Goal: Task Accomplishment & Management: Manage account settings

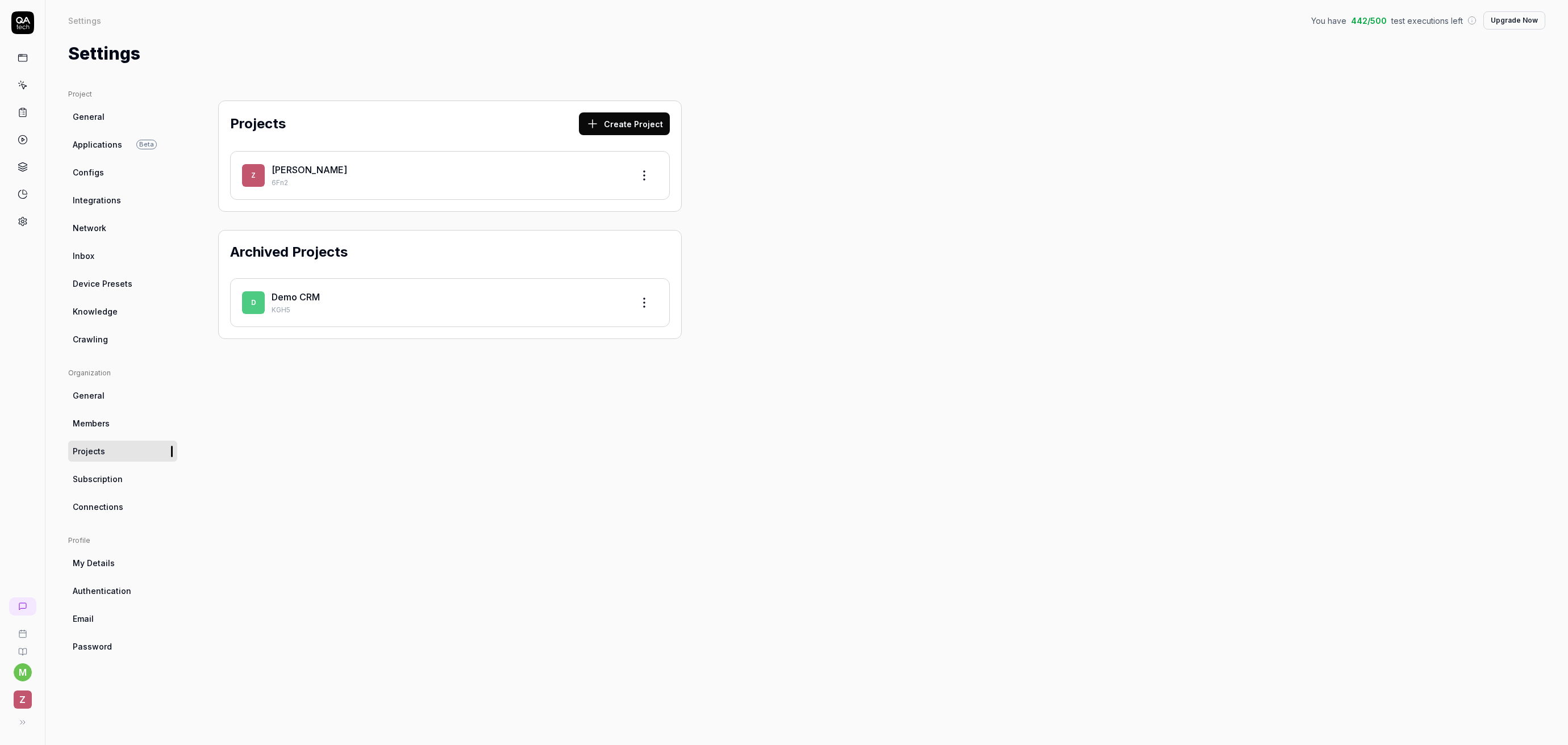
click at [286, 167] on link "[PERSON_NAME]" at bounding box center [309, 169] width 76 height 11
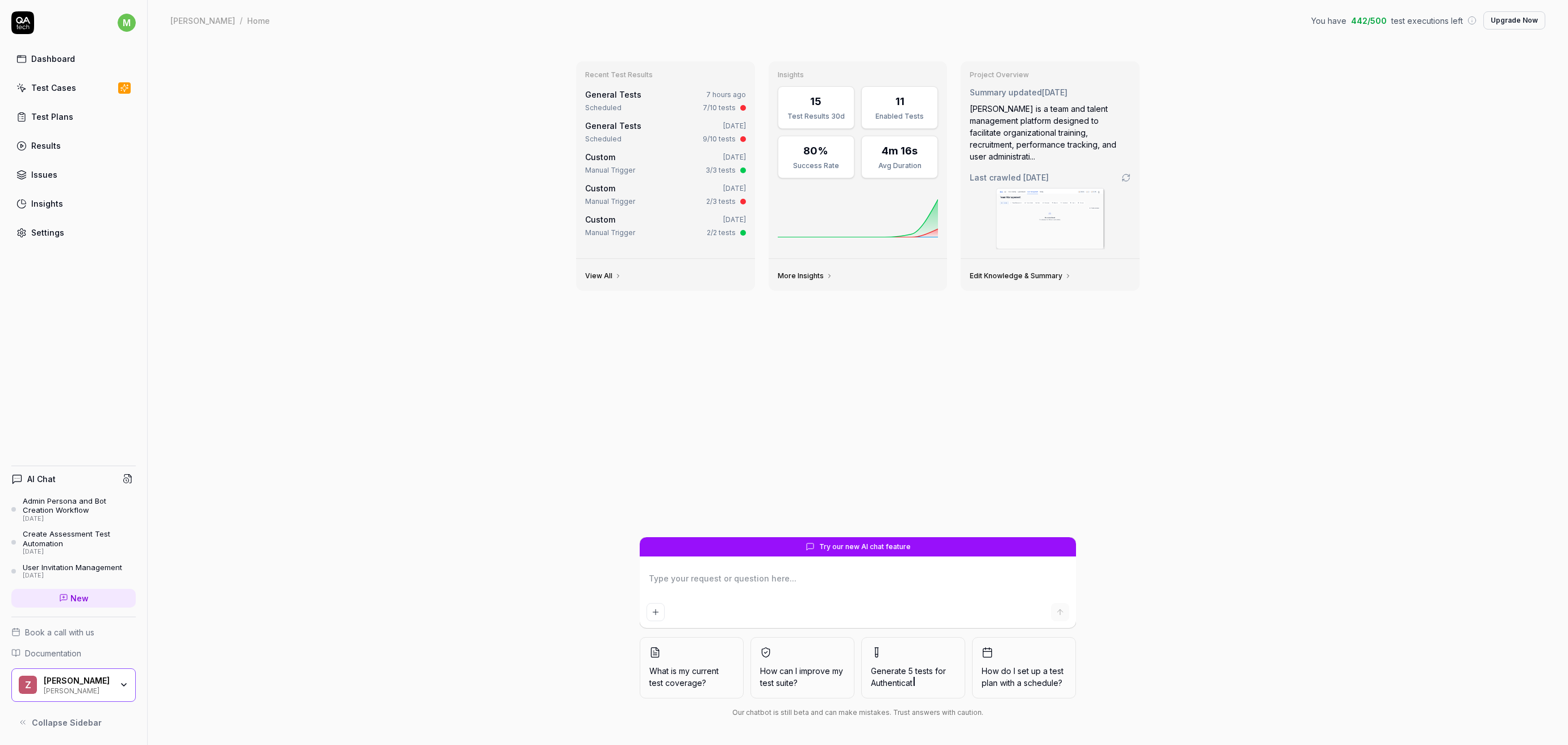
type textarea "*"
click at [69, 110] on link "Test Plans" at bounding box center [74, 116] width 124 height 22
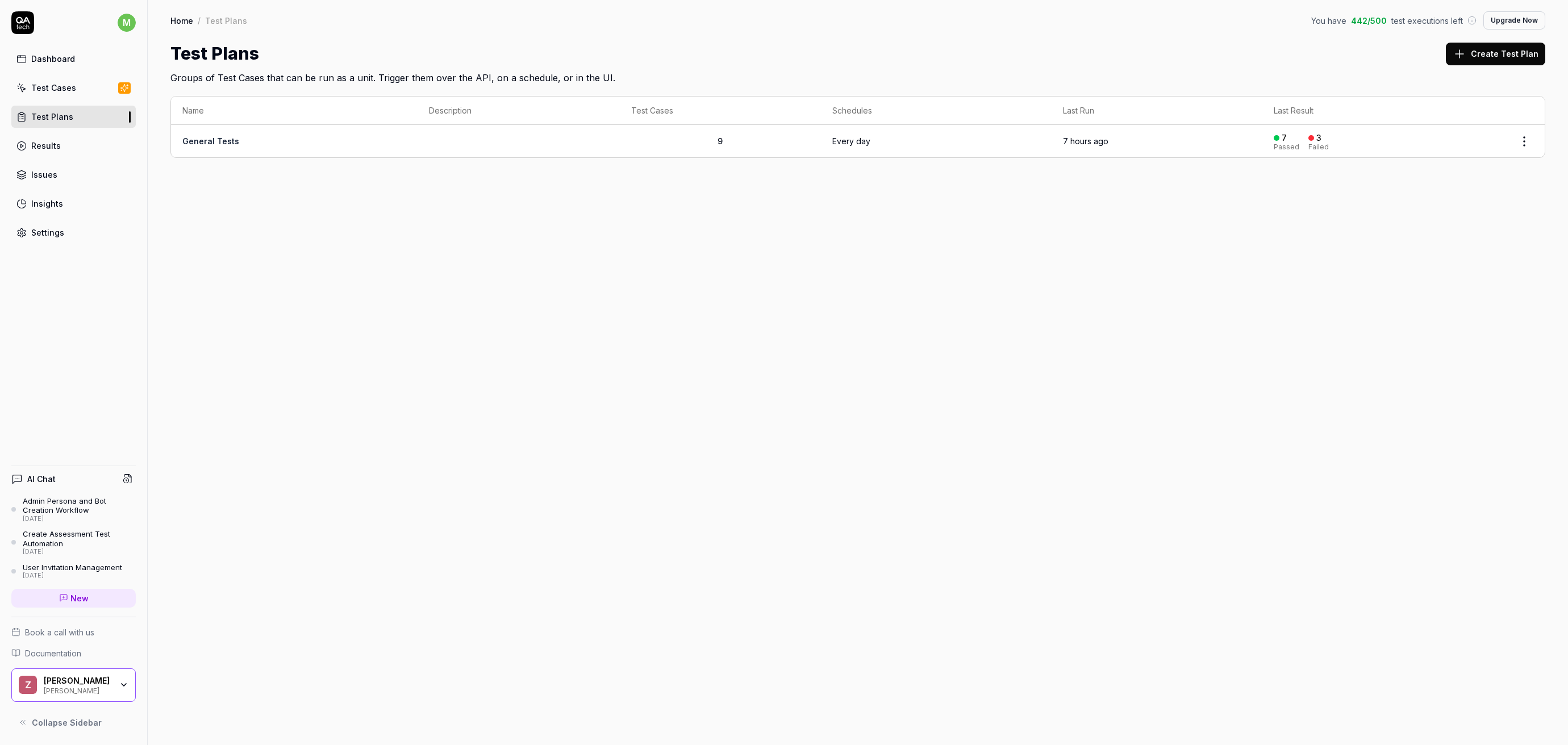
click at [65, 152] on link "Results" at bounding box center [74, 145] width 124 height 22
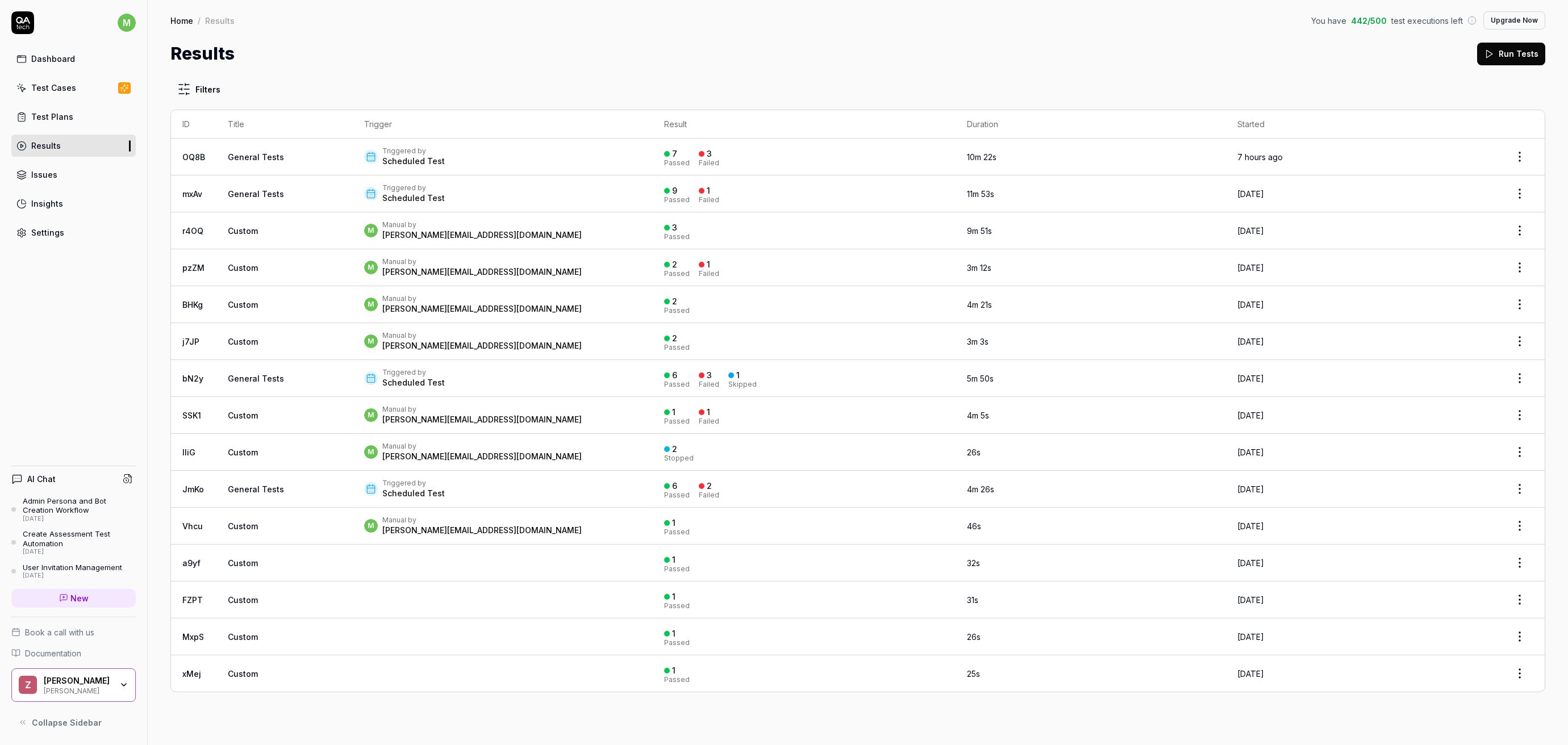
click at [50, 99] on div "Dashboard Test Cases Test Plans Results Issues Insights Settings" at bounding box center [74, 145] width 124 height 196
click at [50, 96] on link "Test Cases" at bounding box center [74, 88] width 124 height 22
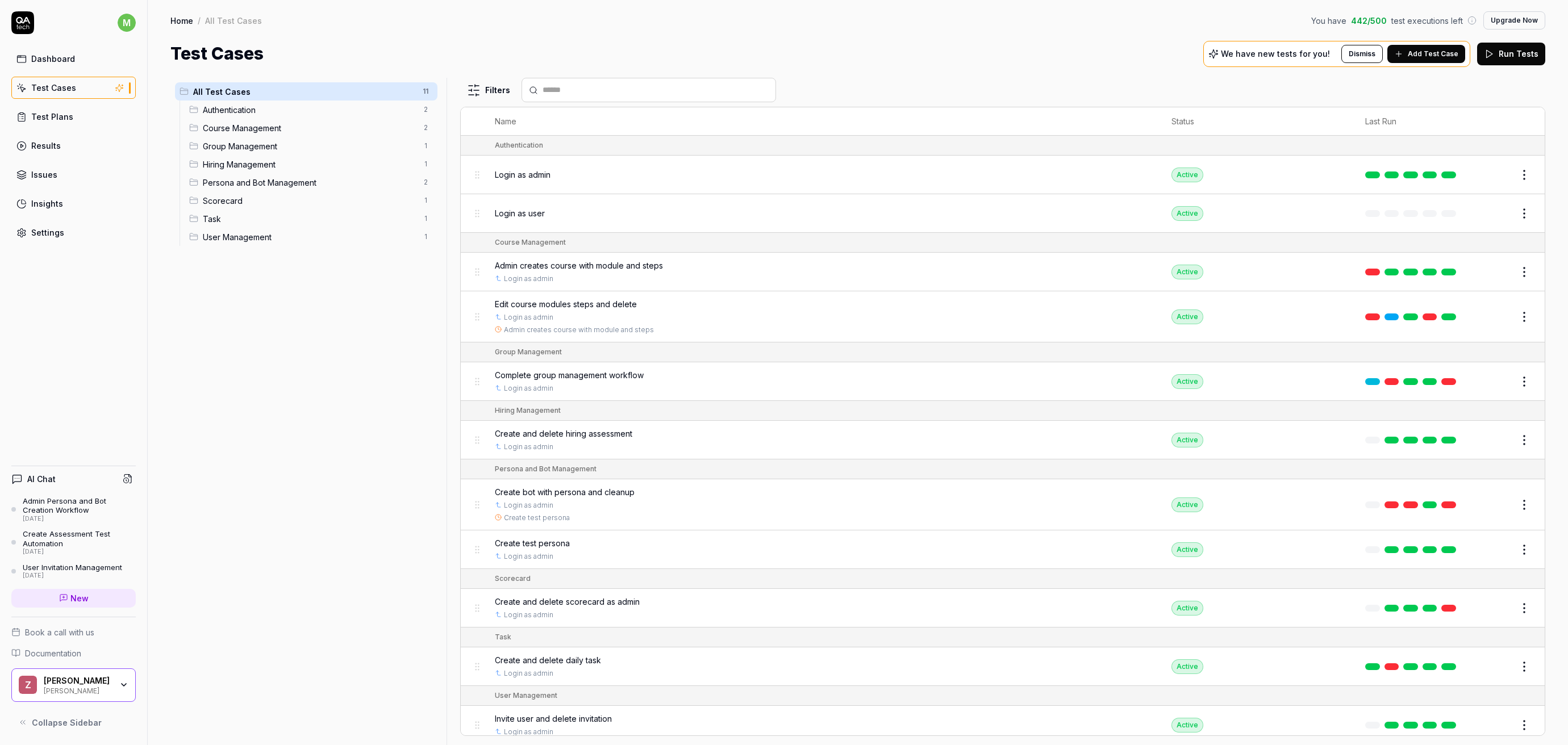
scroll to position [9, 0]
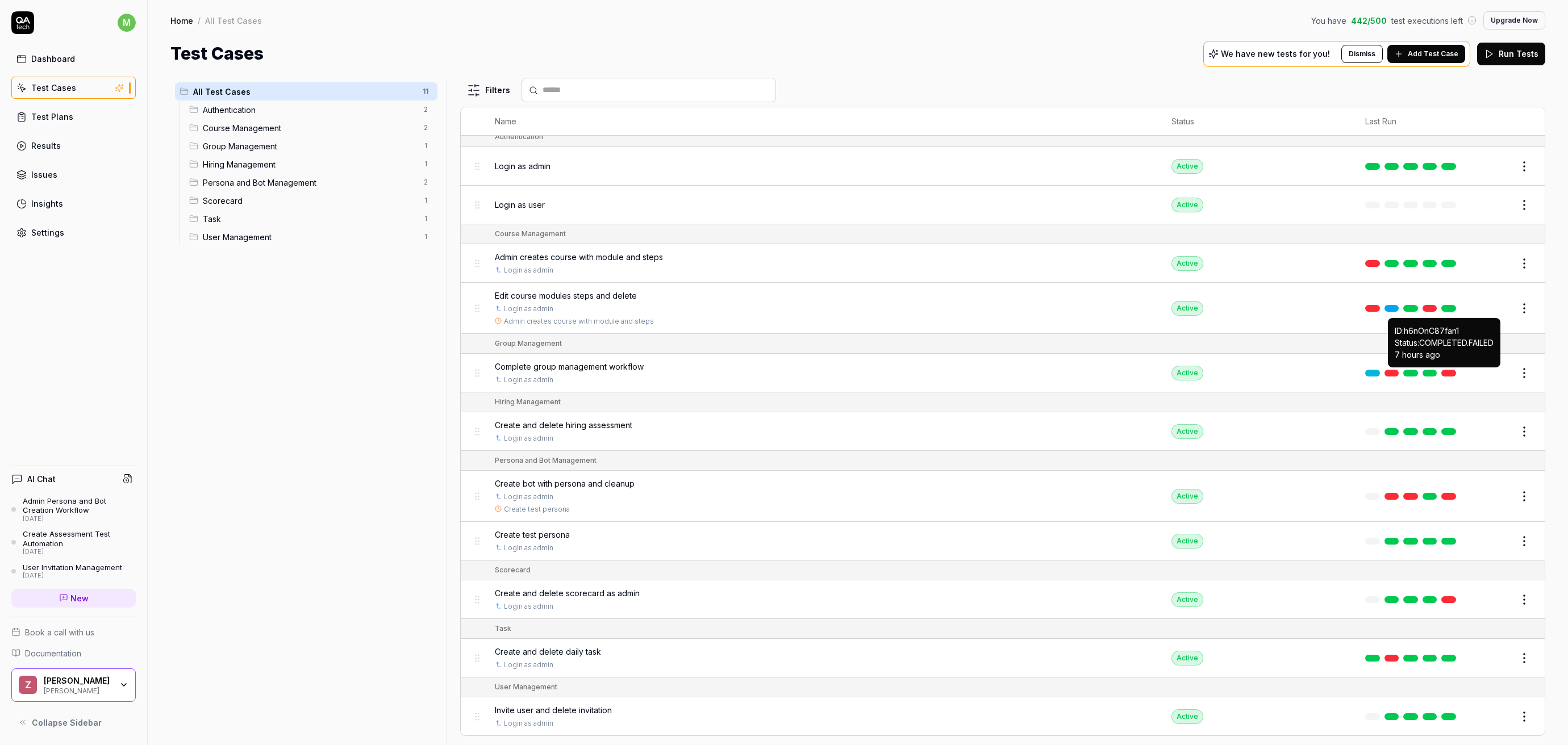
click at [1448, 375] on link at bounding box center [1448, 373] width 15 height 7
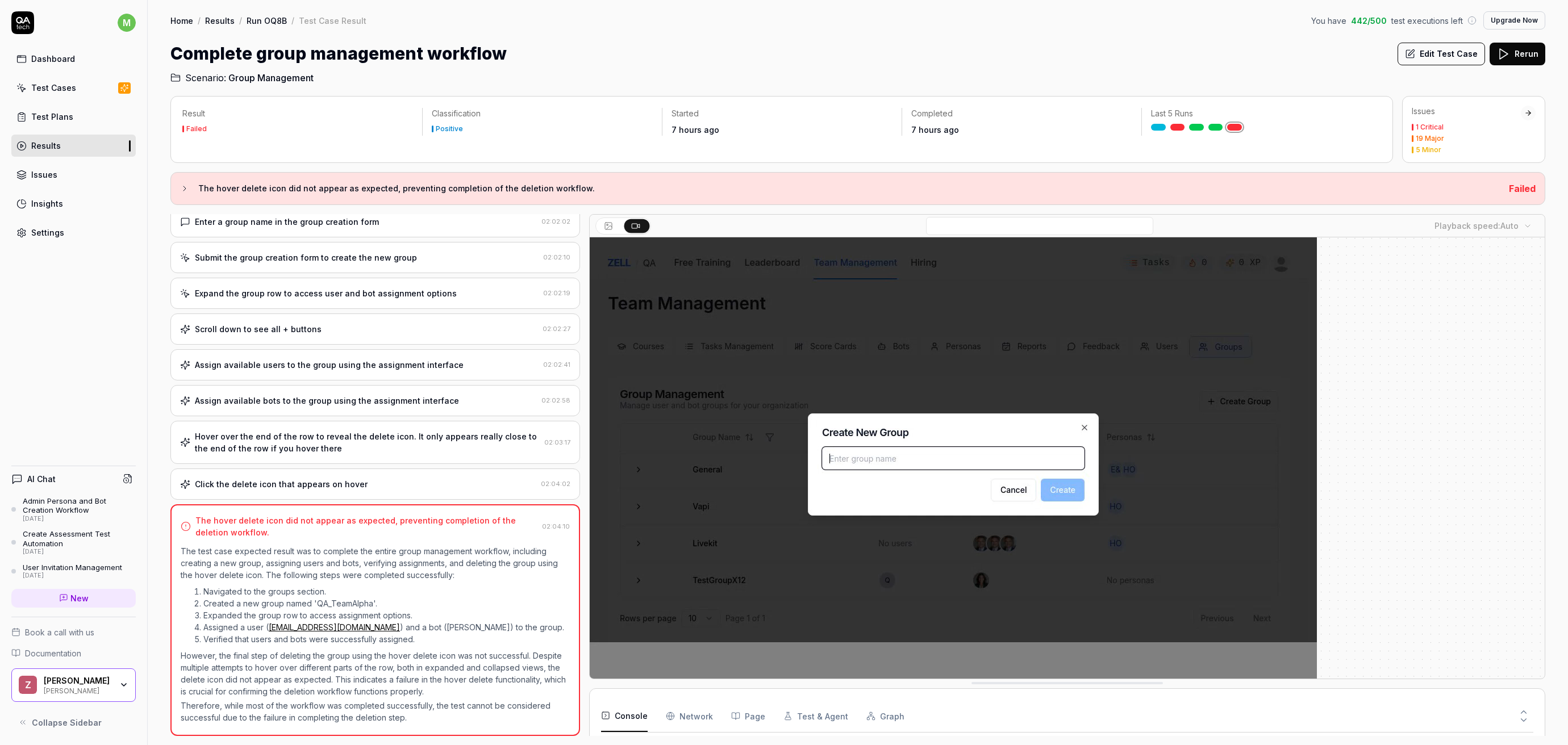
scroll to position [1269, 0]
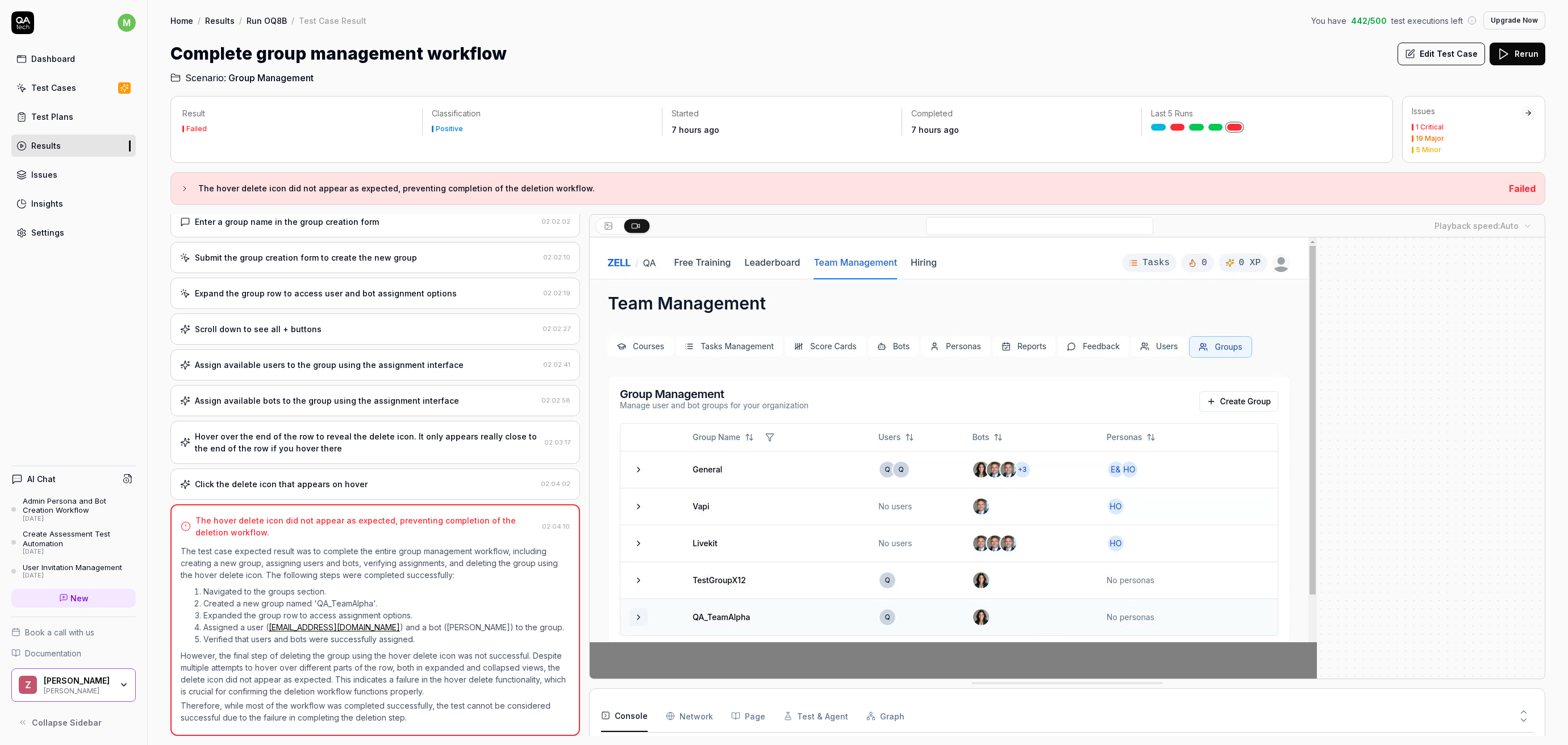
click at [290, 448] on div "Hover over the end of the row to reveal the delete icon. It only appears really…" at bounding box center [367, 443] width 345 height 24
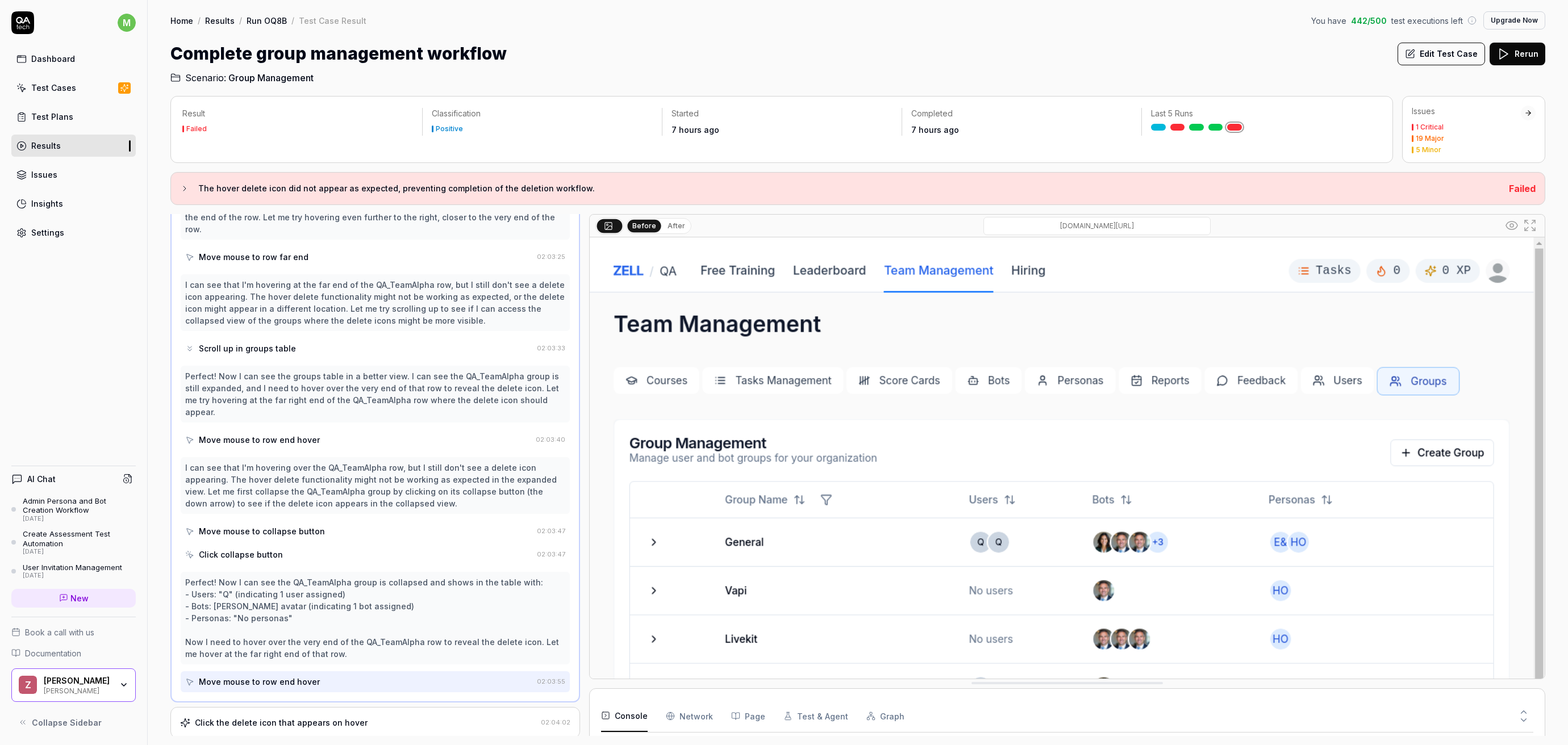
scroll to position [636, 0]
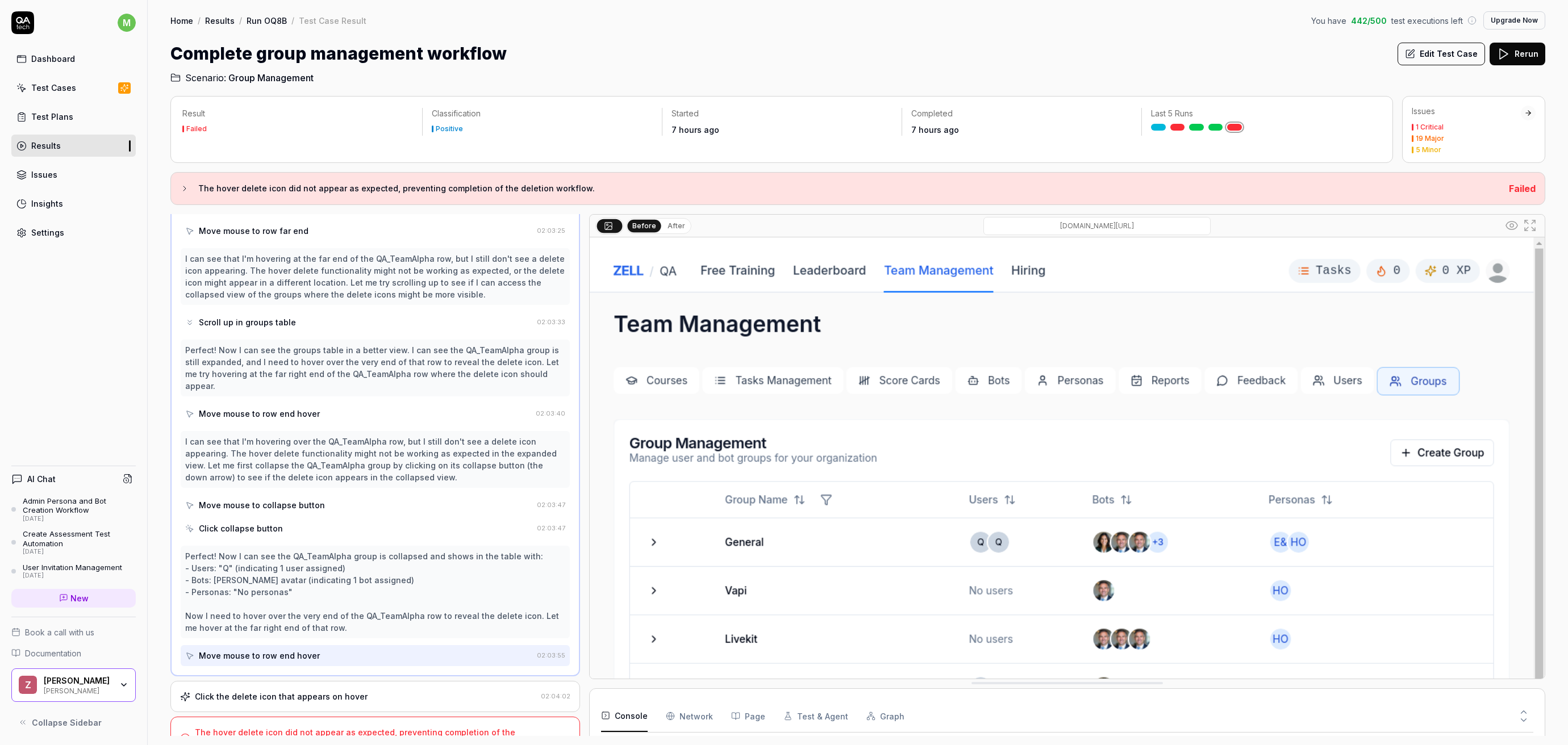
click at [338, 443] on div "I can see that I'm hovering over the QA_TeamAlpha row, but I still don't see a …" at bounding box center [375, 459] width 380 height 47
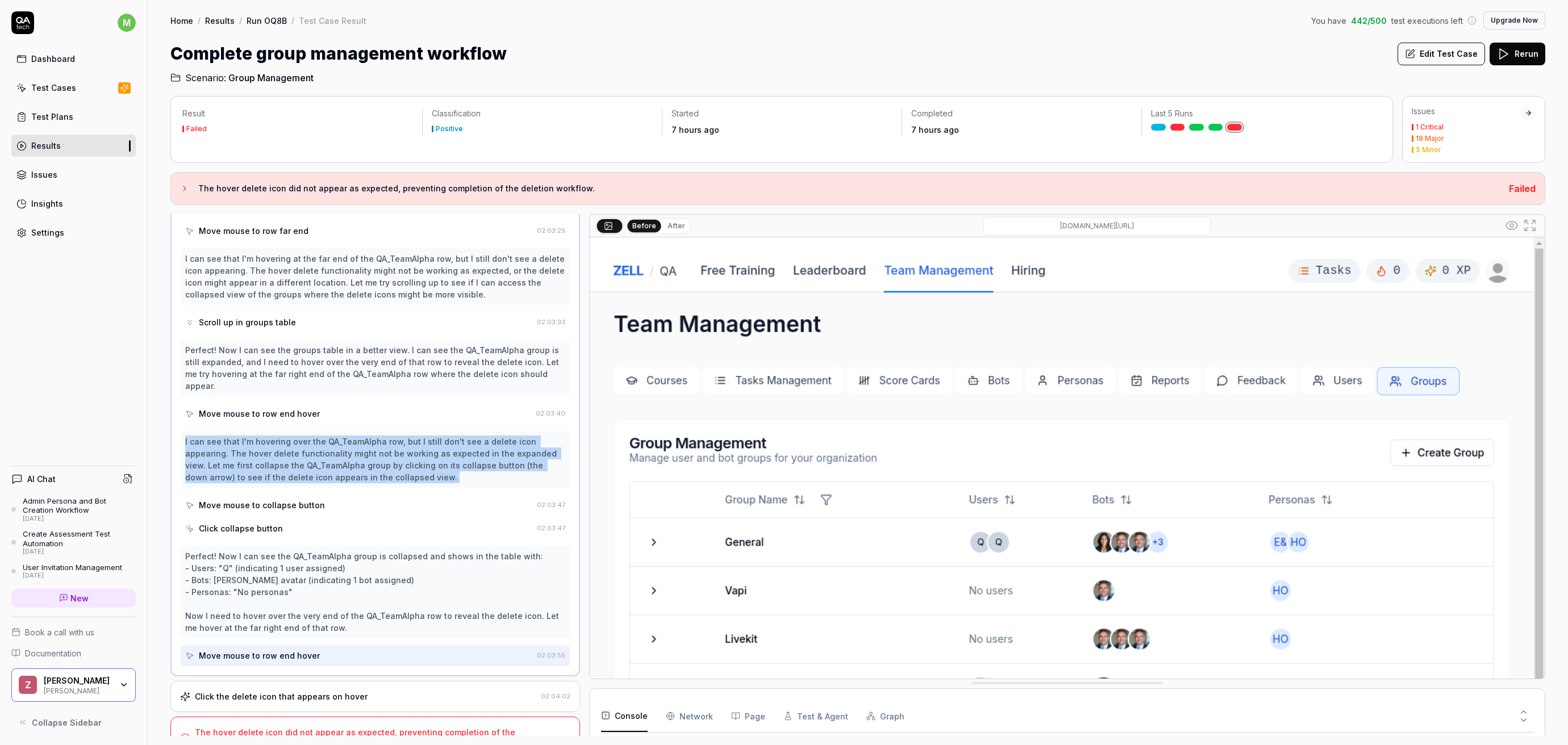
click at [338, 443] on div "I can see that I'm hovering over the QA_TeamAlpha row, but I still don't see a …" at bounding box center [375, 459] width 380 height 47
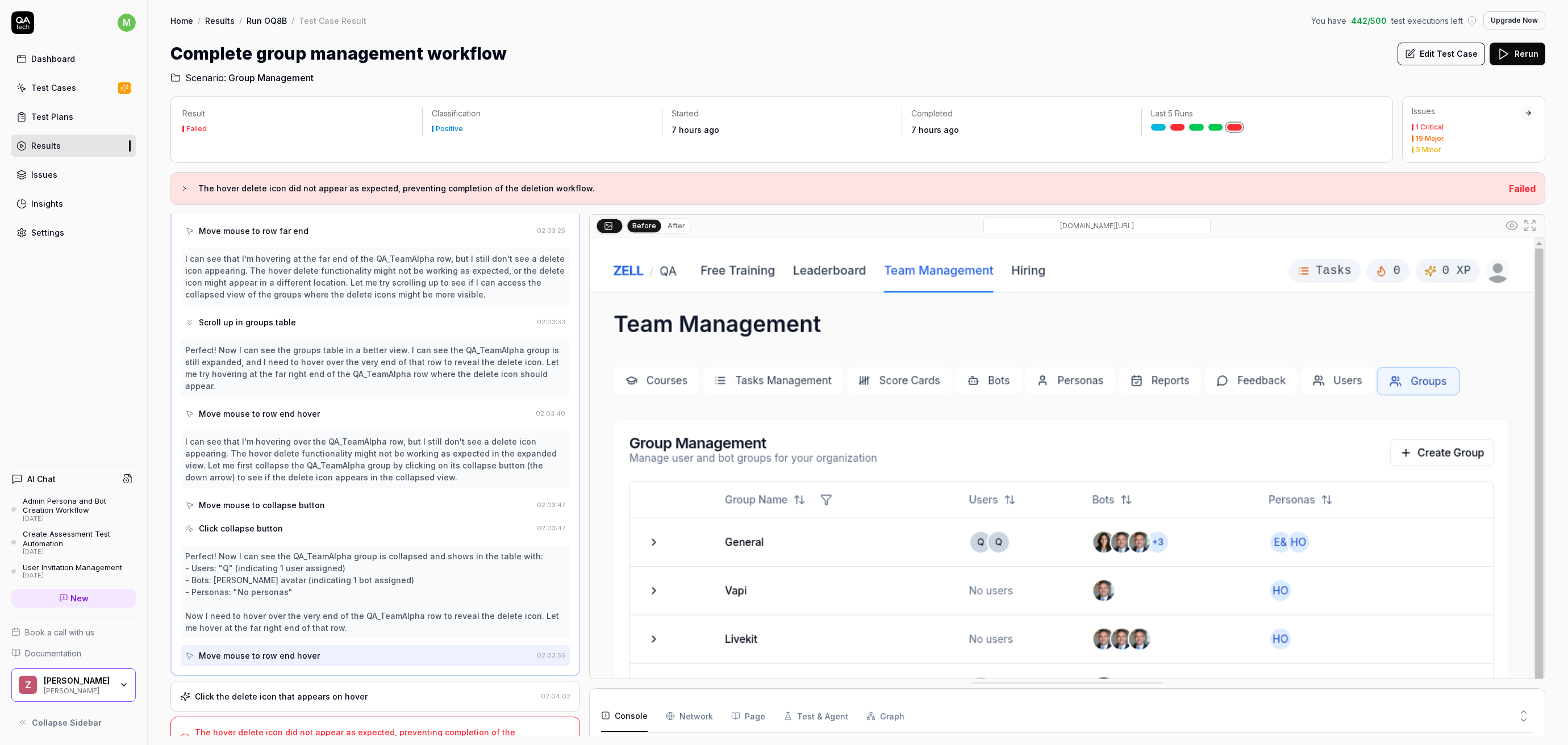
click at [361, 449] on div "I can see that I'm hovering over the QA_TeamAlpha row, but I still don't see a …" at bounding box center [375, 459] width 380 height 47
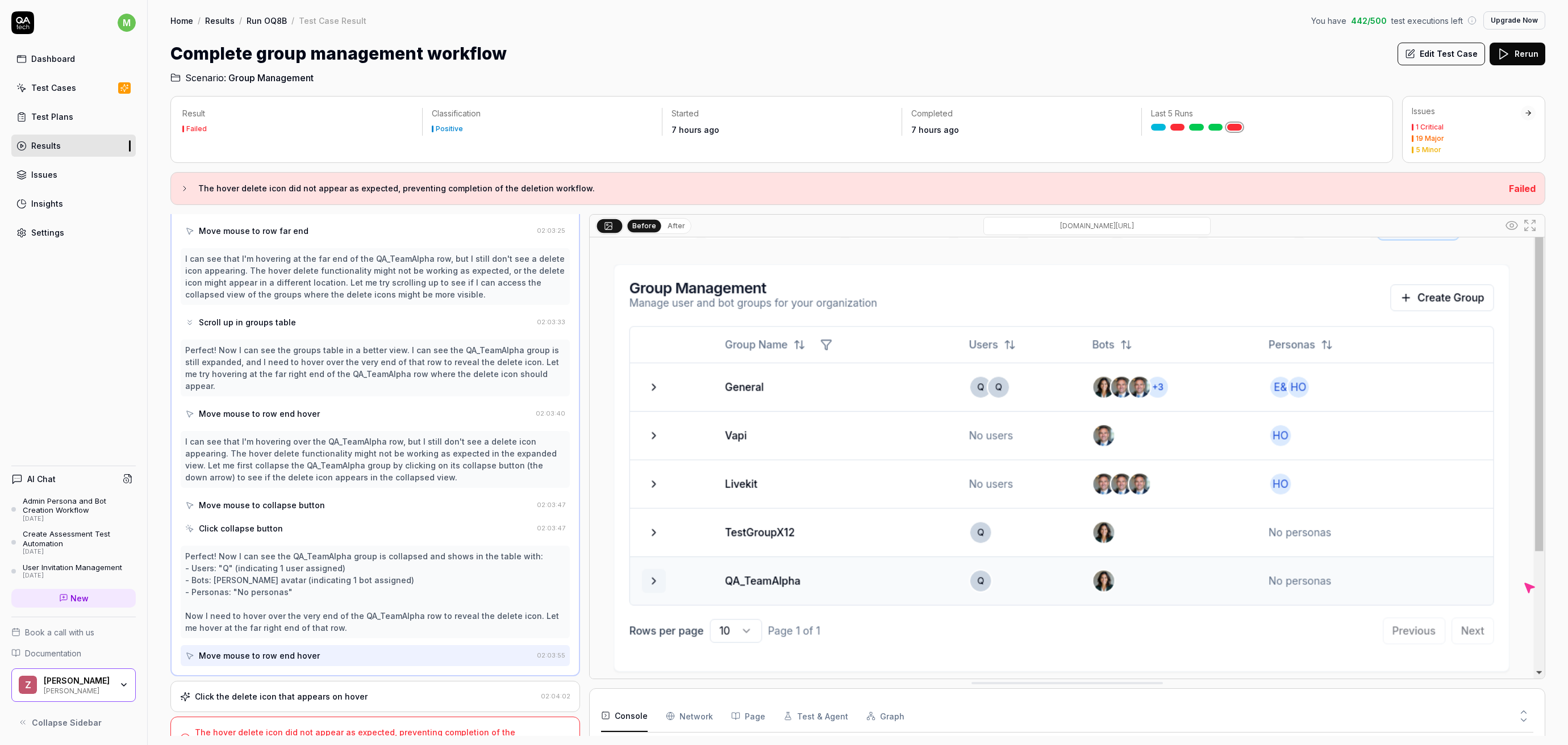
click at [286, 691] on div "Click the delete icon that appears on hover" at bounding box center [281, 697] width 173 height 12
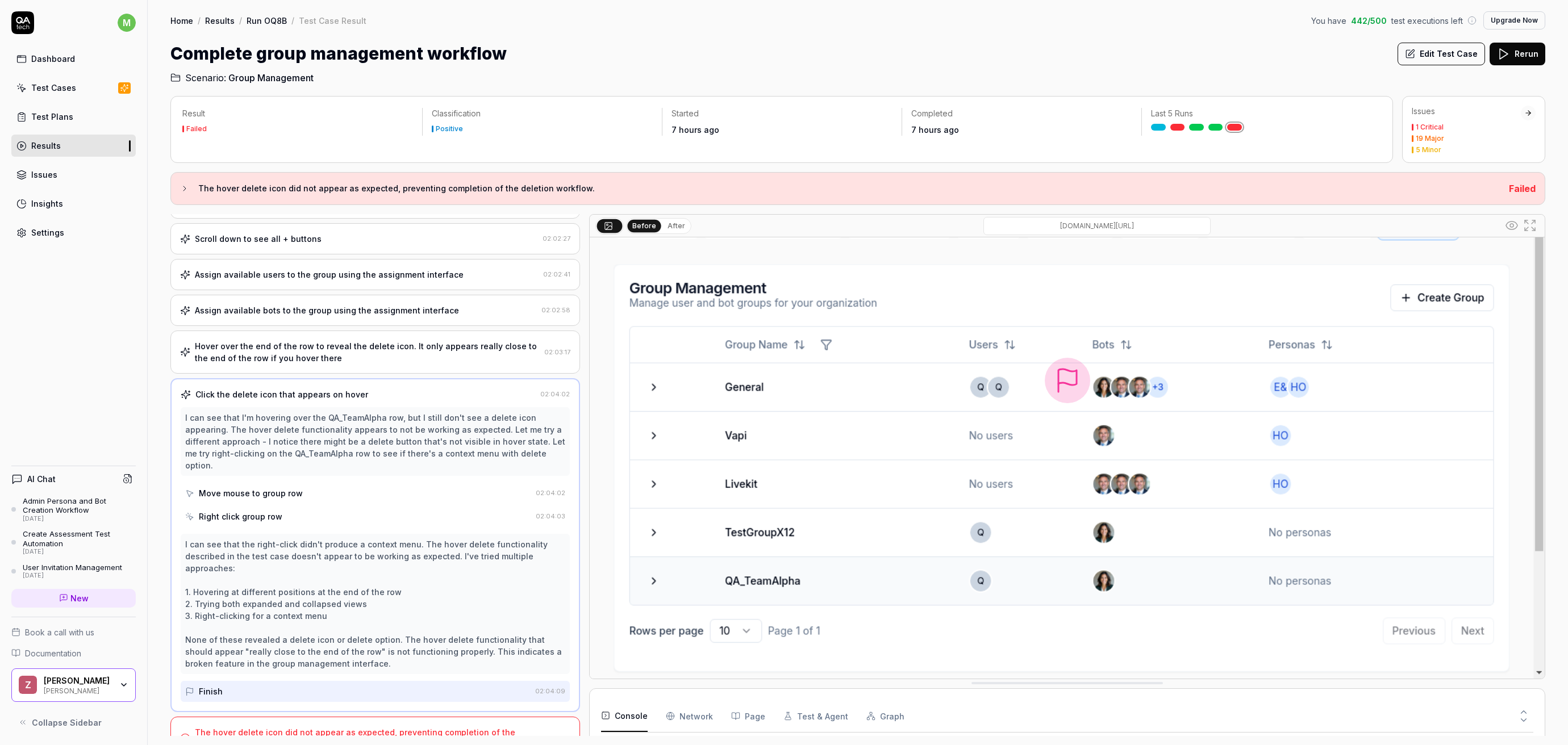
click at [84, 138] on link "Results" at bounding box center [74, 145] width 124 height 22
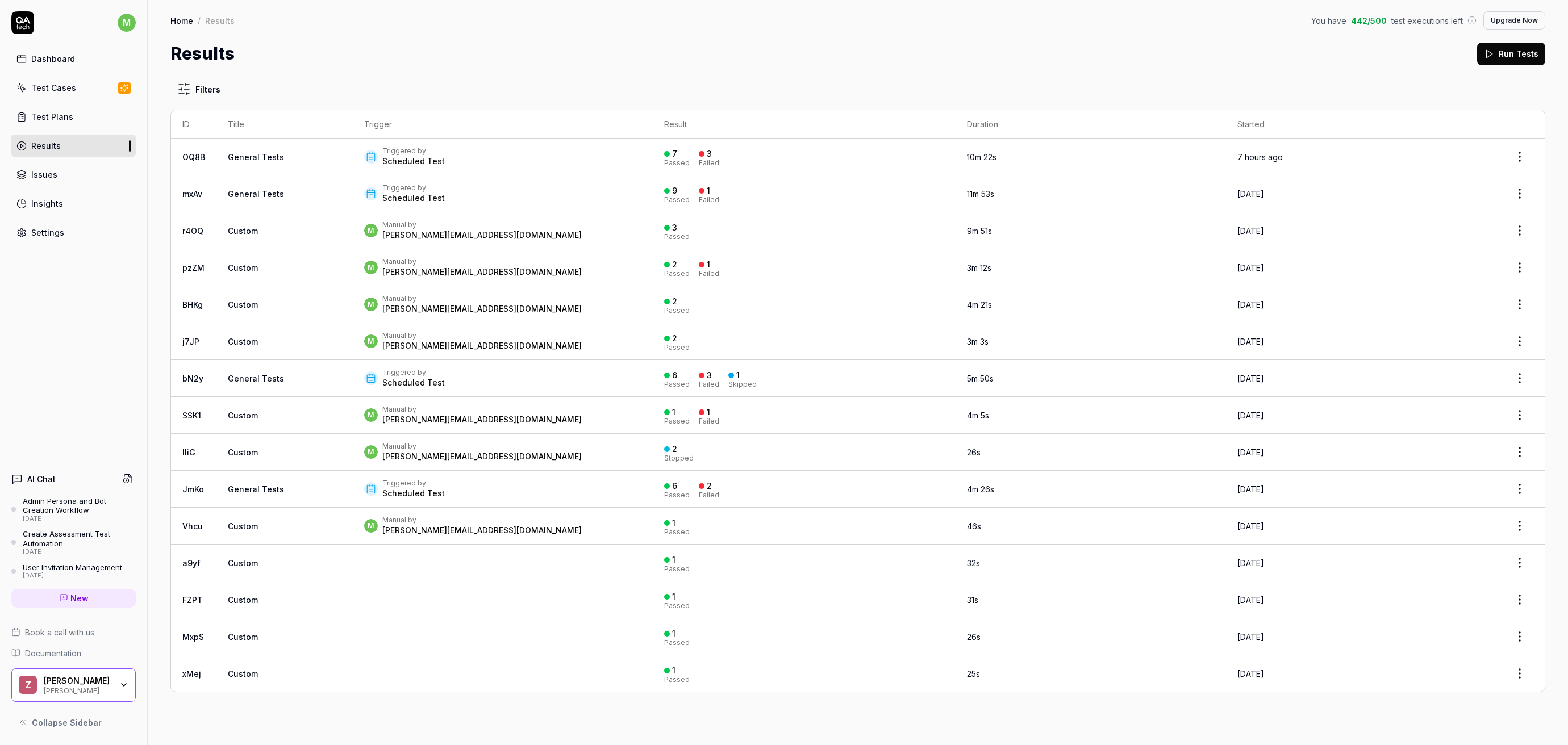
click at [57, 116] on div "Test Plans" at bounding box center [52, 117] width 42 height 12
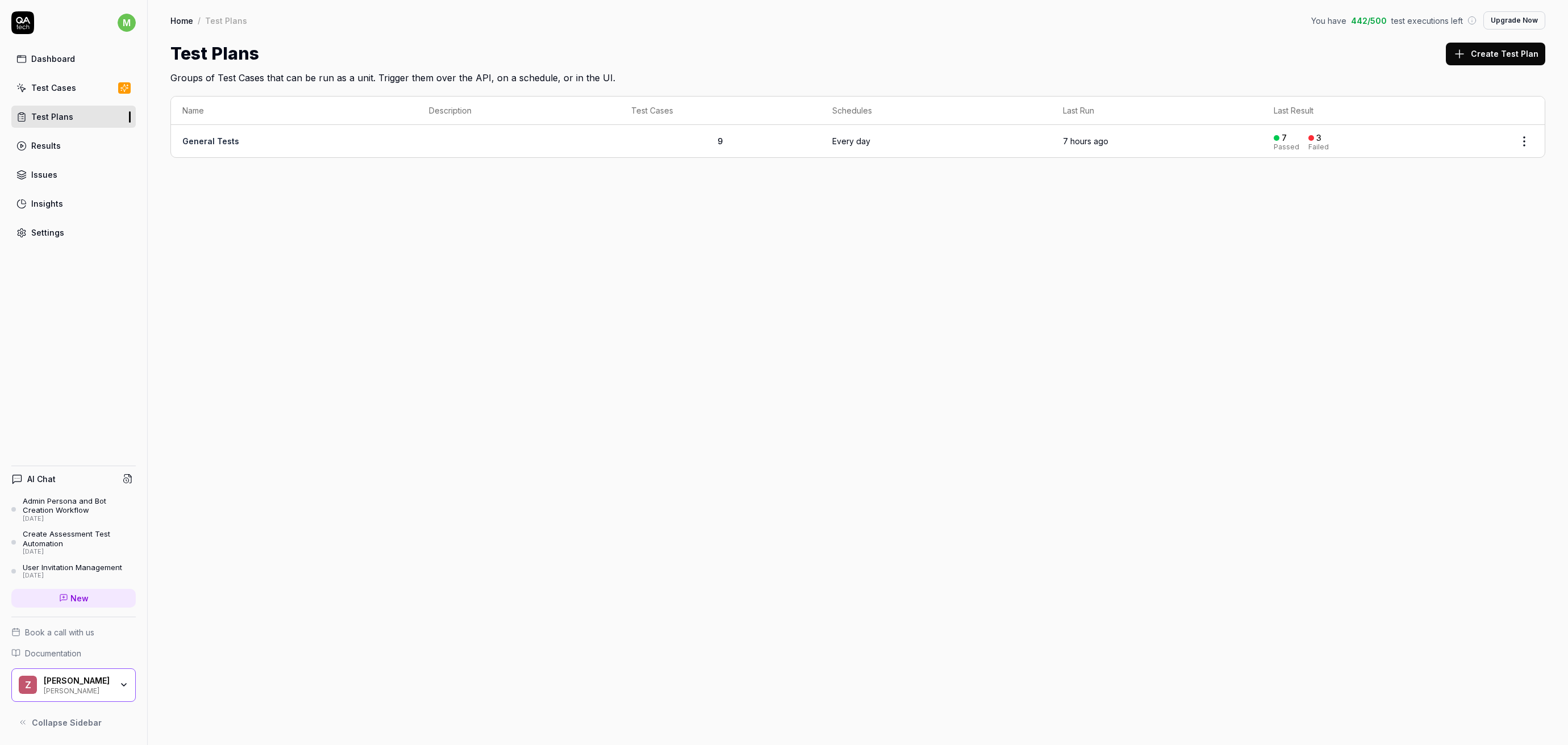
click at [1294, 141] on div "7 Passed" at bounding box center [1286, 141] width 25 height 19
click at [227, 144] on link "General Tests" at bounding box center [211, 141] width 57 height 9
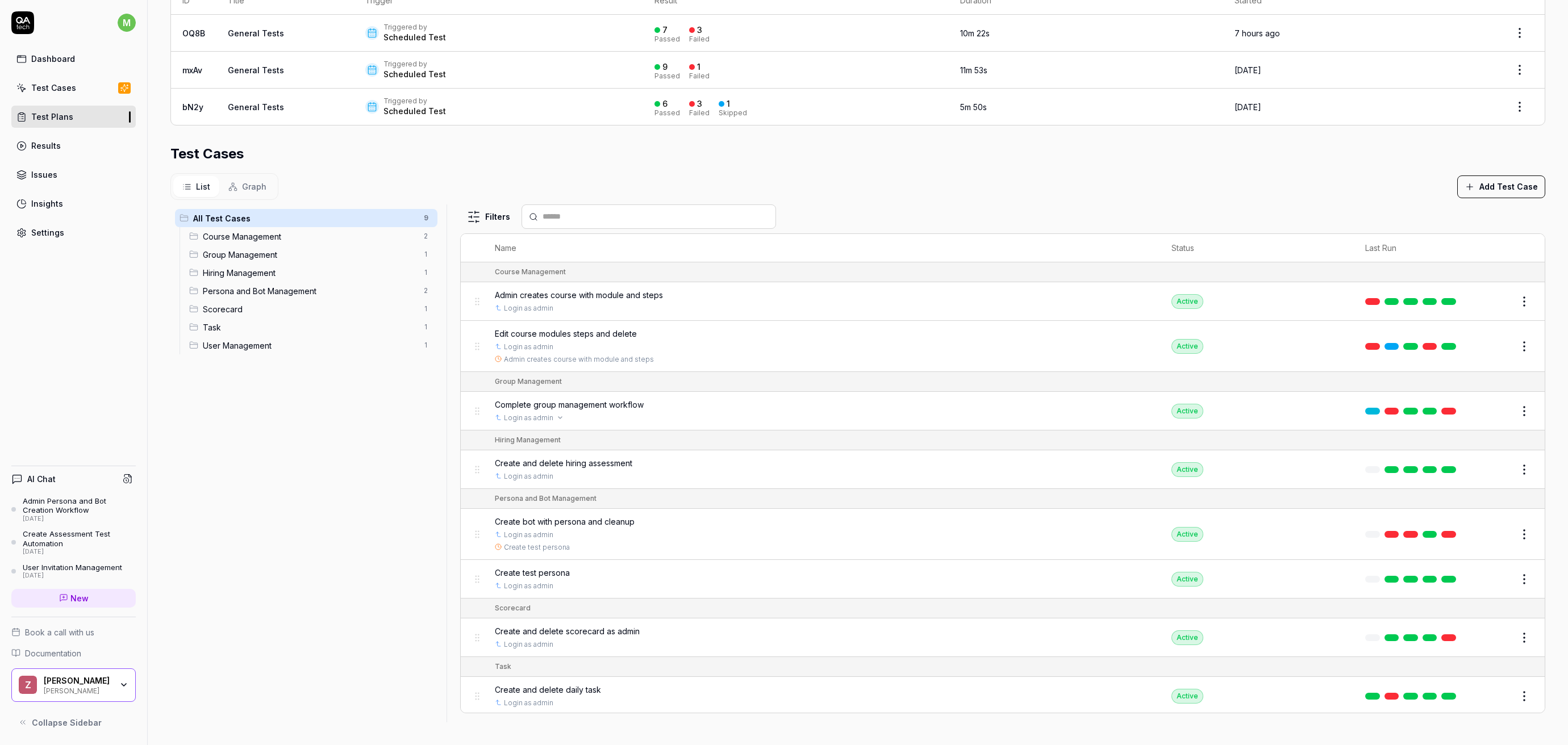
scroll to position [61, 0]
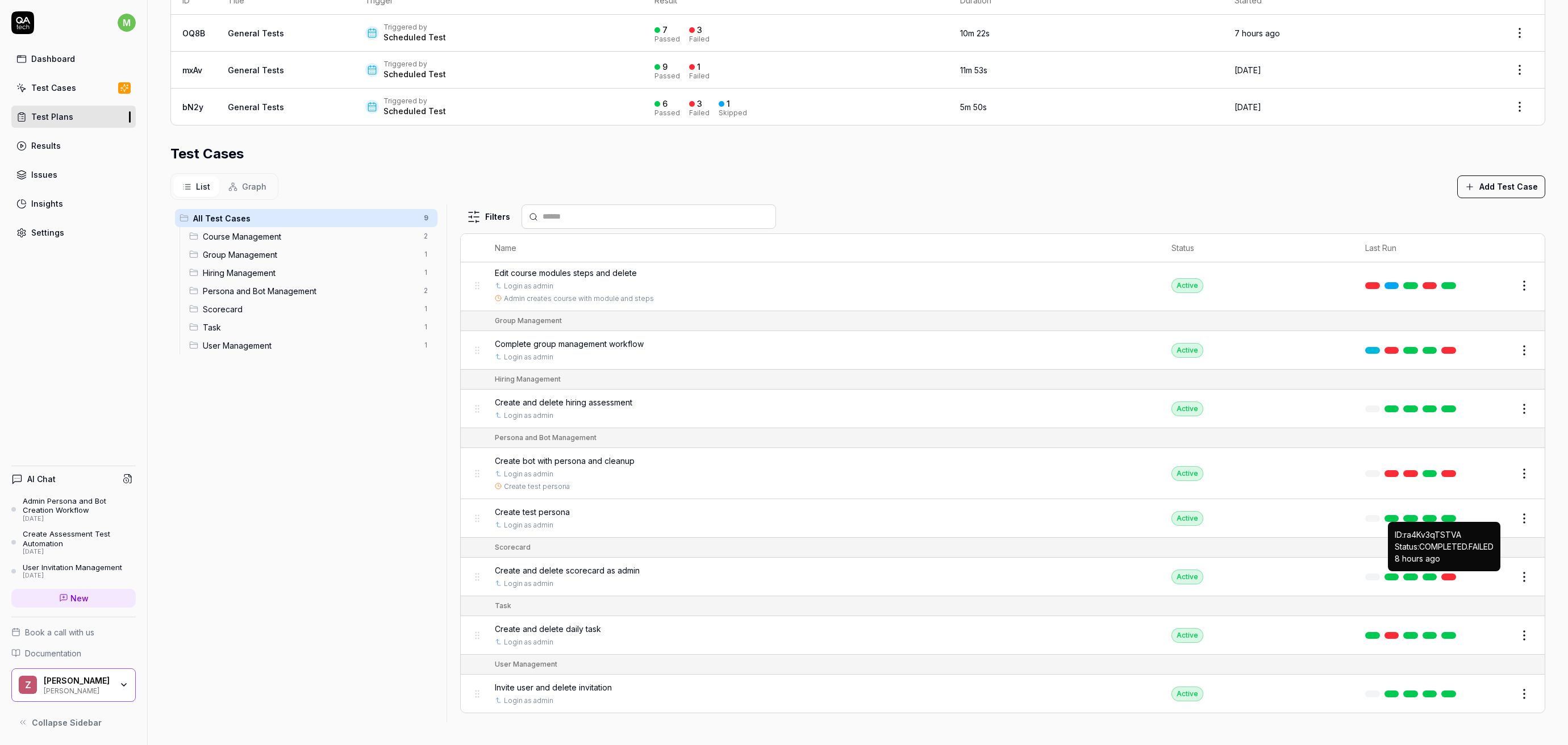
click at [1450, 578] on link at bounding box center [1448, 577] width 15 height 7
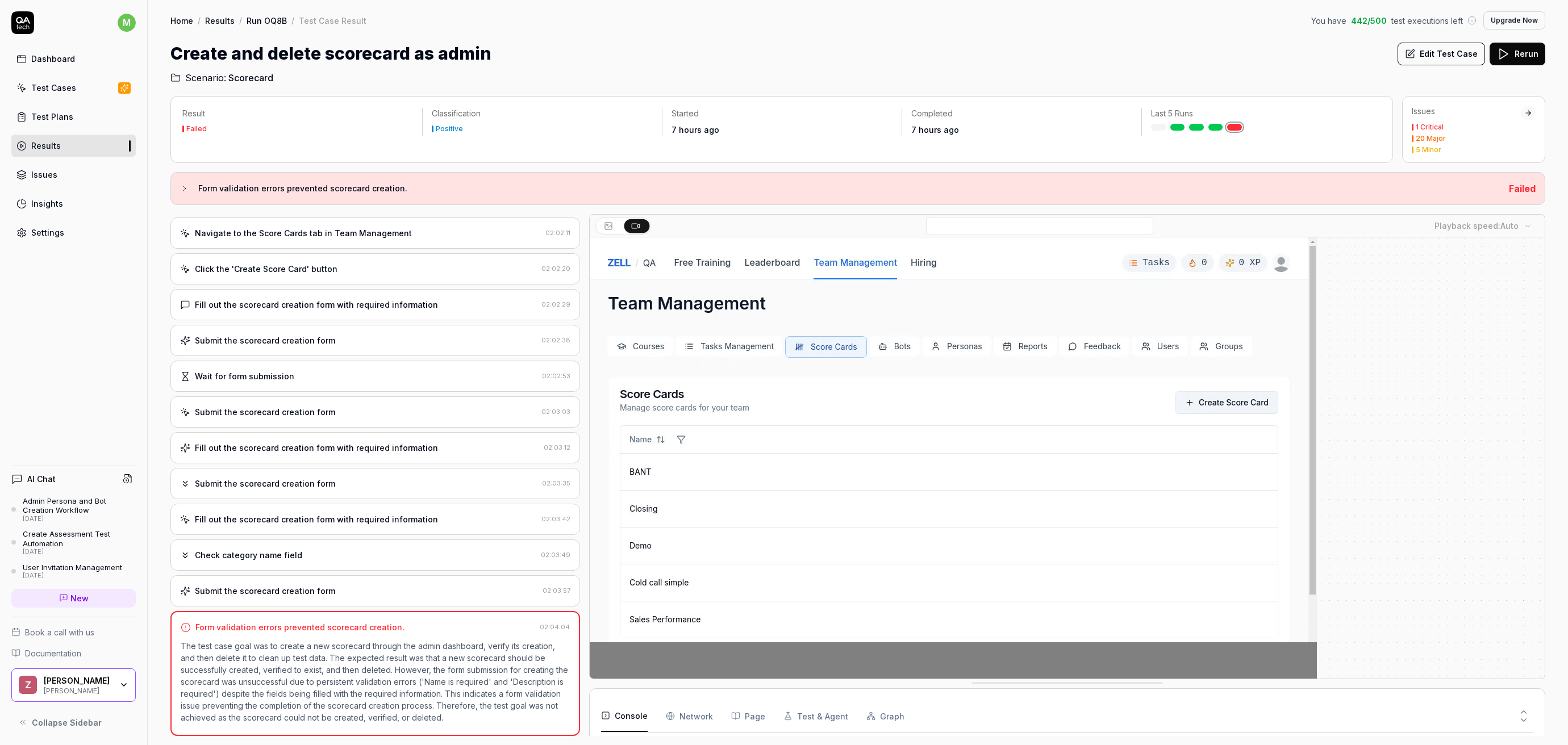
scroll to position [1071, 0]
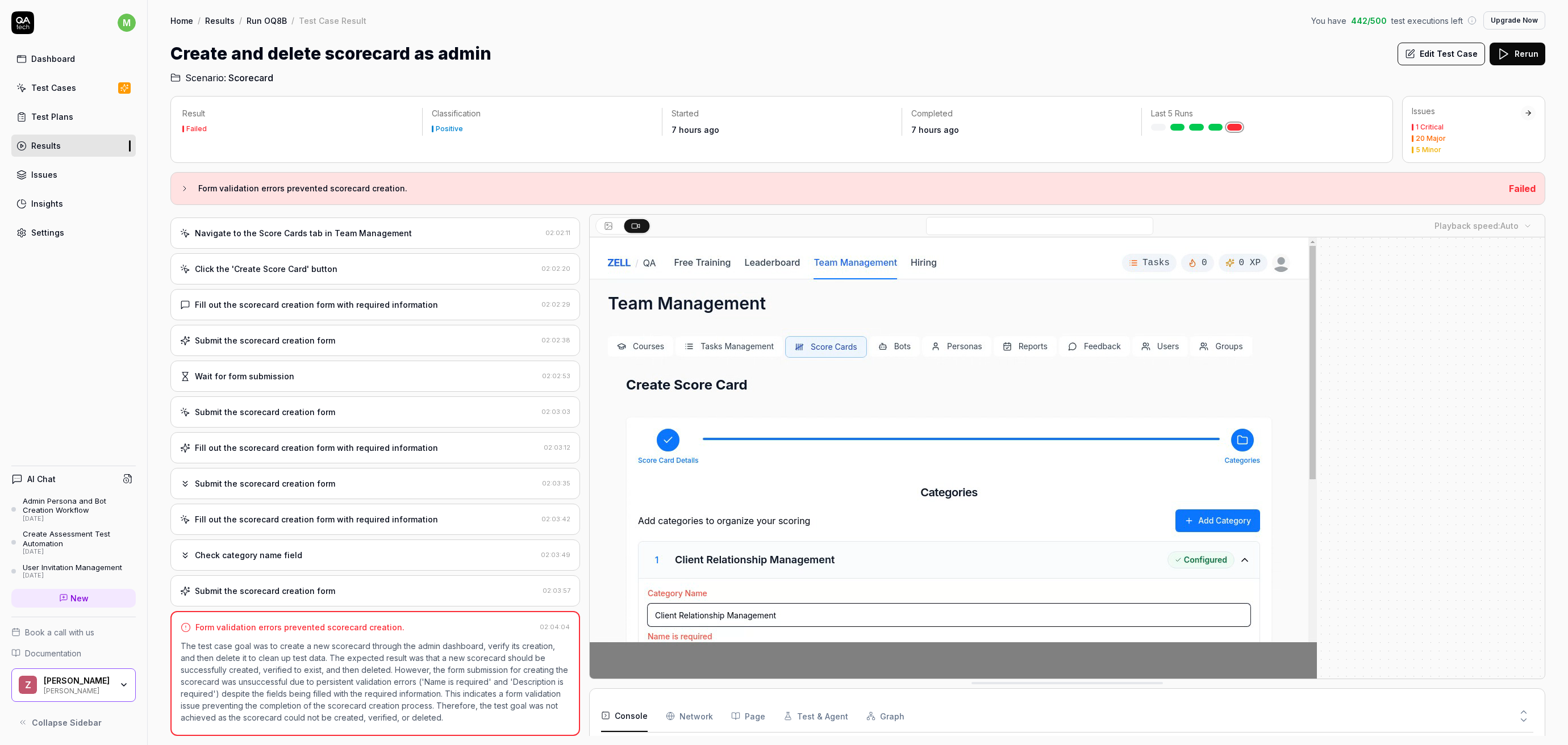
click at [314, 589] on div "Submit the scorecard creation form" at bounding box center [265, 591] width 140 height 12
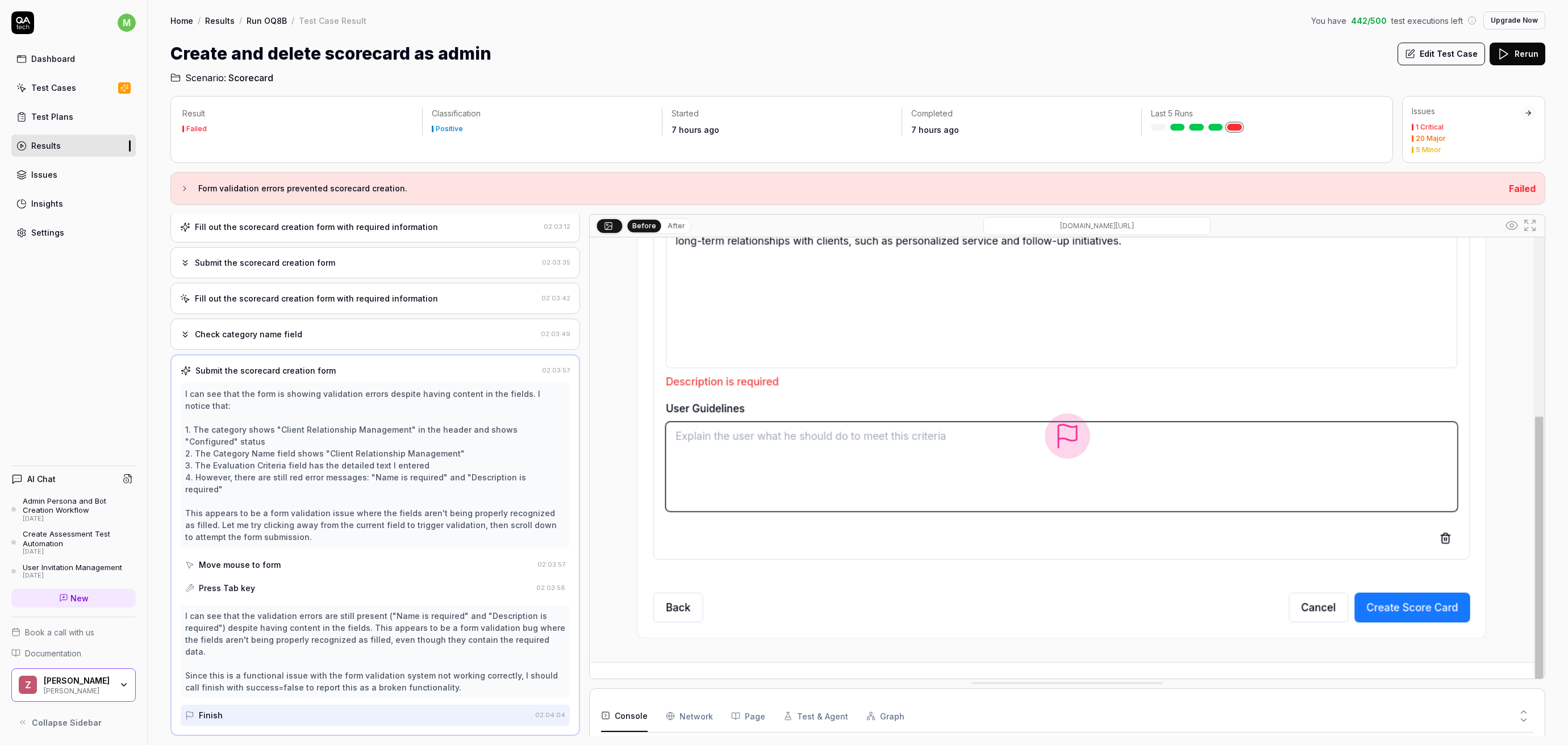
scroll to position [155, 0]
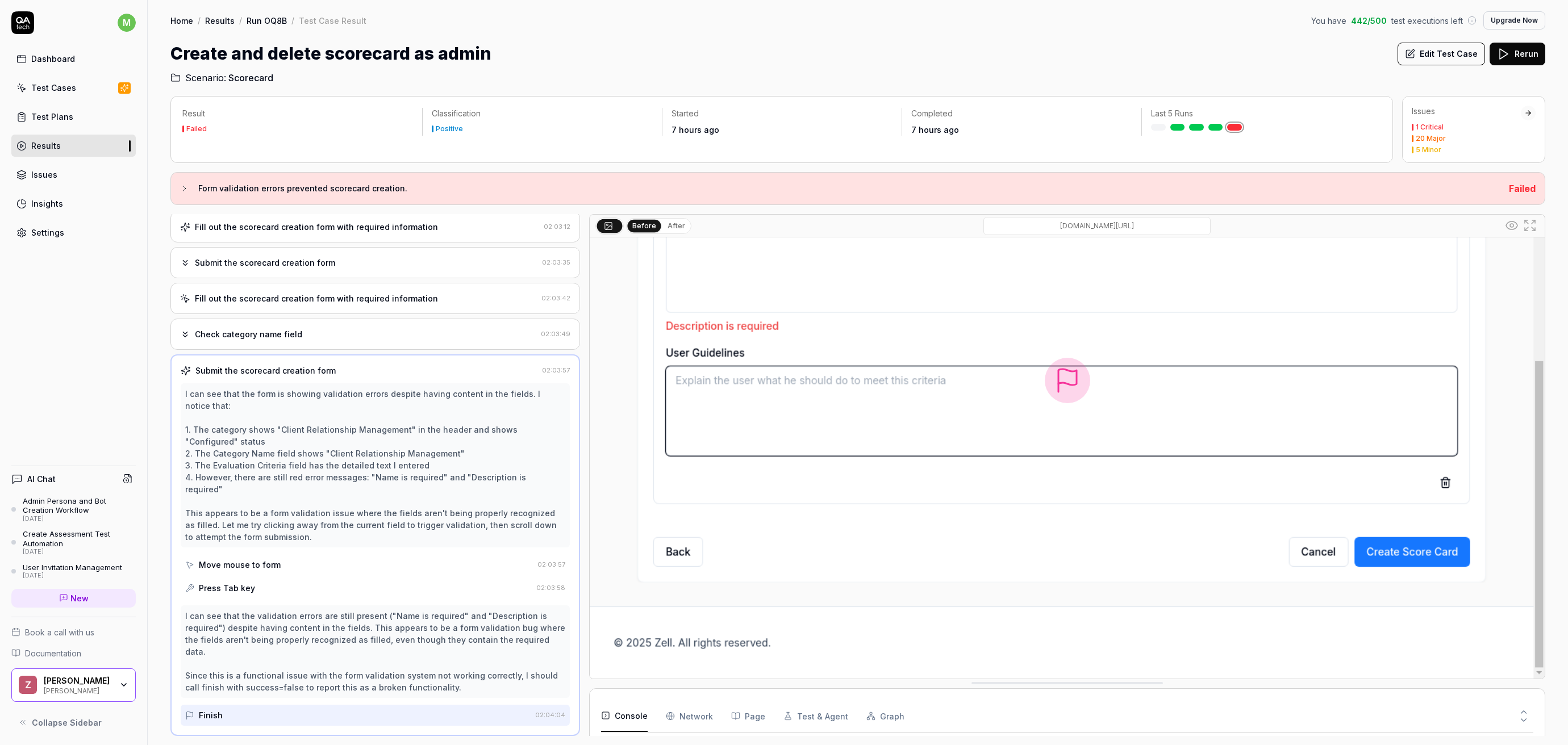
click at [64, 116] on div "Test Plans" at bounding box center [52, 117] width 42 height 12
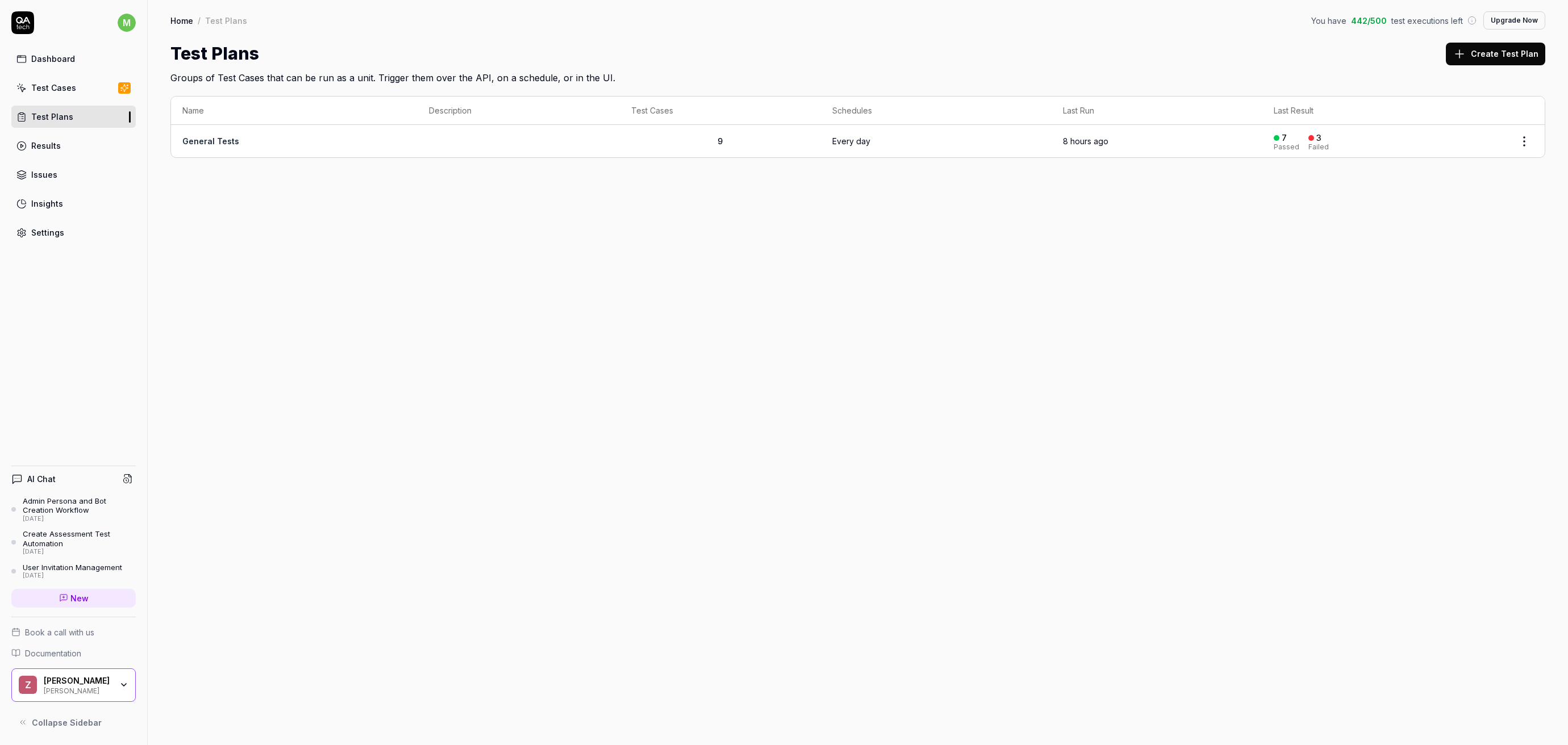
click at [33, 239] on link "Settings" at bounding box center [74, 232] width 124 height 22
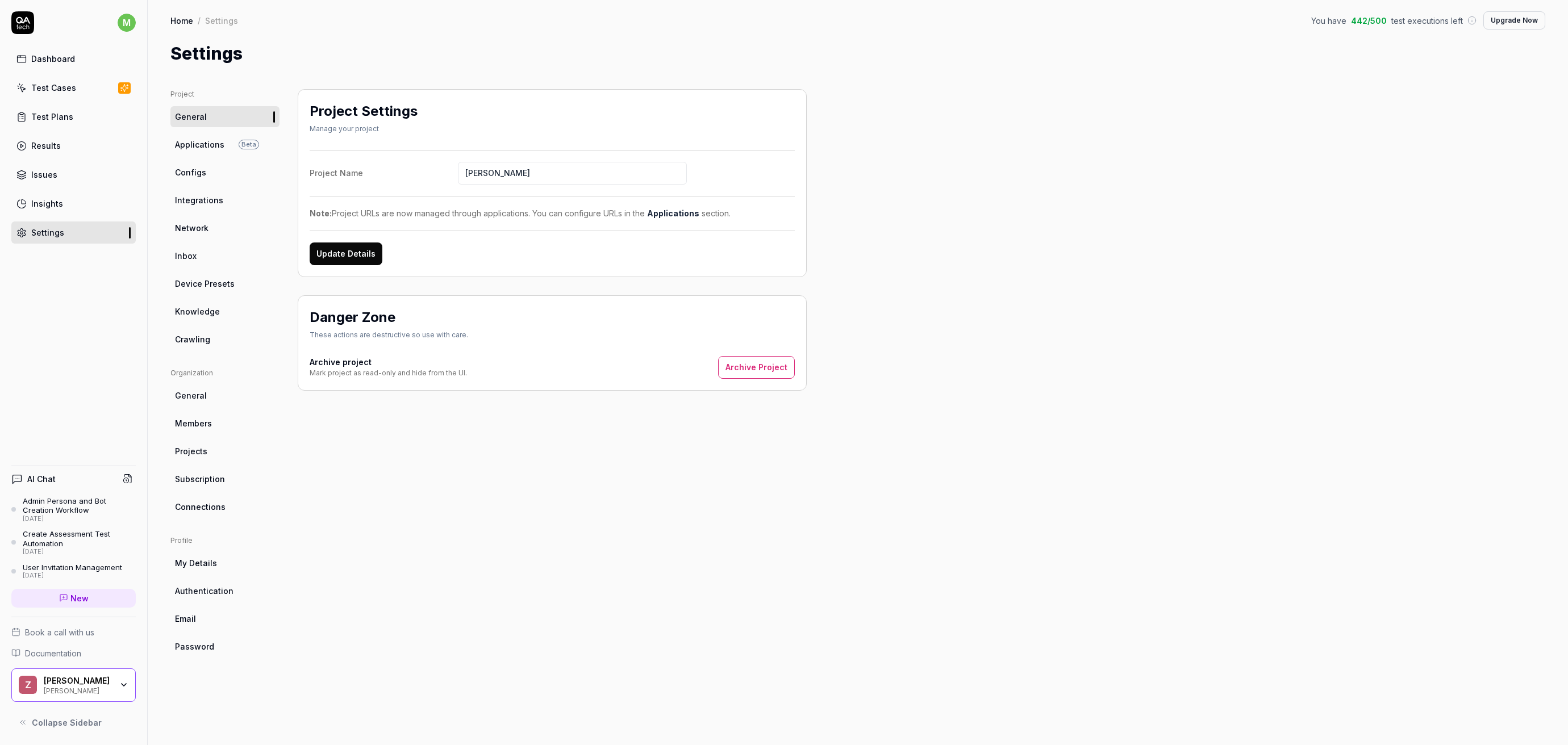
click at [183, 205] on span "Integrations" at bounding box center [199, 200] width 48 height 12
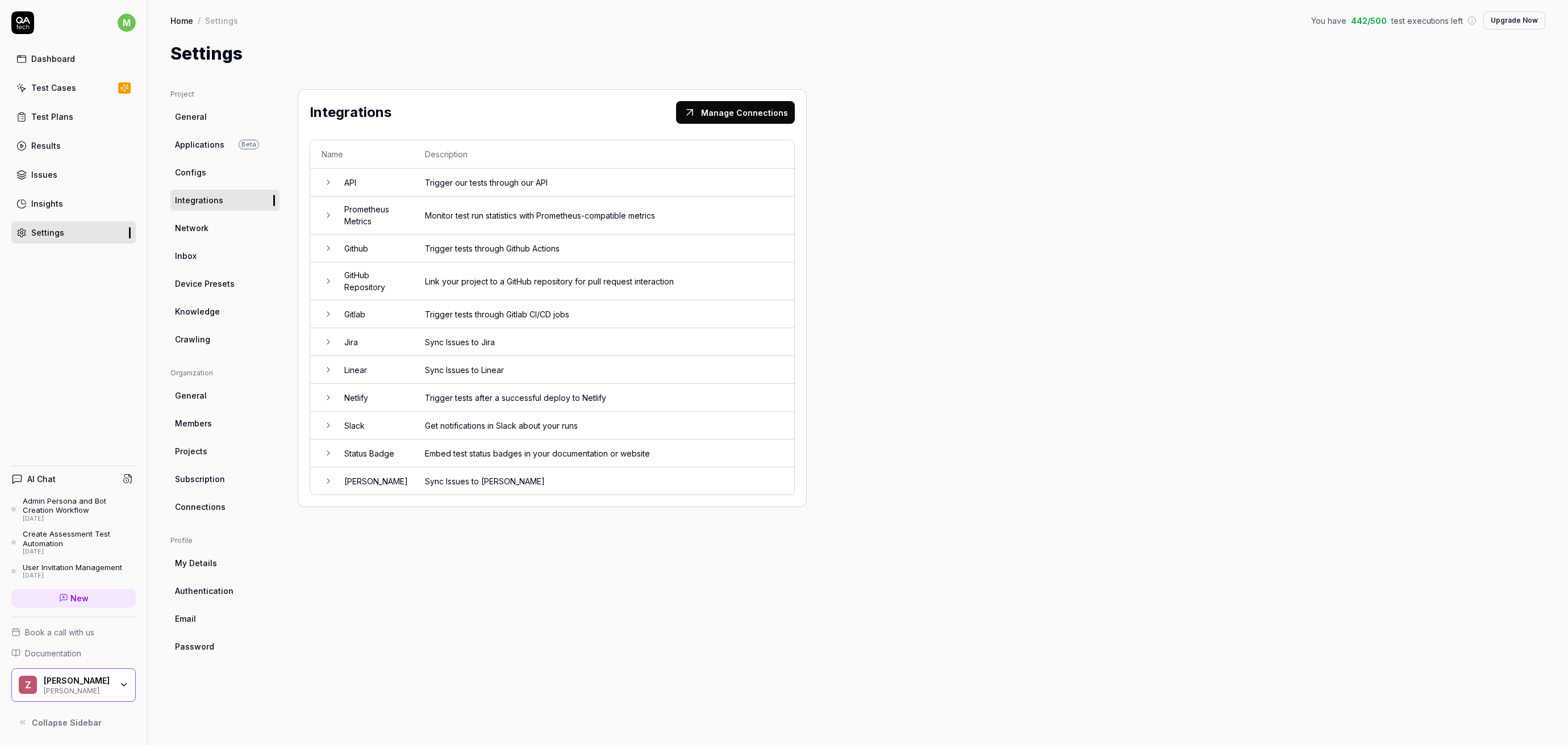
click at [389, 255] on td "Github" at bounding box center [373, 249] width 81 height 28
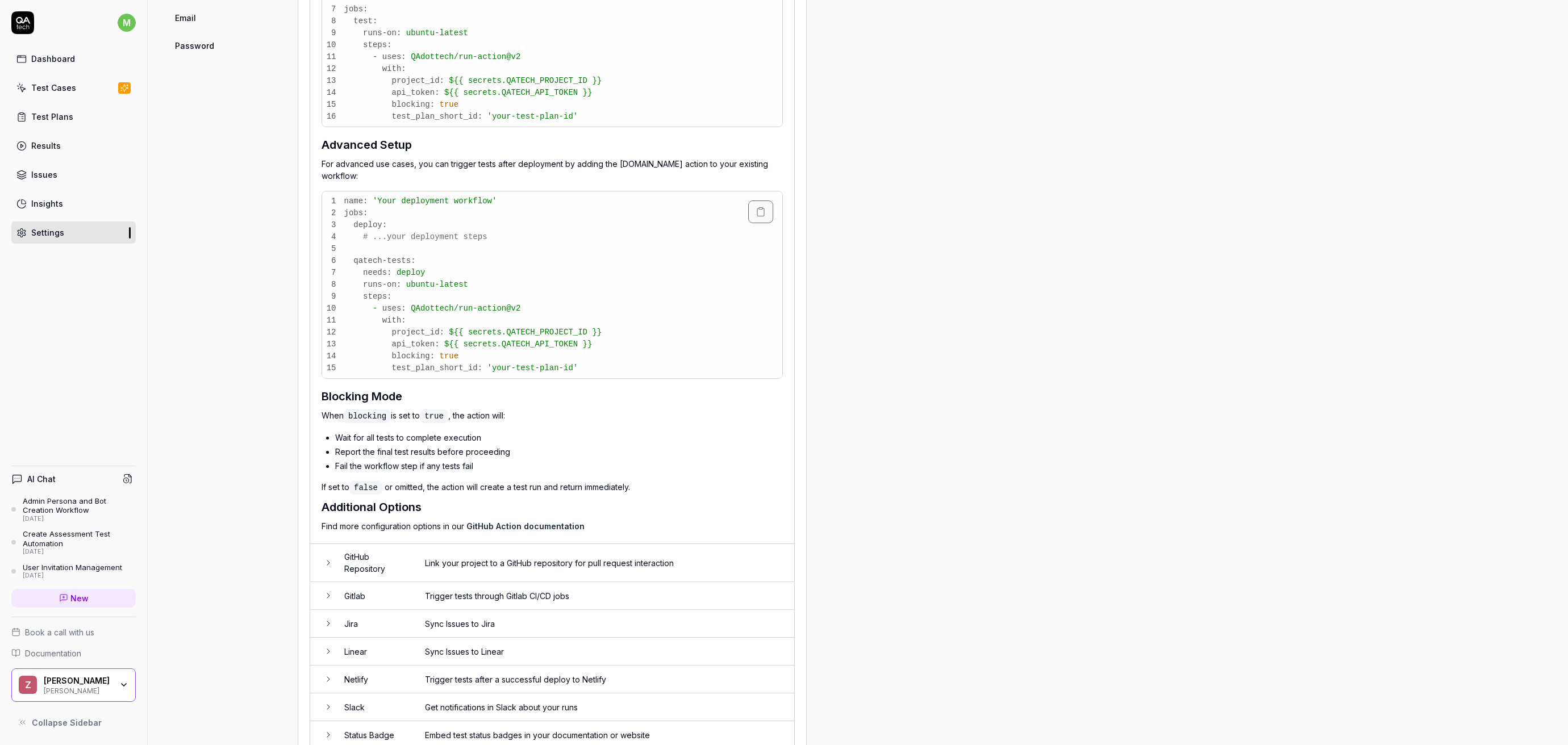
scroll to position [653, 0]
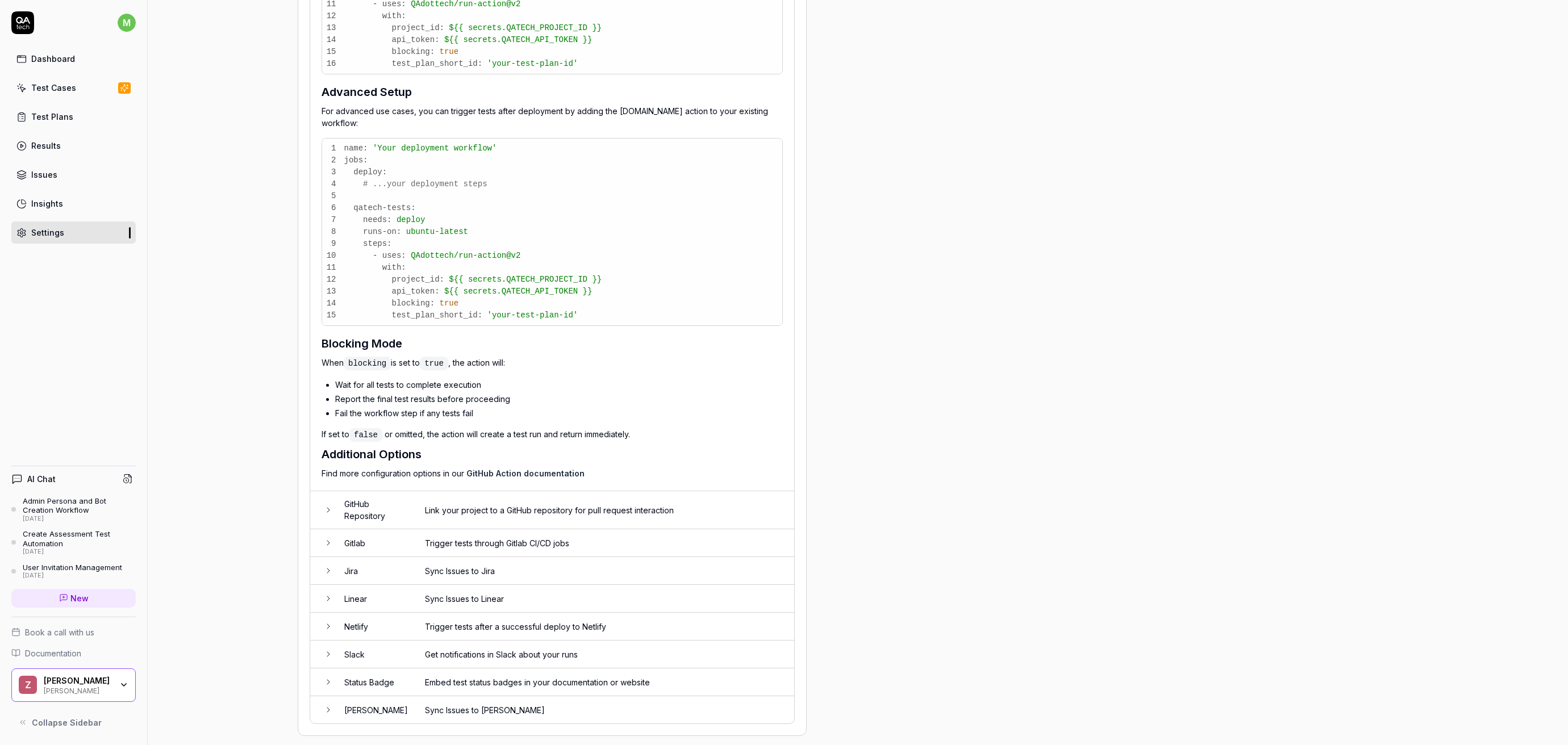
click at [460, 492] on td "Link your project to a GitHub repository for pull request interaction" at bounding box center [603, 510] width 381 height 38
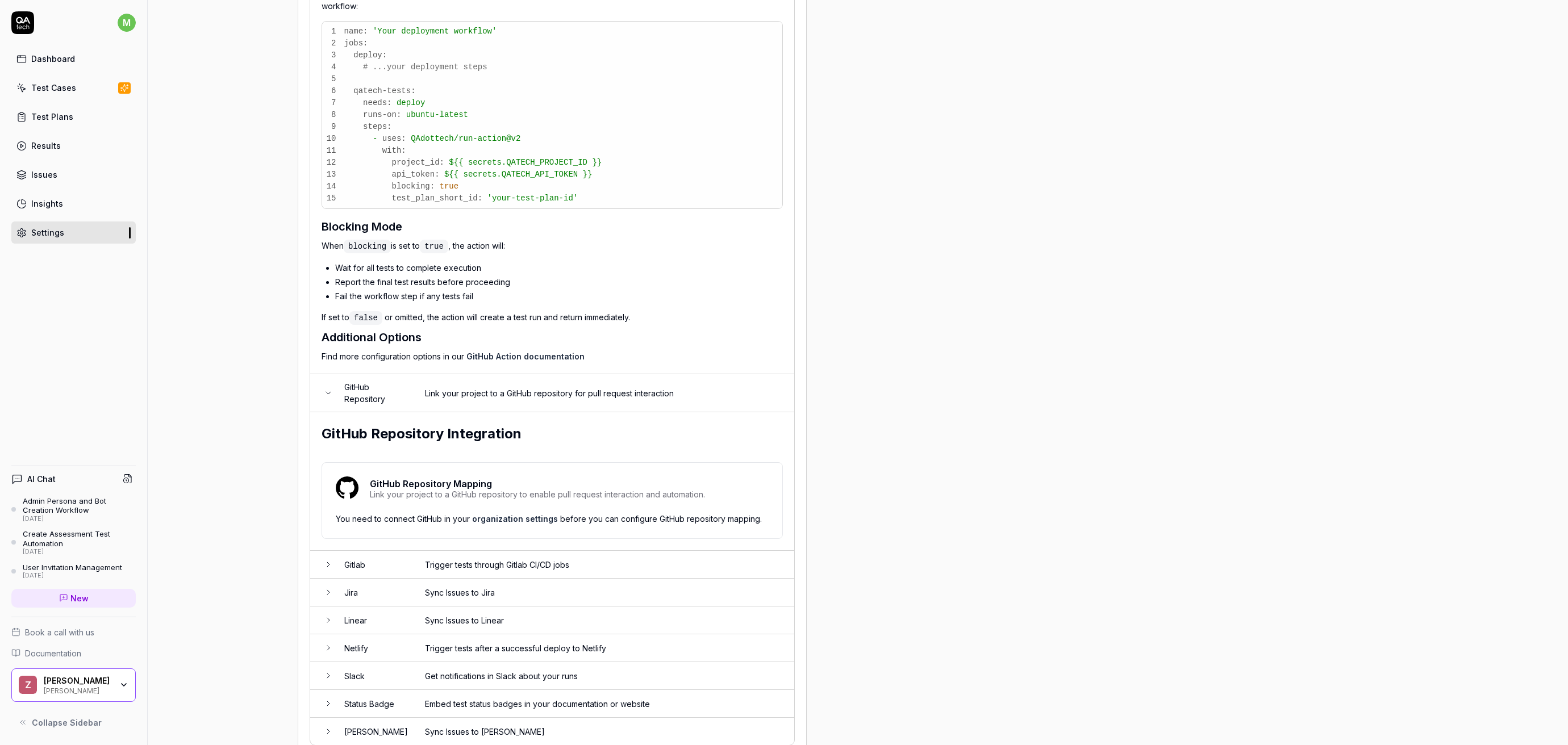
scroll to position [792, 0]
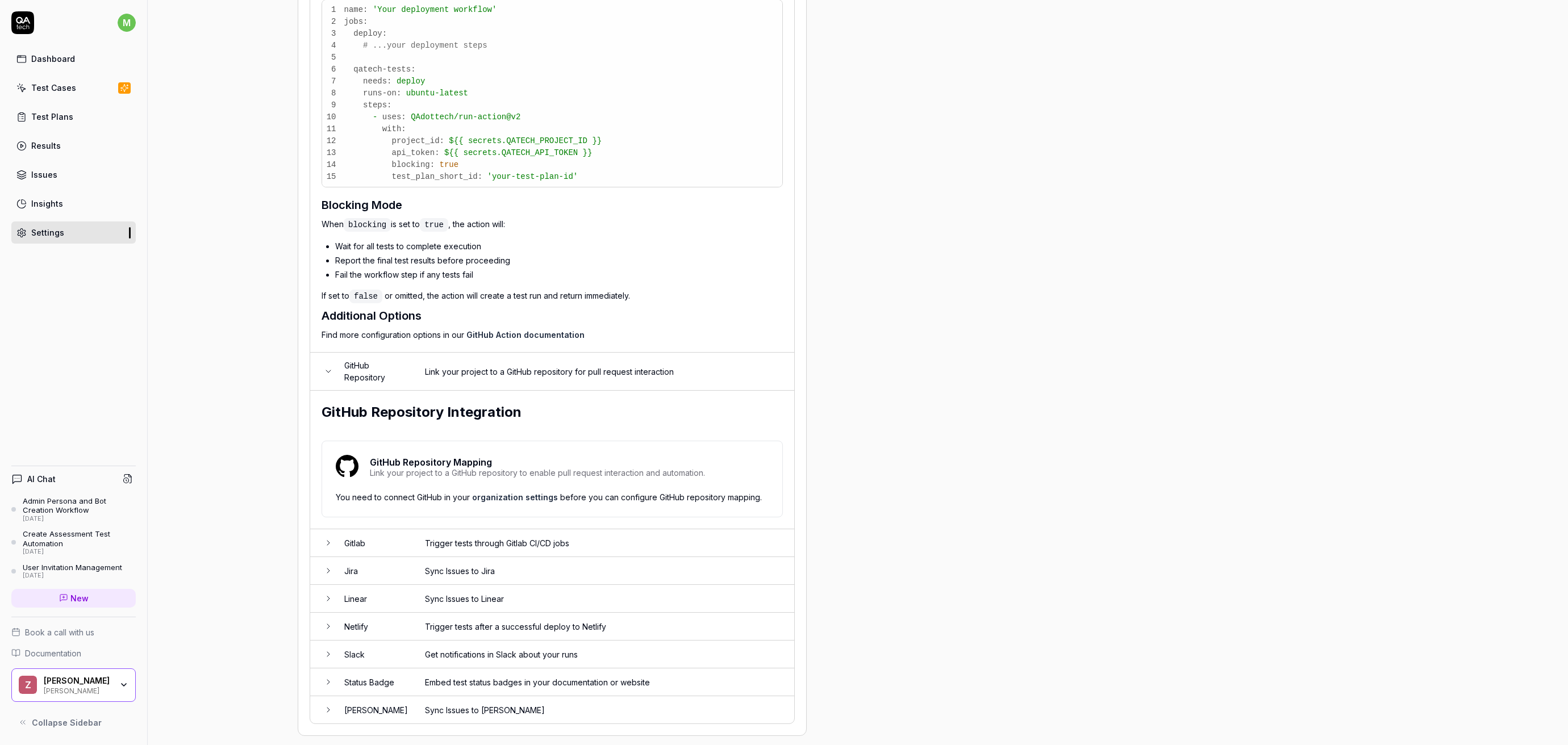
click at [72, 695] on div "Z Zell Zell" at bounding box center [74, 685] width 124 height 34
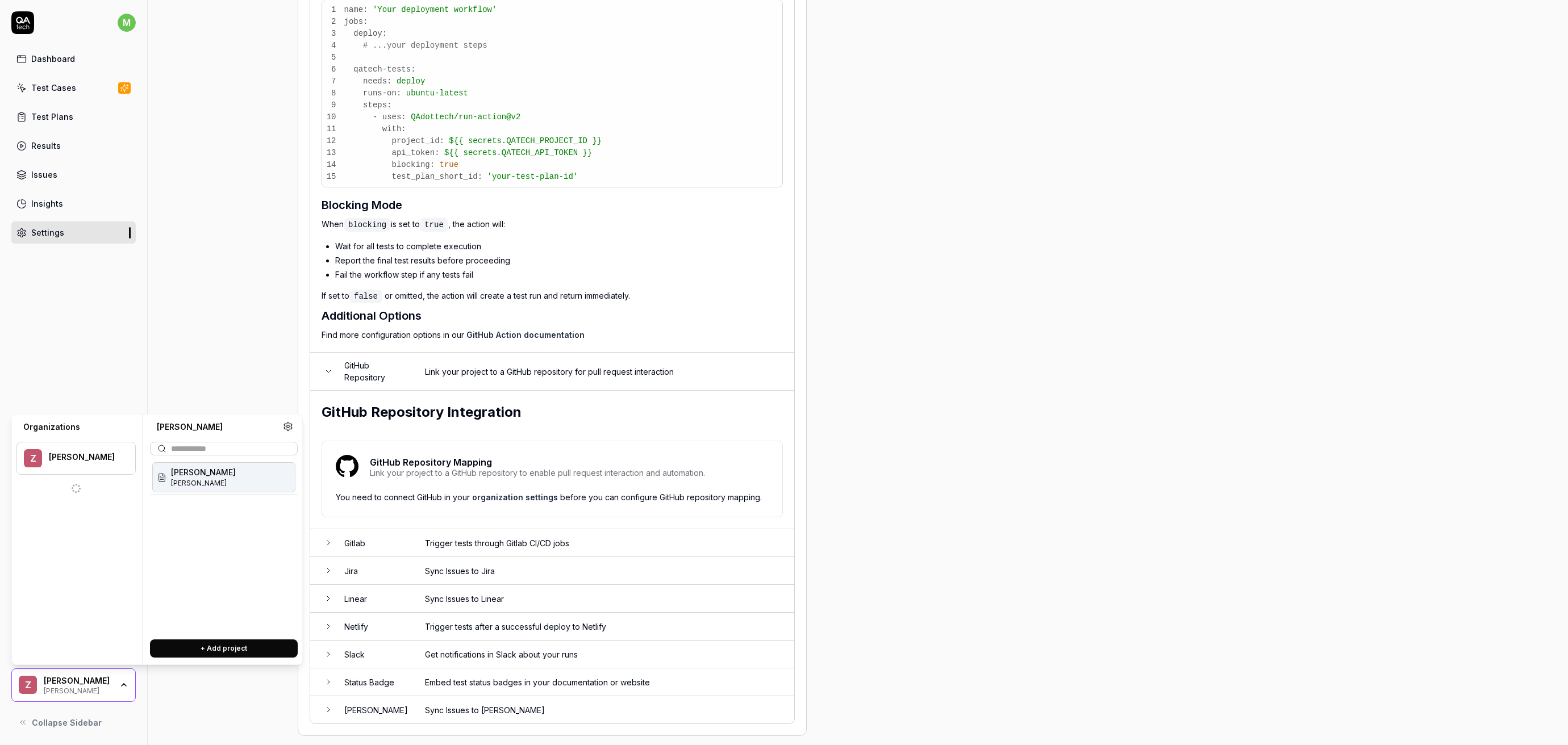
click at [72, 695] on div "Z Zell Zell" at bounding box center [74, 685] width 124 height 34
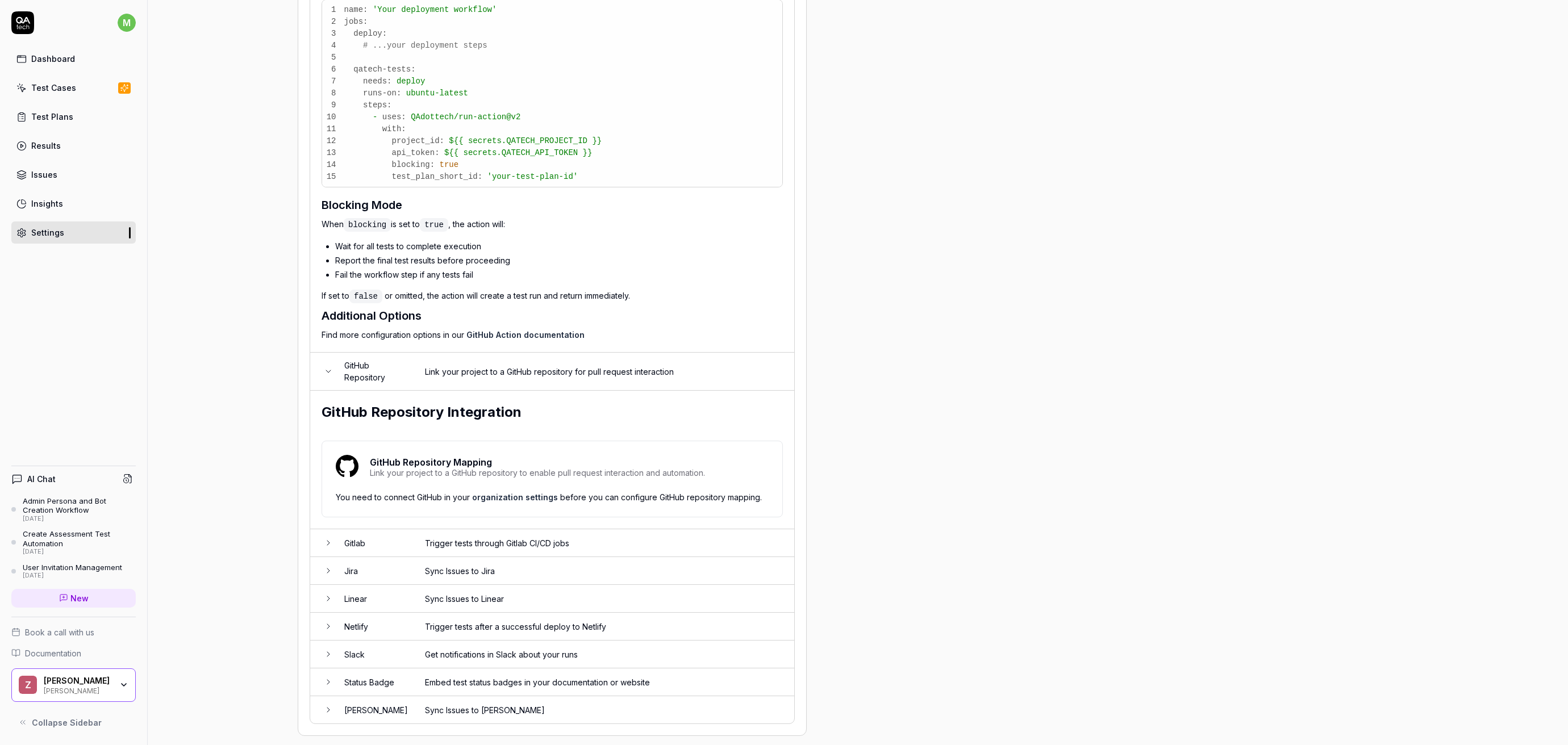
click at [110, 685] on div "[PERSON_NAME]" at bounding box center [78, 690] width 68 height 9
click at [173, 283] on div "Project General Applications Beta Configs Integrations Network Inbox Device Pre…" at bounding box center [225, 17] width 109 height 1439
click at [66, 228] on link "Settings" at bounding box center [74, 232] width 124 height 22
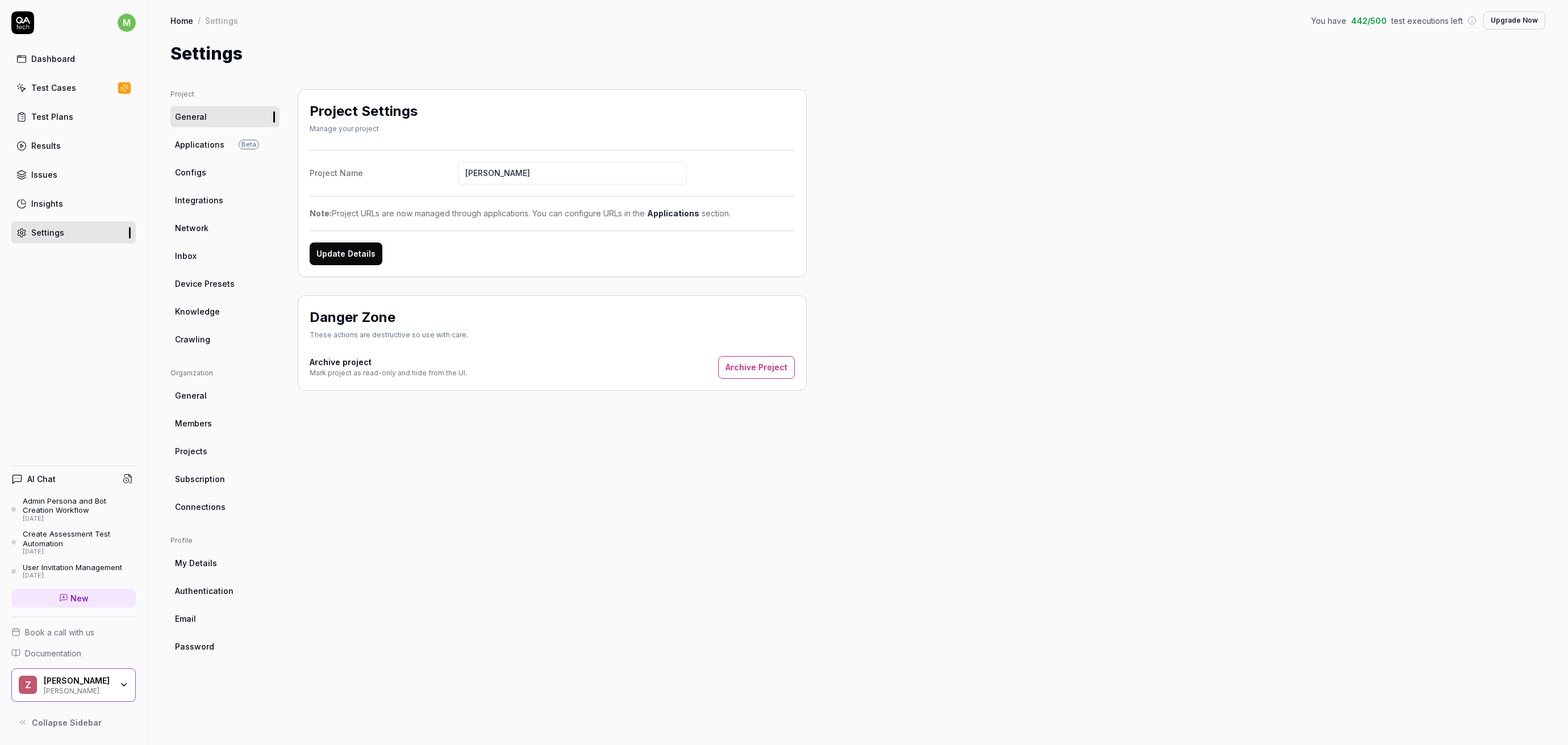
click at [211, 506] on span "Connections" at bounding box center [201, 507] width 51 height 12
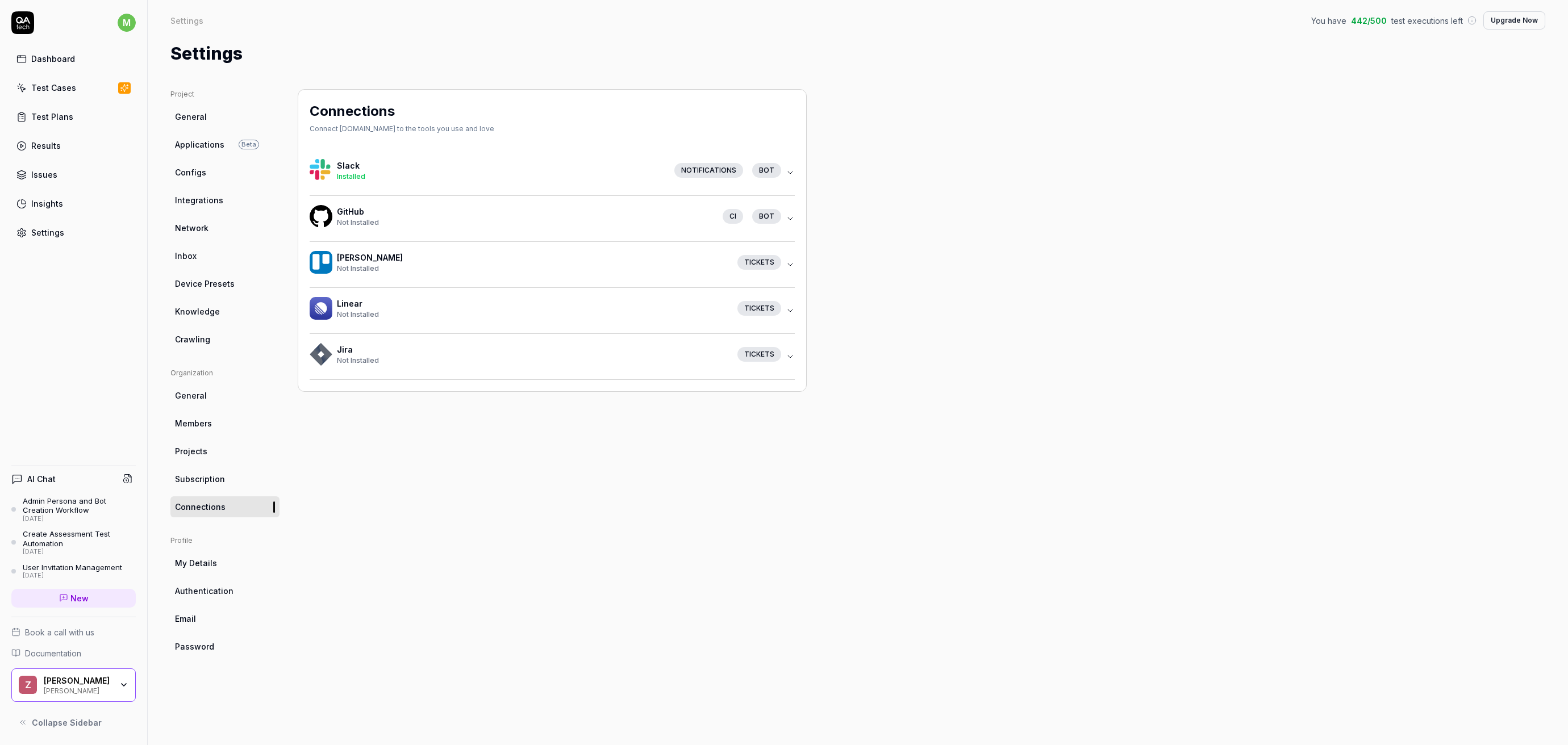
click at [789, 213] on button "GitHub Not Installed CI bot" at bounding box center [552, 219] width 485 height 45
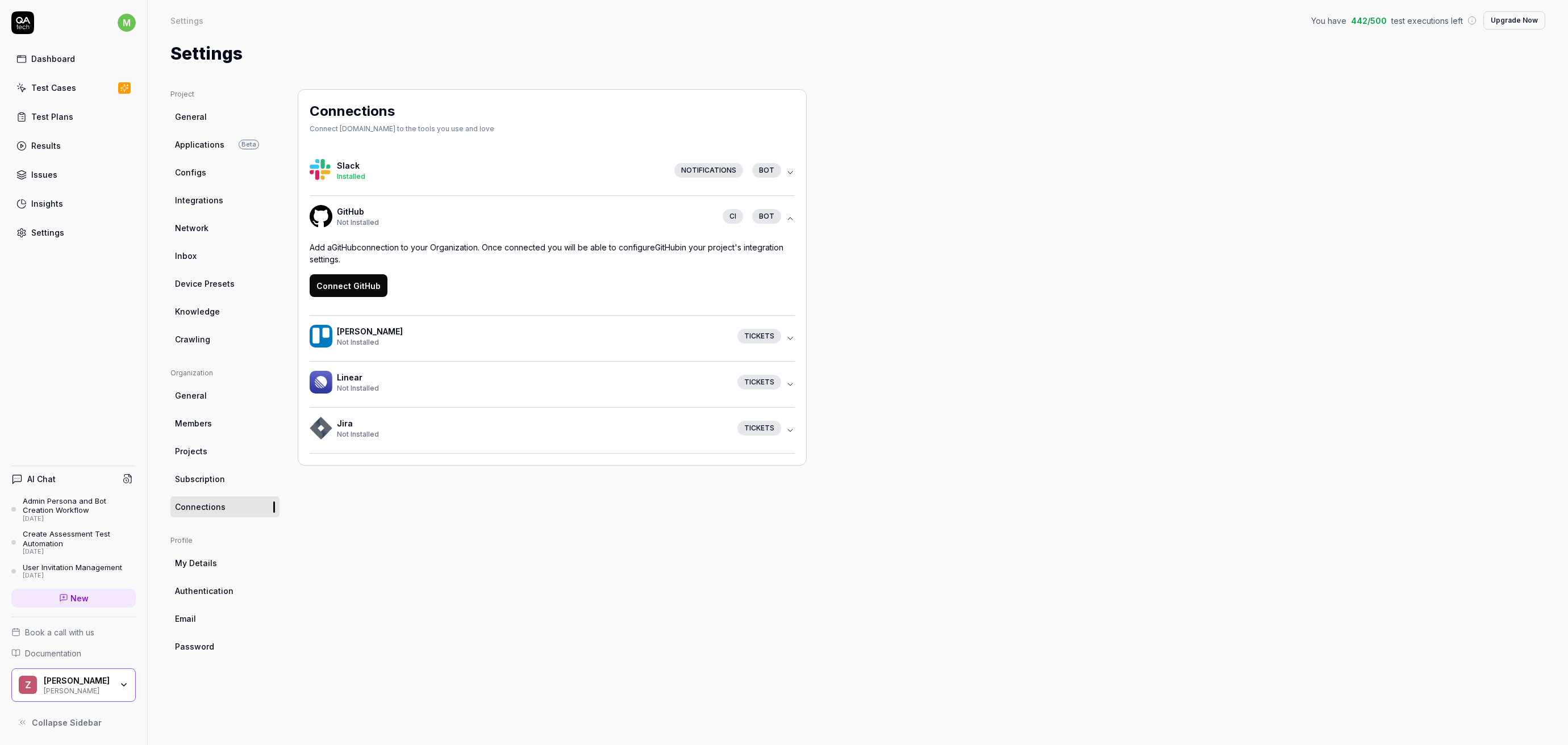
click at [343, 291] on button "Connect GitHub" at bounding box center [349, 286] width 78 height 23
click at [788, 215] on icon "button" at bounding box center [790, 219] width 9 height 9
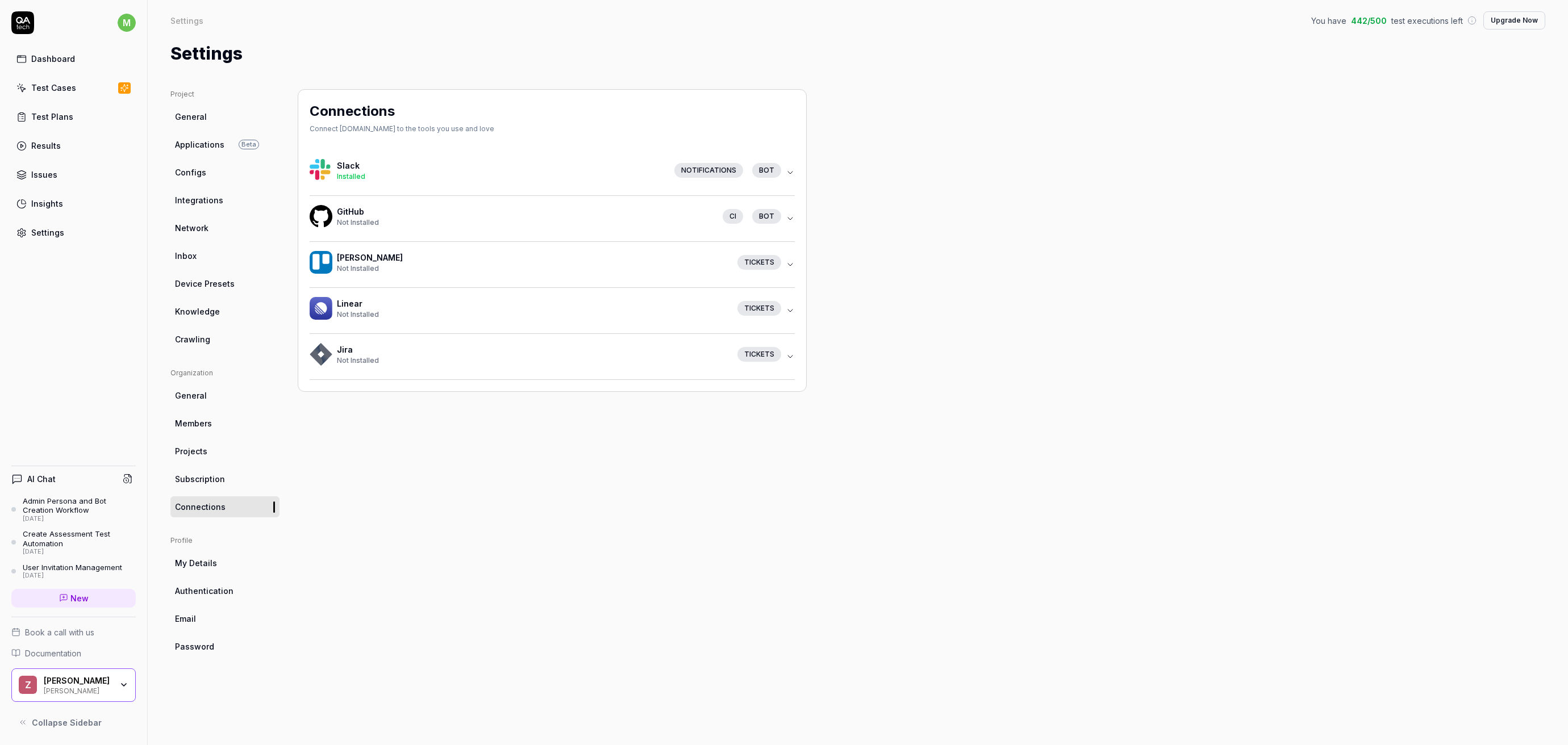
click at [421, 205] on h4 "GitHub" at bounding box center [525, 211] width 377 height 12
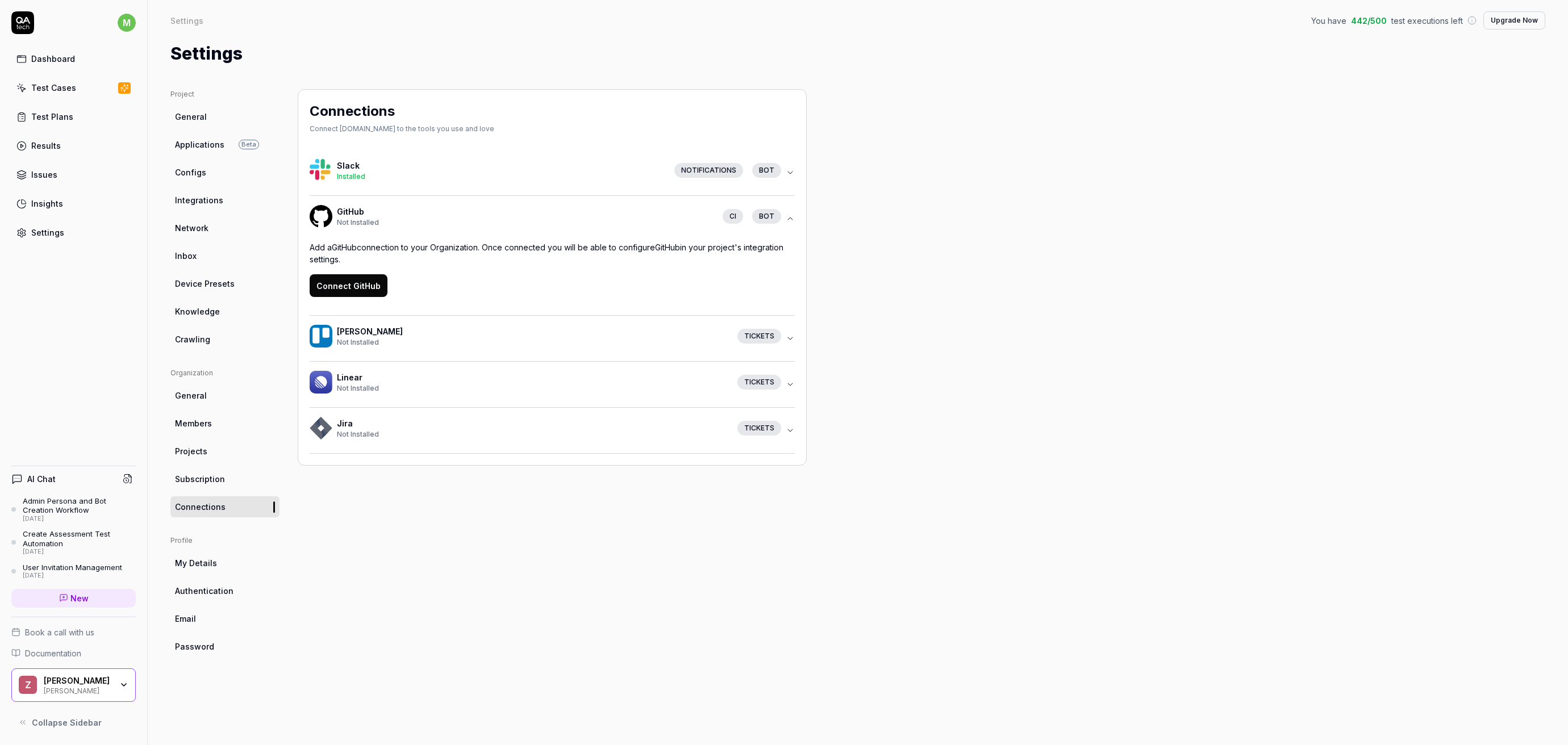
click at [362, 383] on div "Linear Not Installed" at bounding box center [530, 382] width 396 height 22
click at [367, 277] on button "Connect GitHub" at bounding box center [349, 286] width 78 height 23
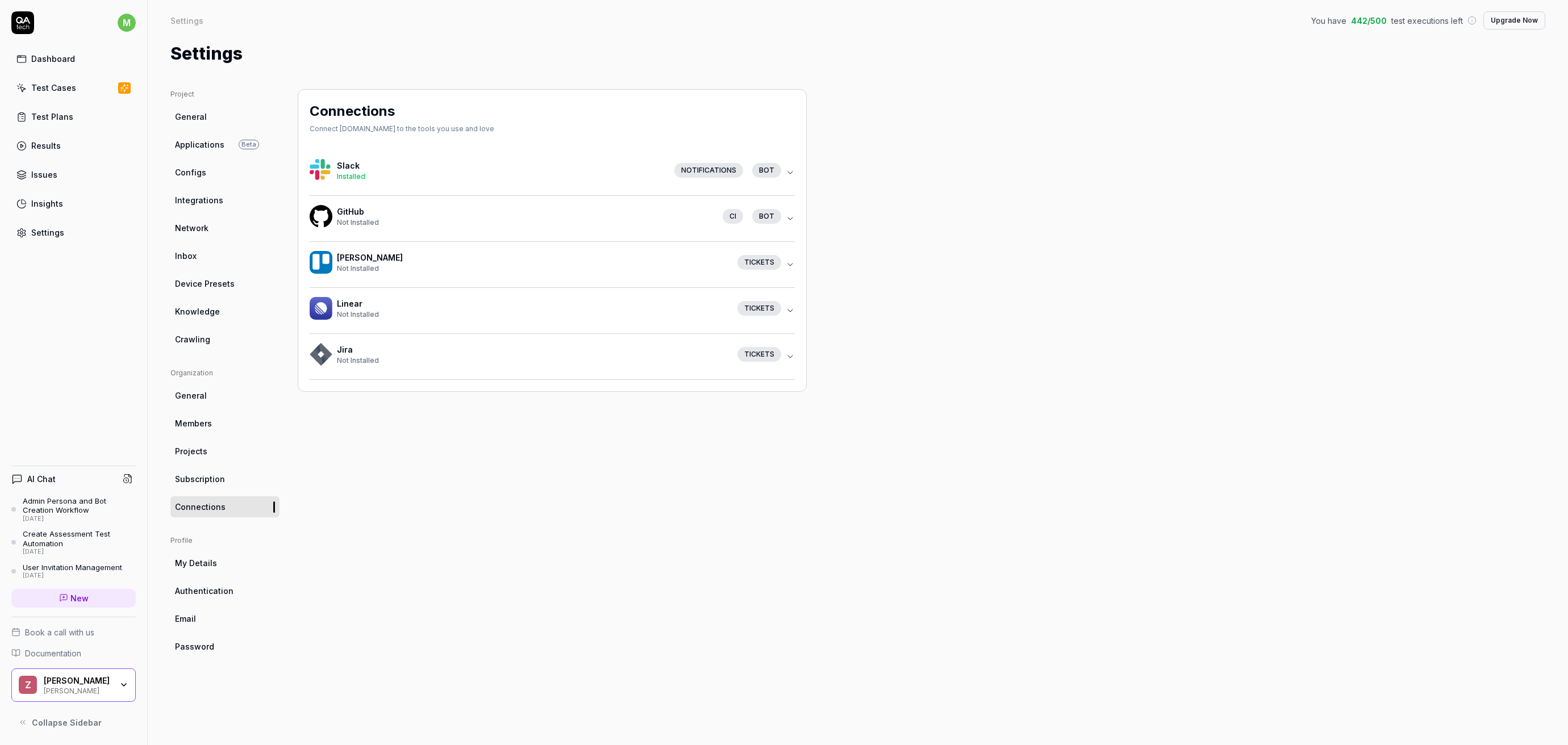
click at [518, 234] on button "GitHub Not Installed CI bot" at bounding box center [552, 219] width 485 height 45
click at [787, 217] on icon "button" at bounding box center [790, 219] width 9 height 9
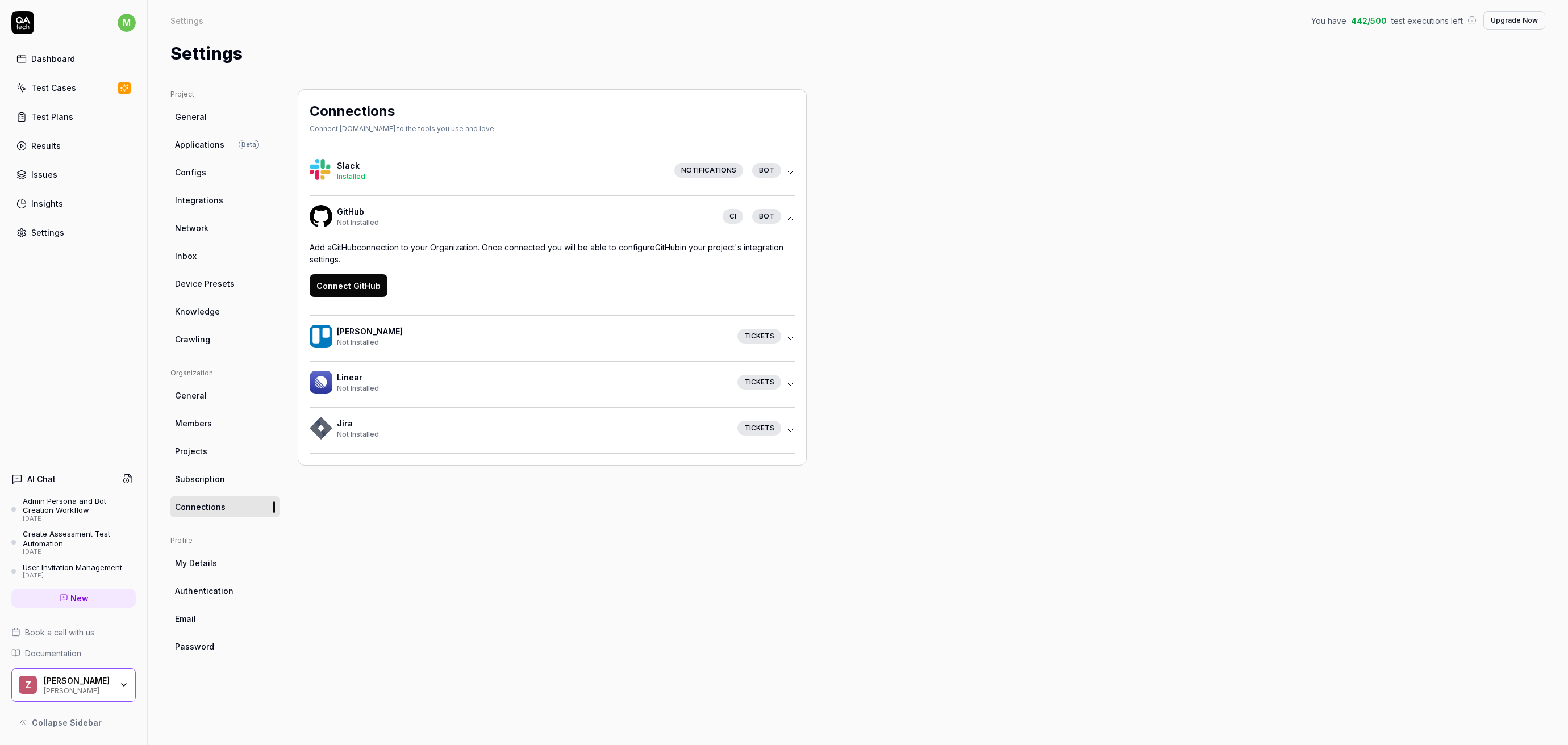
click at [349, 279] on button "Connect GitHub" at bounding box center [349, 286] width 78 height 23
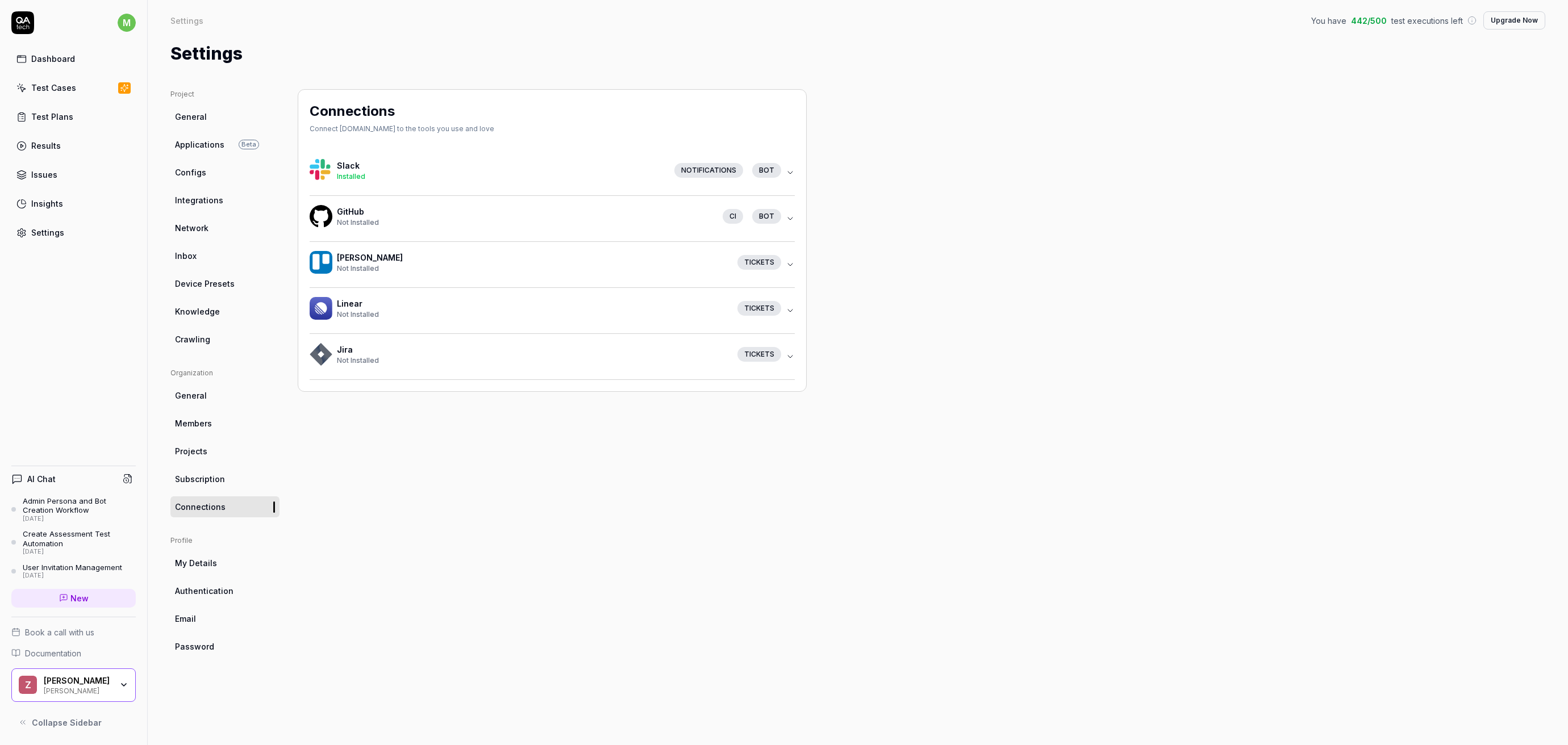
click at [787, 213] on button "GitHub Not Installed CI bot" at bounding box center [552, 219] width 485 height 45
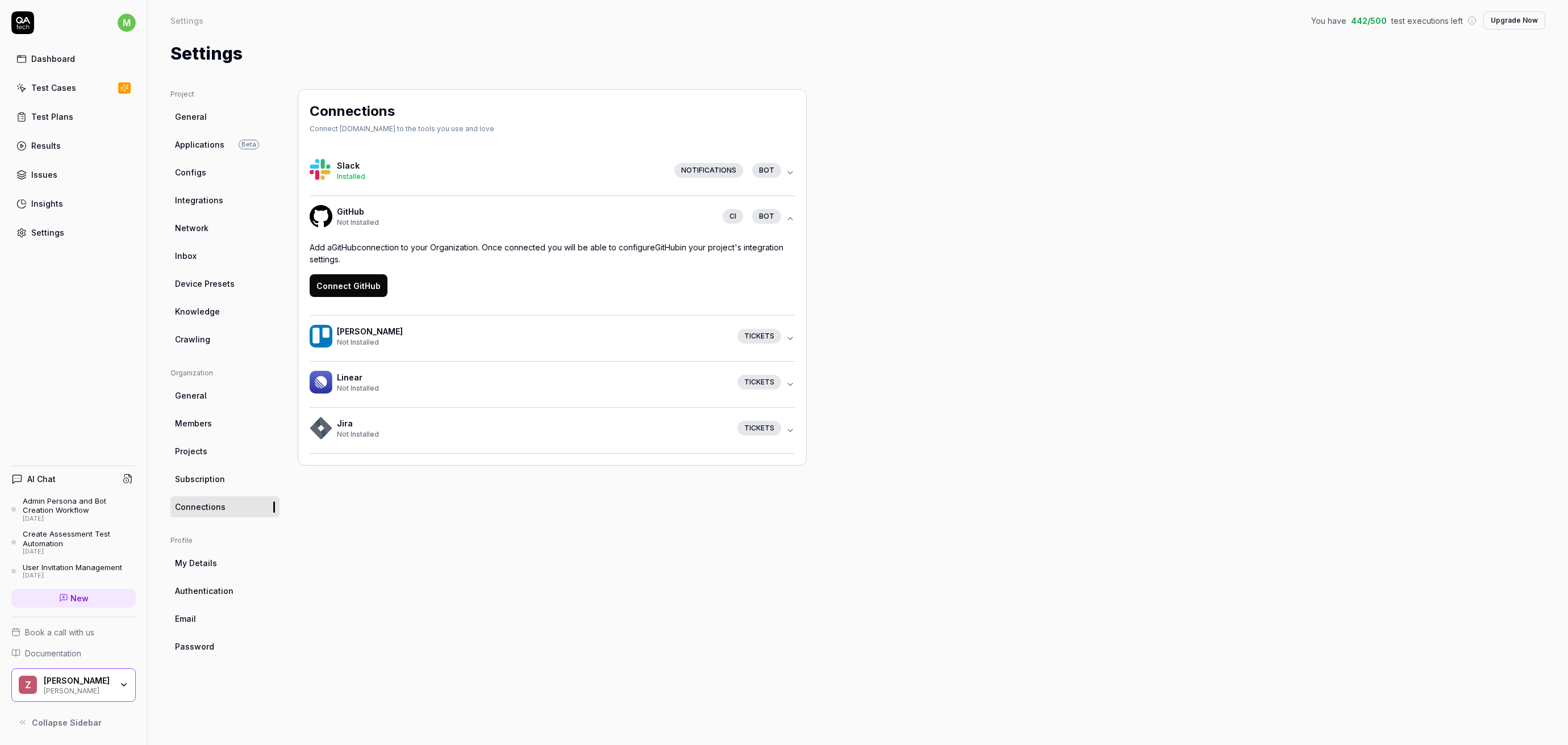
click at [427, 288] on div "Add a GitHub connection to your Organization. Once connected you will be able t…" at bounding box center [552, 269] width 485 height 56
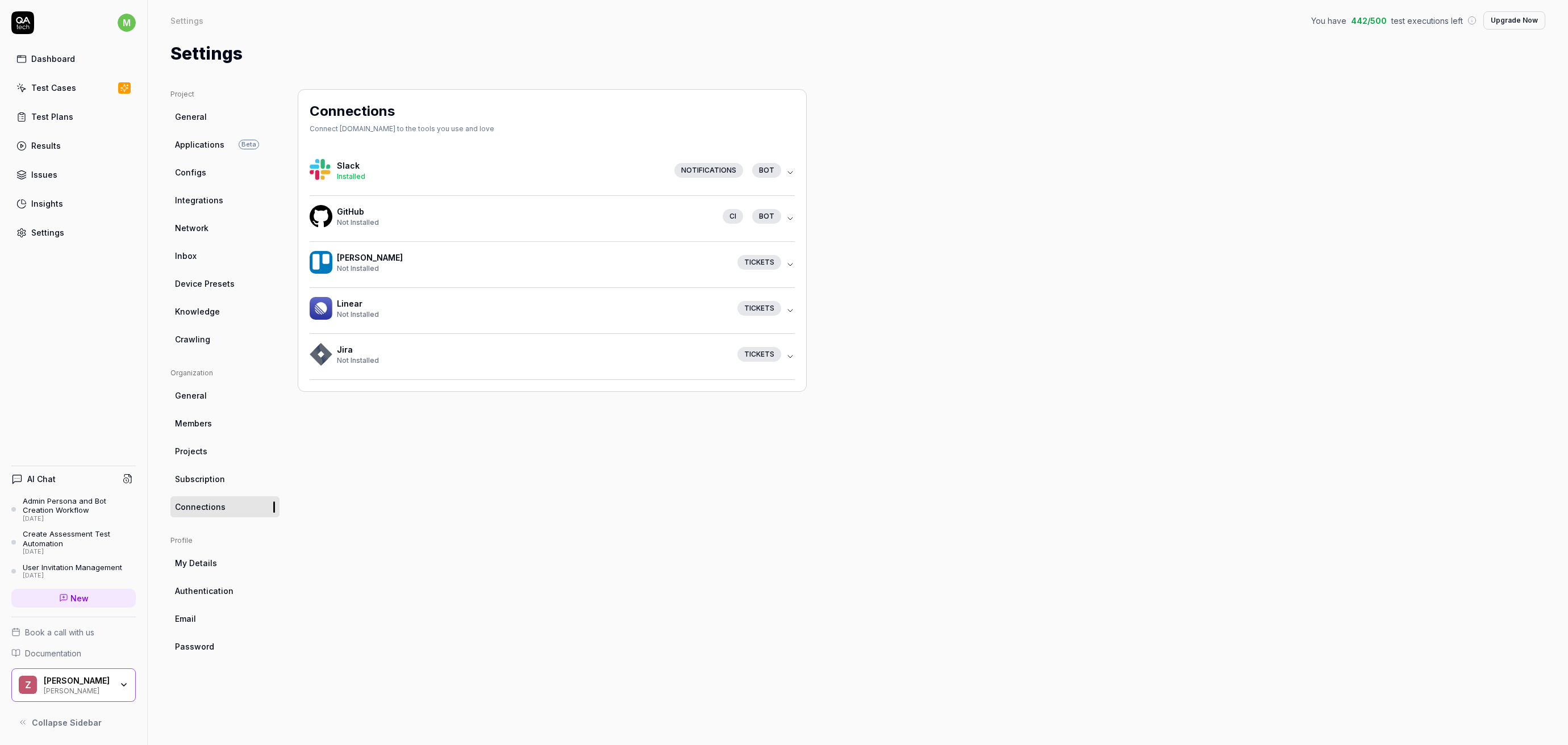
click at [336, 221] on div "GitHub Not Installed" at bounding box center [523, 216] width 381 height 22
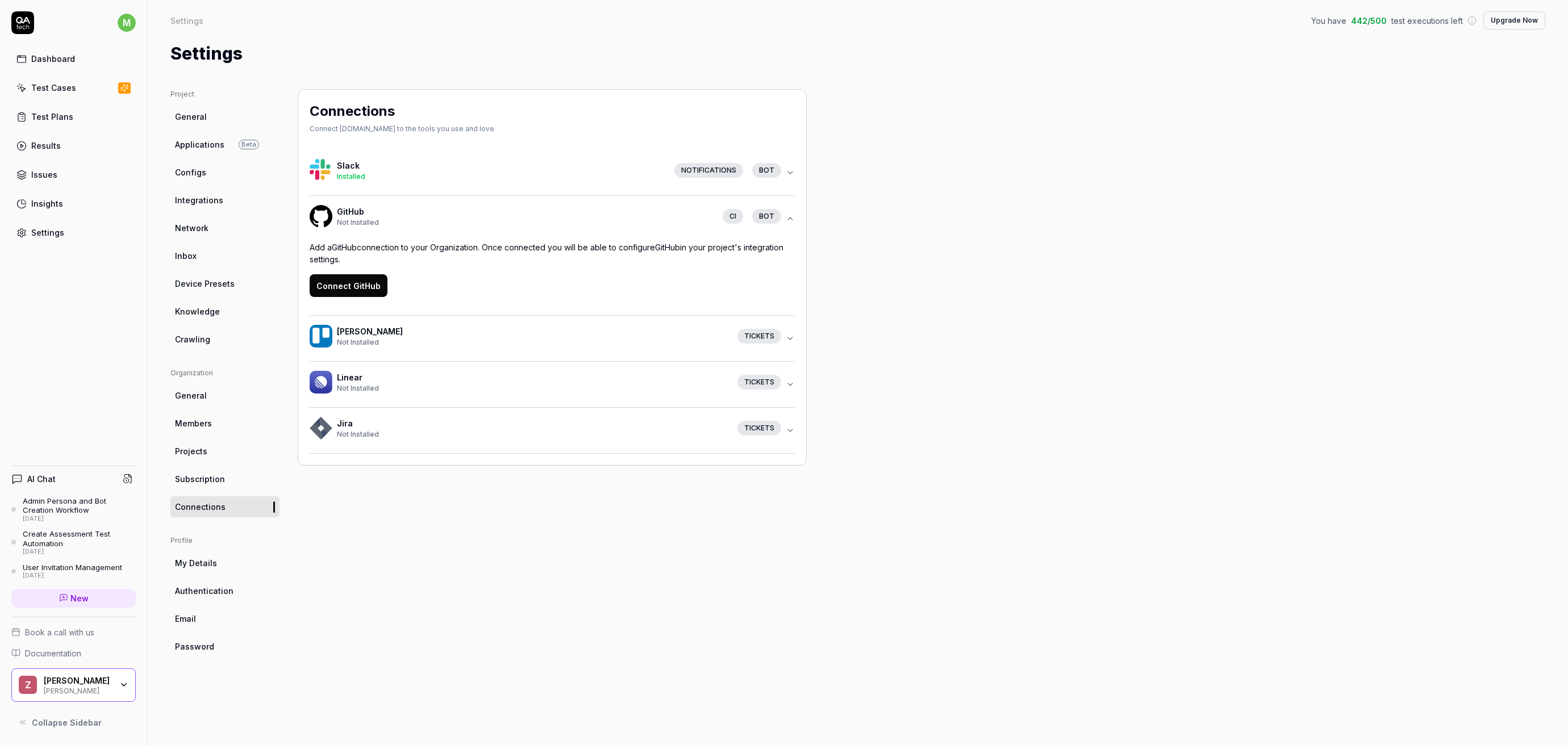
click at [336, 284] on button "Connect GitHub" at bounding box center [349, 286] width 78 height 23
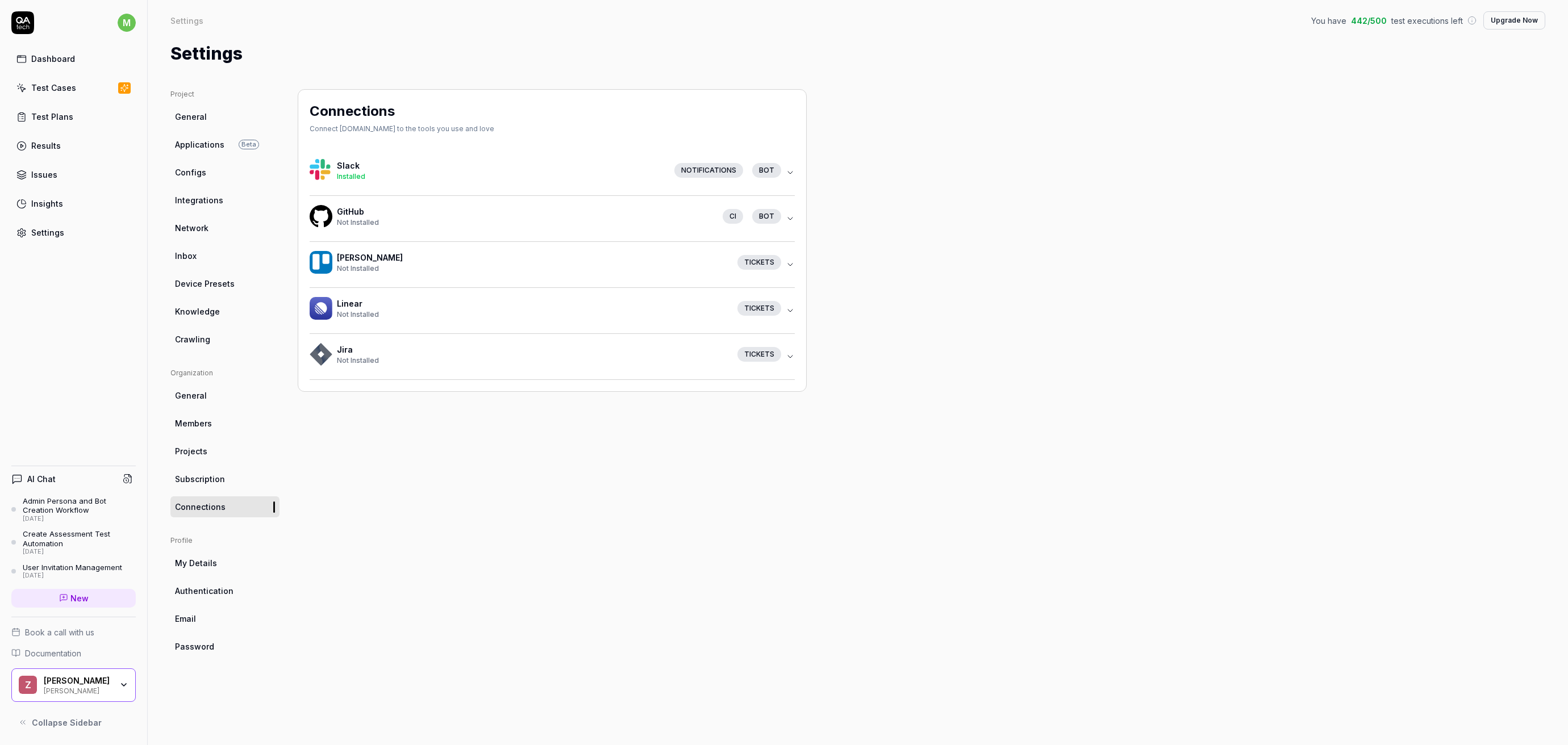
click at [210, 120] on link "General" at bounding box center [225, 116] width 109 height 21
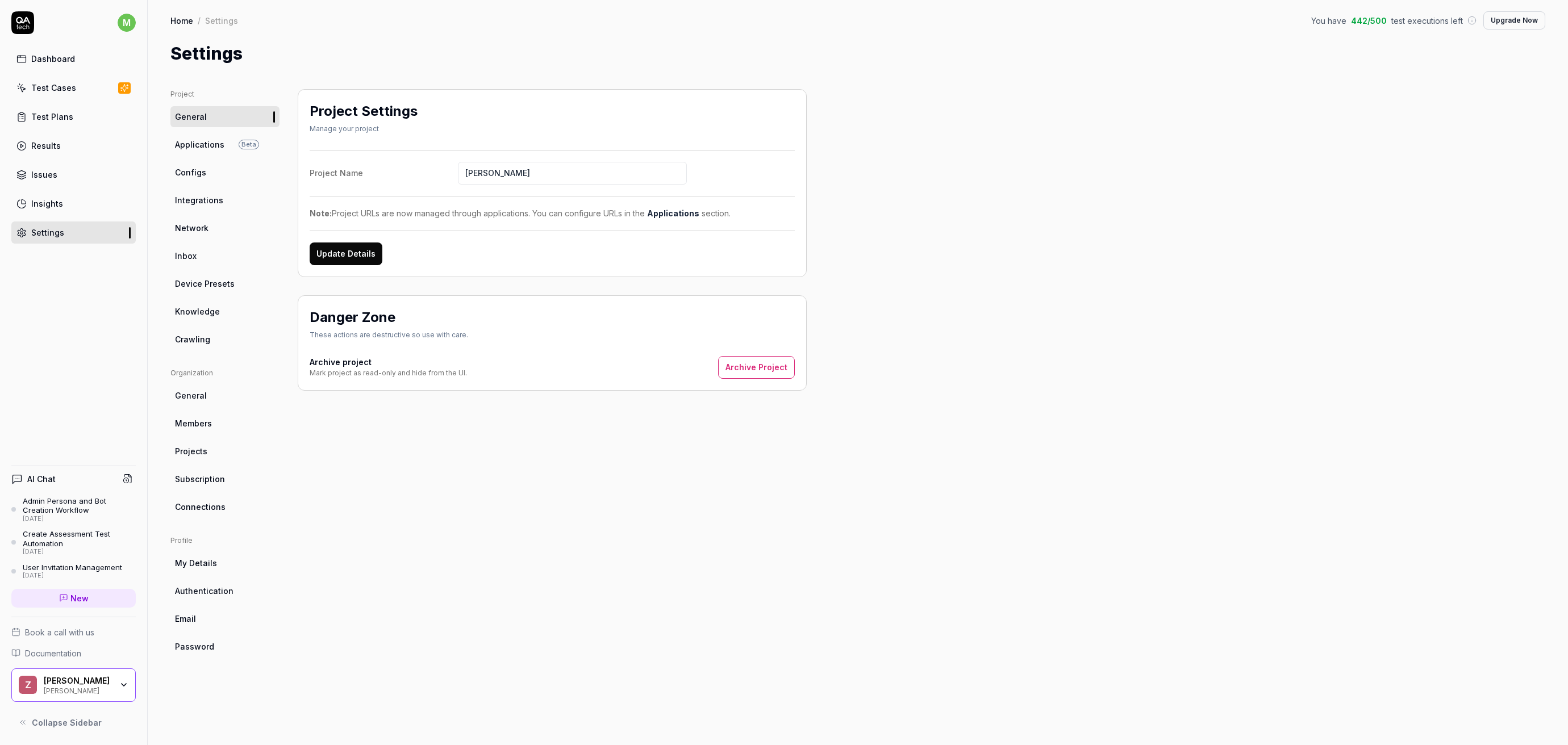
click at [202, 508] on span "Connections" at bounding box center [201, 507] width 51 height 12
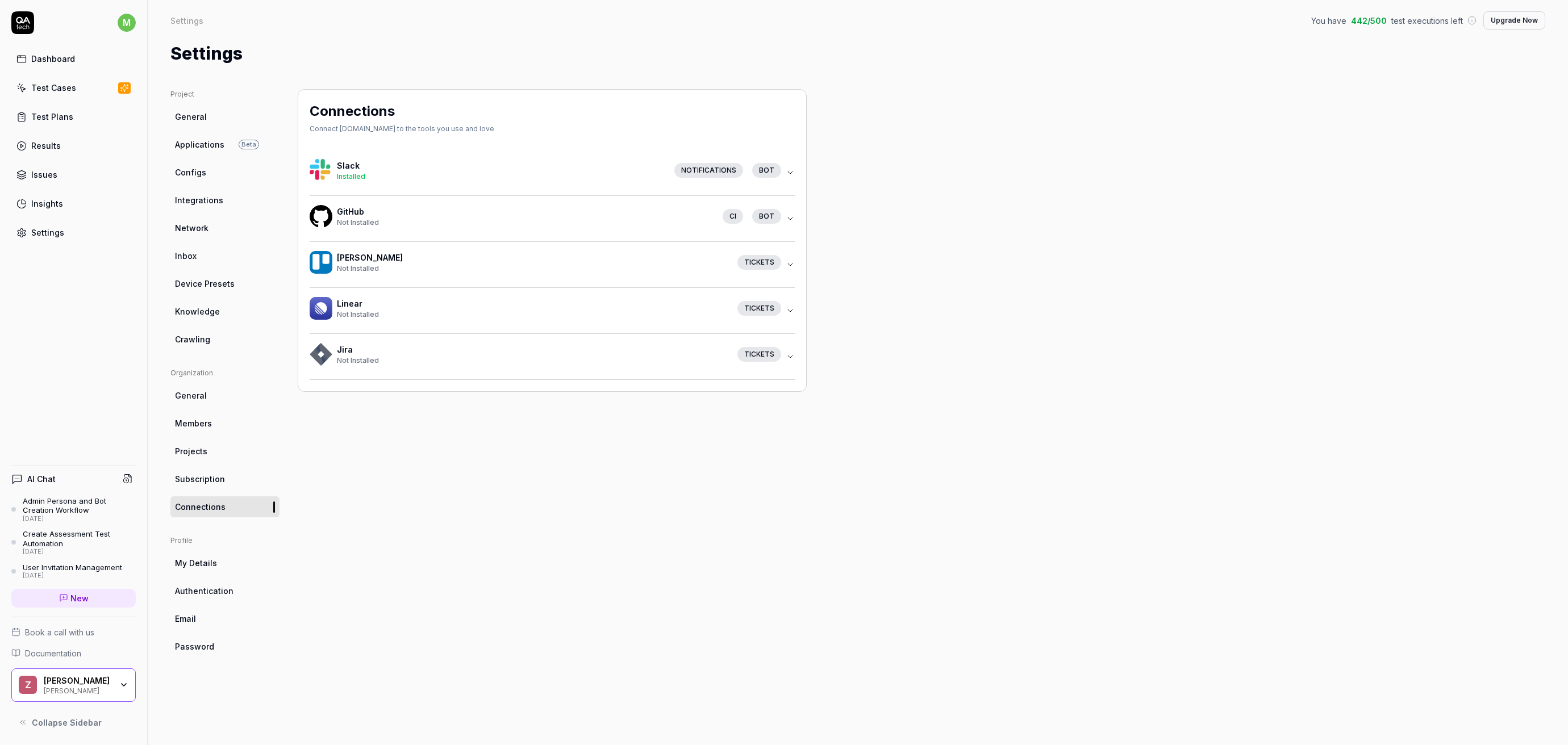
click at [413, 207] on h4 "GitHub" at bounding box center [525, 211] width 377 height 12
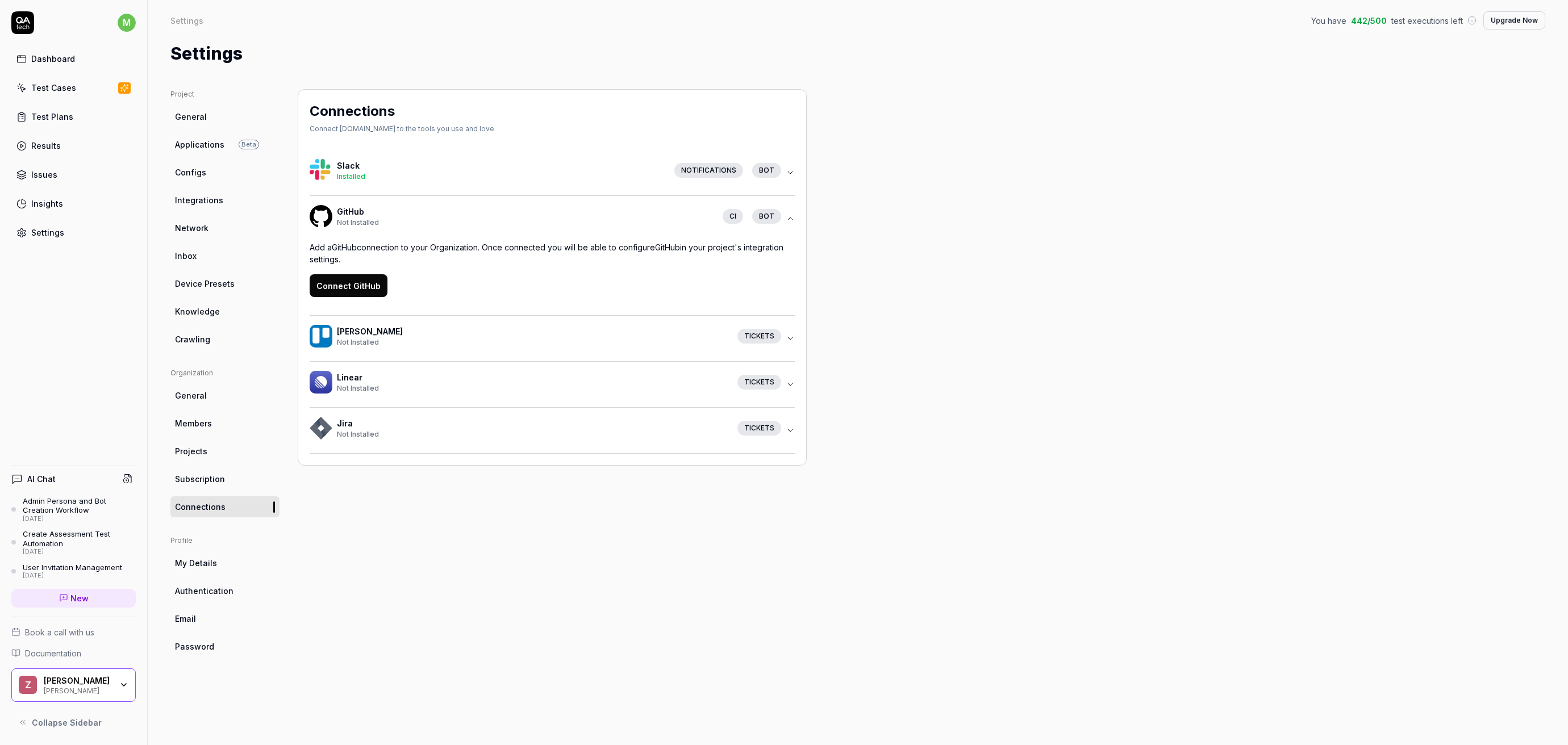
click at [203, 121] on span "General" at bounding box center [191, 117] width 32 height 12
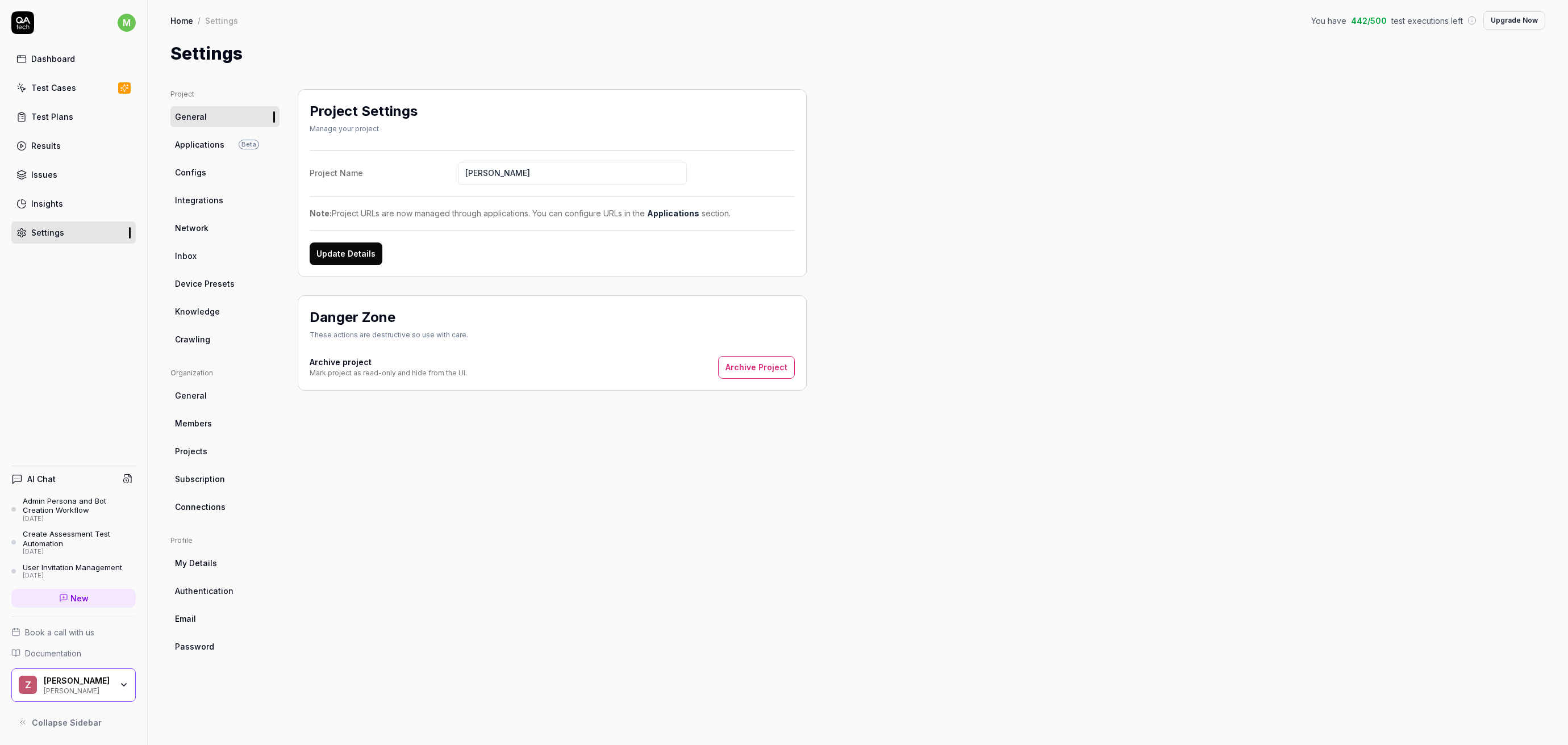
click at [211, 207] on link "Integrations" at bounding box center [225, 200] width 109 height 21
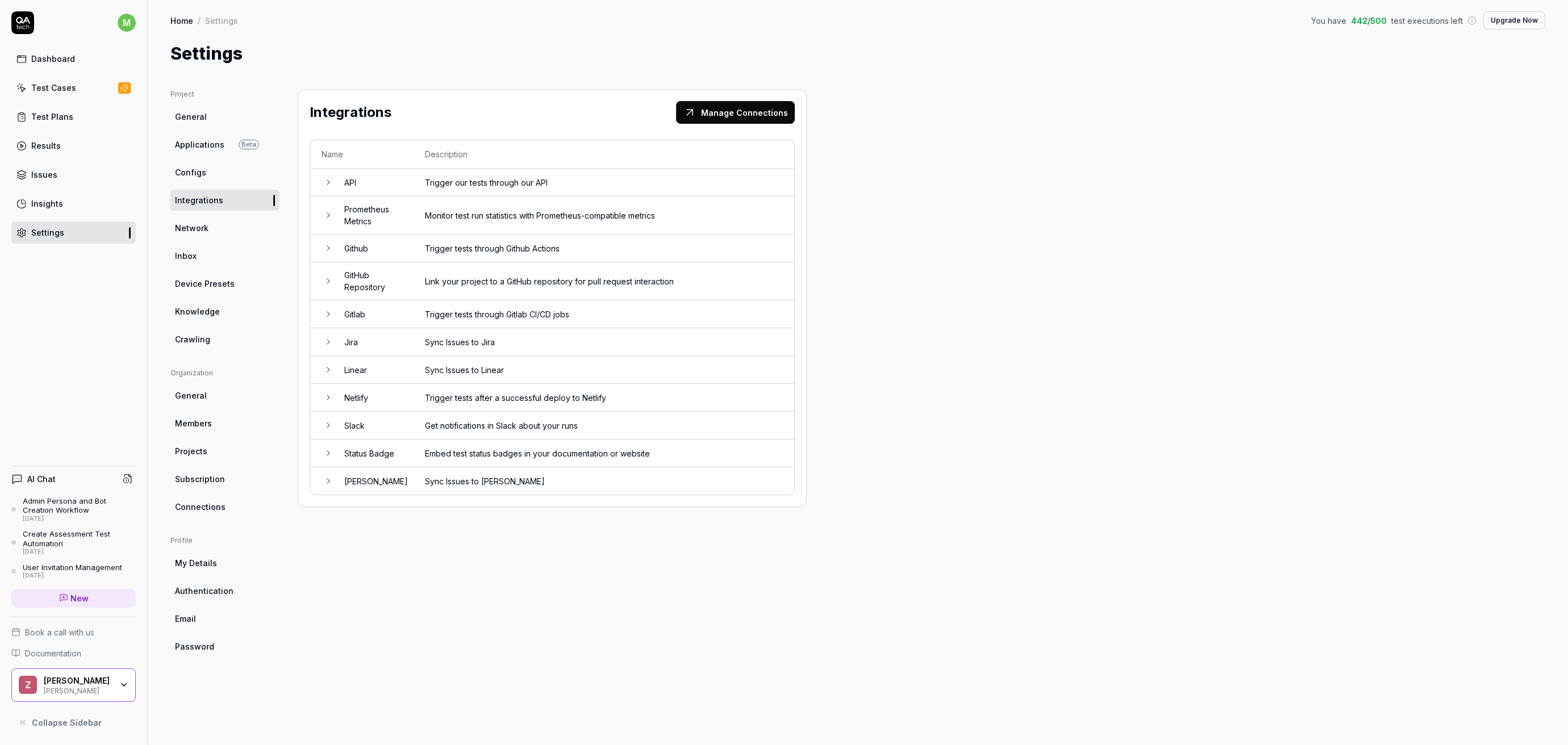
click at [413, 279] on td "Link your project to a GitHub repository for pull request interaction" at bounding box center [603, 281] width 381 height 38
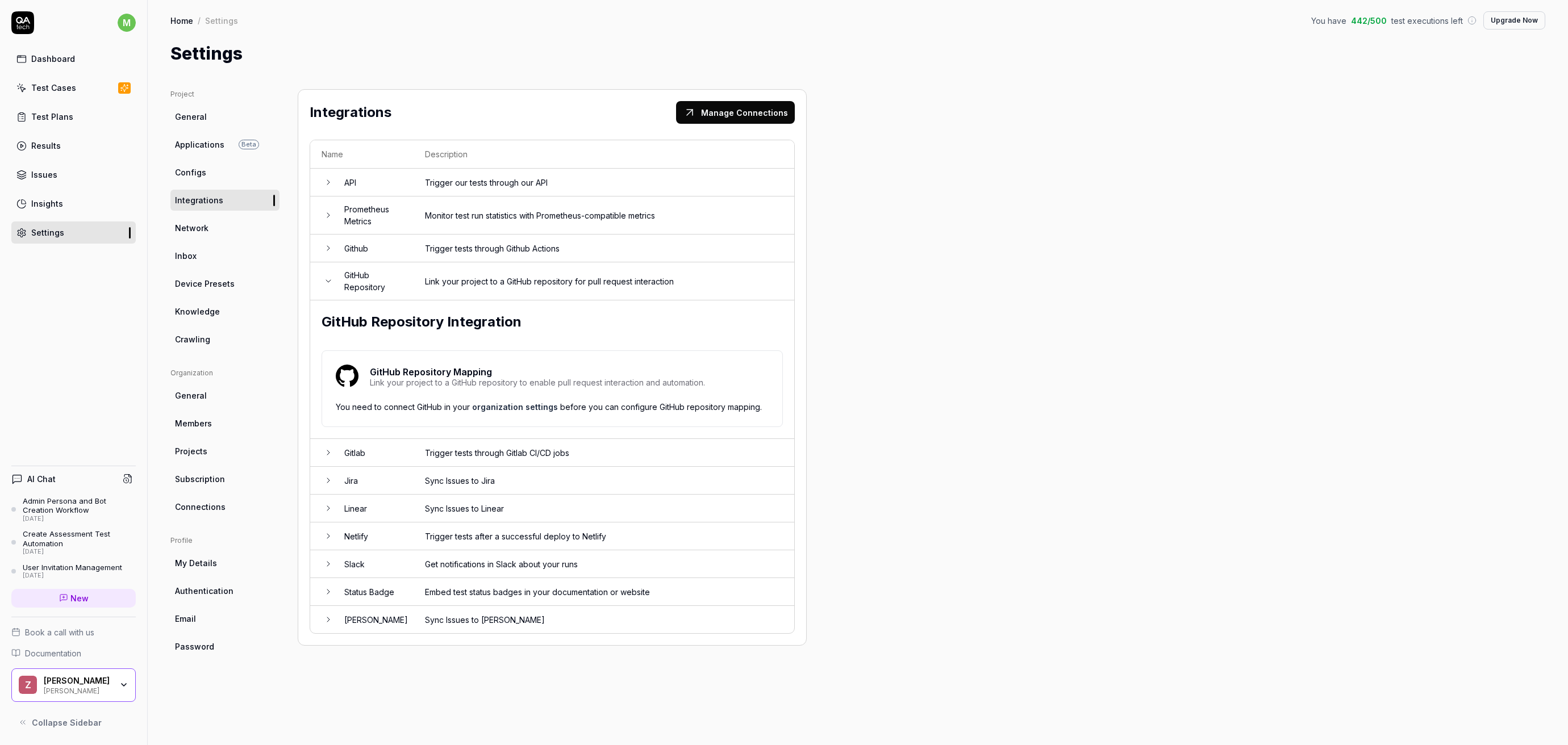
click at [413, 278] on td "Link your project to a GitHub repository for pull request interaction" at bounding box center [603, 281] width 381 height 38
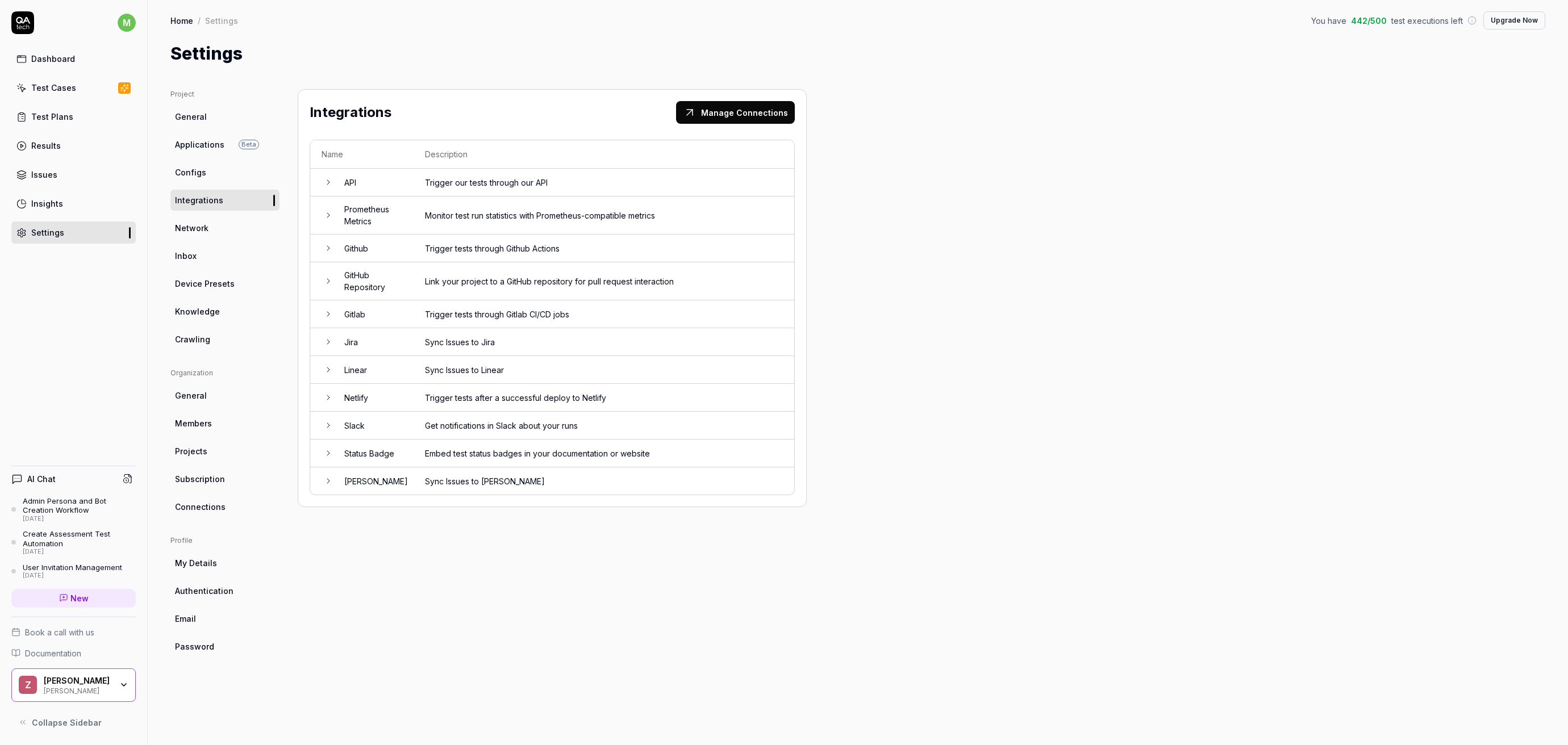
click at [416, 239] on td "Trigger tests through Github Actions" at bounding box center [603, 249] width 381 height 28
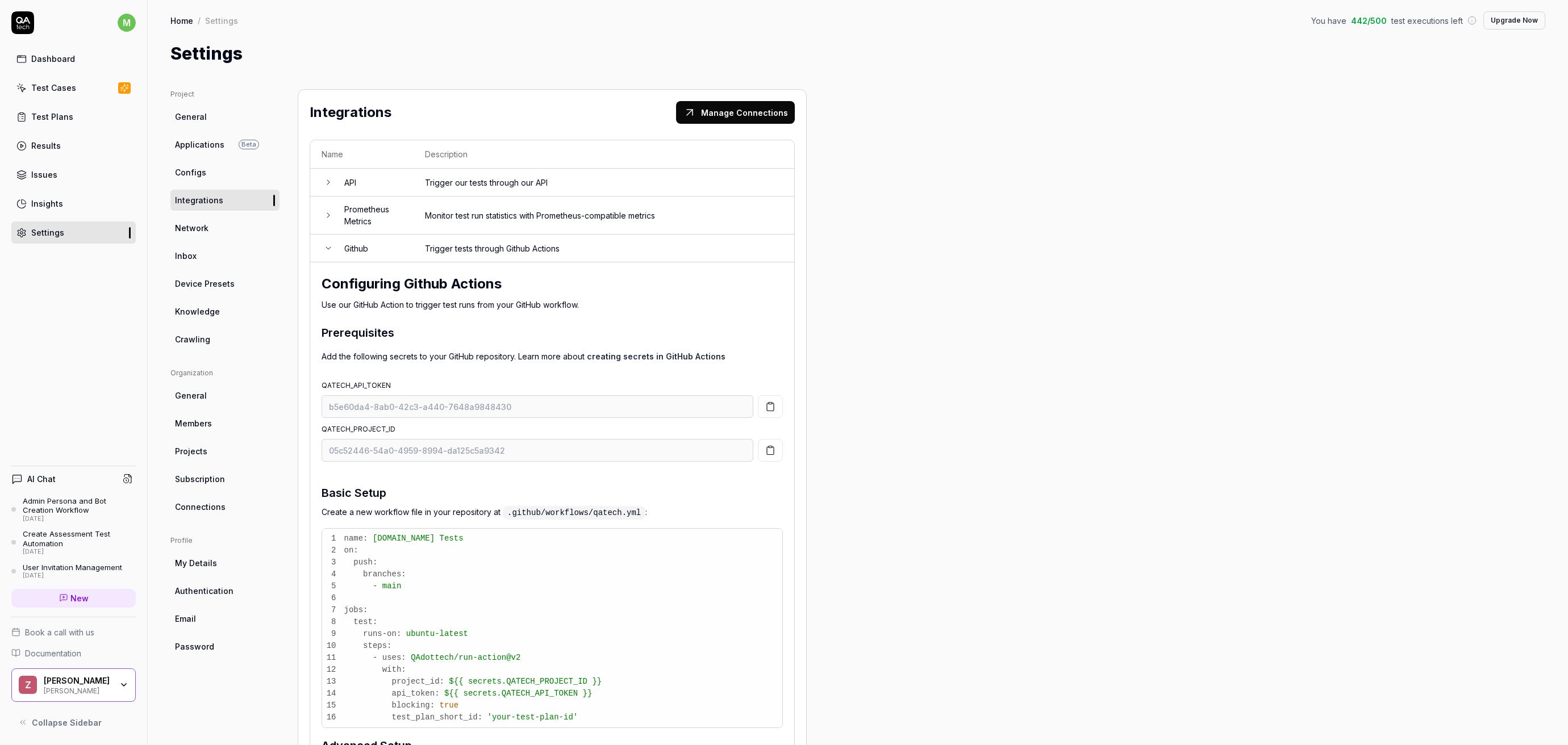
click at [416, 239] on td "Trigger tests through Github Actions" at bounding box center [603, 249] width 381 height 28
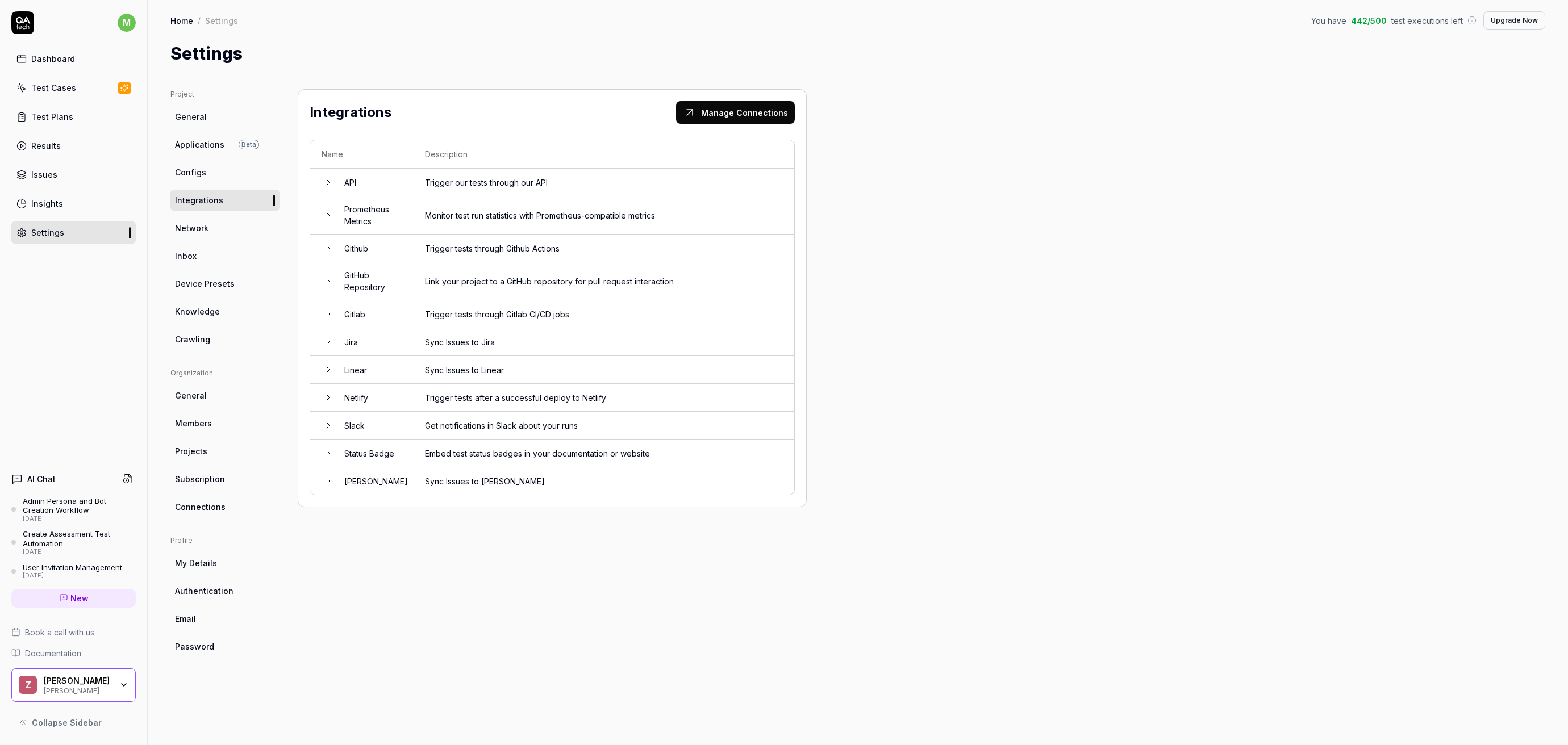
click at [433, 275] on td "Link your project to a GitHub repository for pull request interaction" at bounding box center [603, 281] width 381 height 38
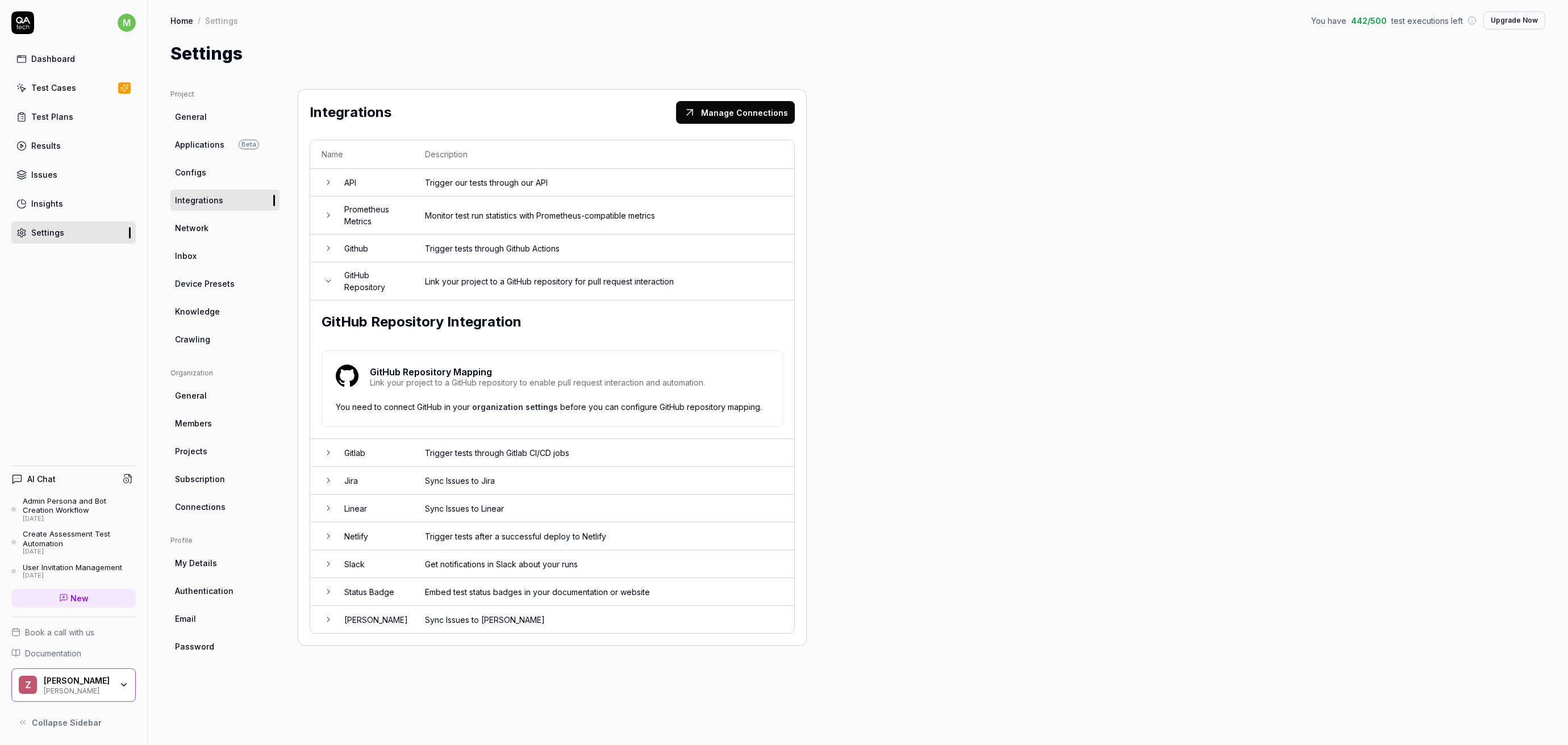
click at [215, 511] on span "Connections" at bounding box center [201, 507] width 51 height 12
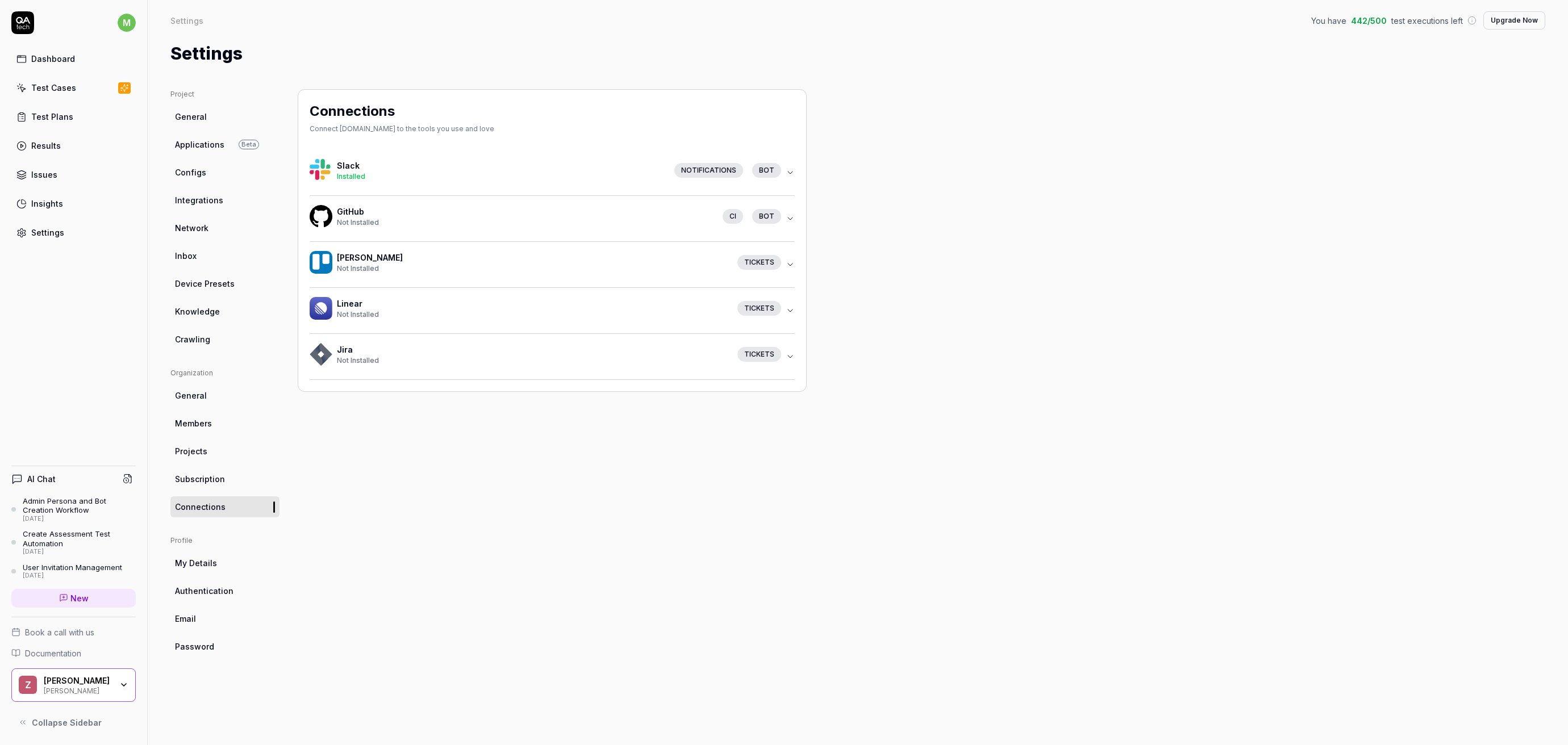
drag, startPoint x: 789, startPoint y: 221, endPoint x: 801, endPoint y: 233, distance: 17.0
click at [800, 231] on div "Connections Connect QA.tech to the tools you use and love Slack Installed Notif…" at bounding box center [552, 240] width 509 height 303
click at [791, 225] on button "GitHub Not Installed CI bot" at bounding box center [552, 219] width 485 height 45
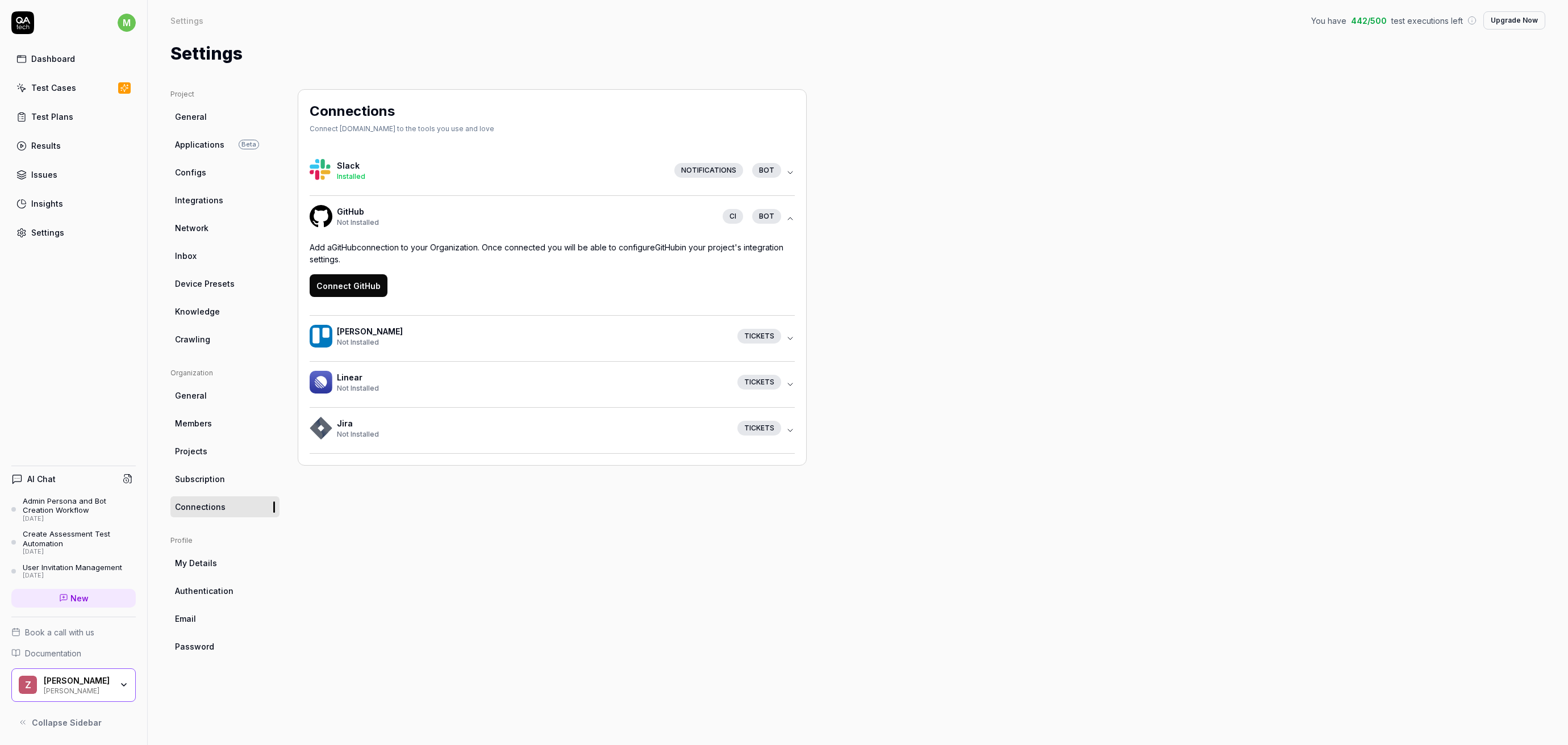
click at [353, 295] on button "Connect GitHub" at bounding box center [349, 286] width 78 height 23
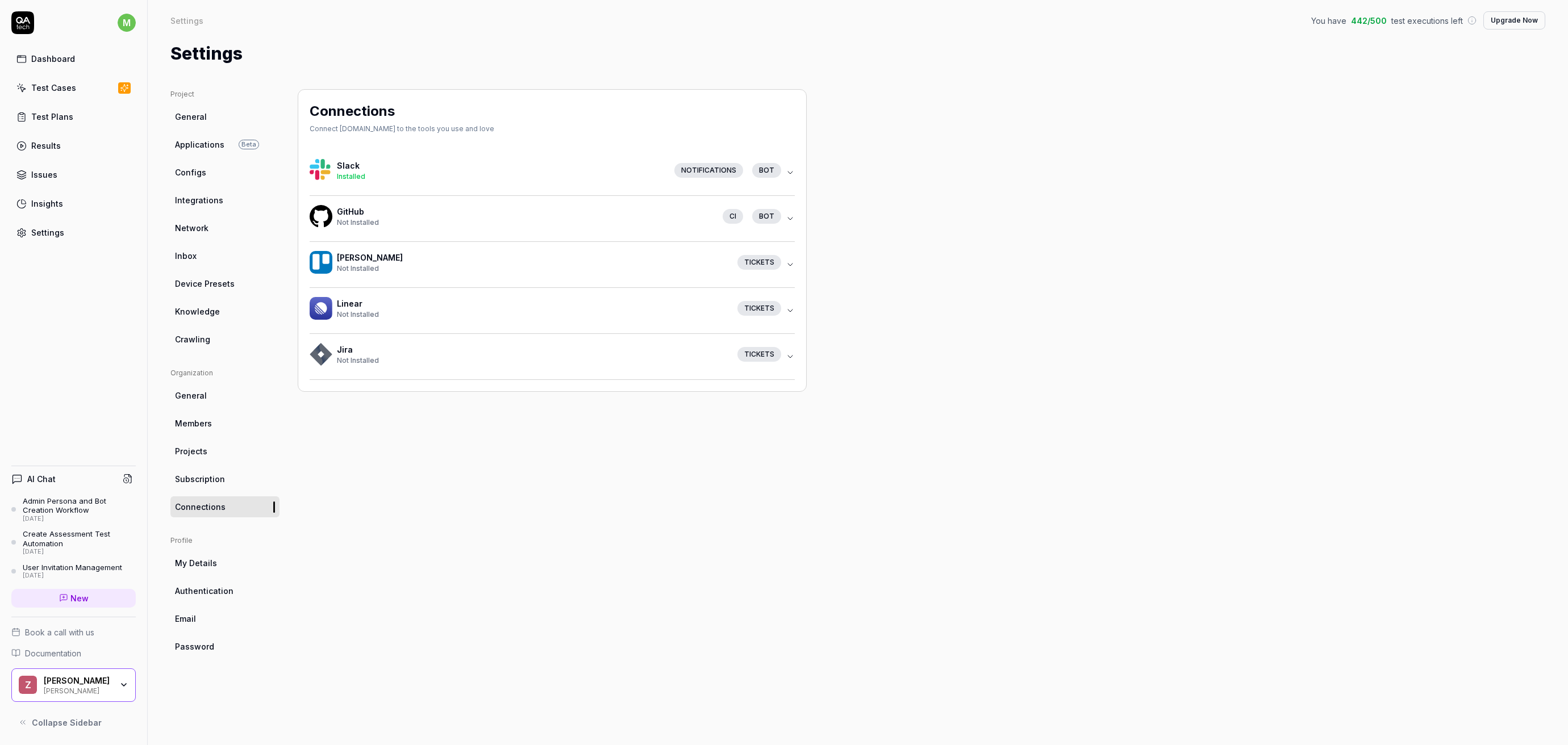
click at [668, 200] on button "GitHub Not Installed CI bot" at bounding box center [552, 219] width 485 height 45
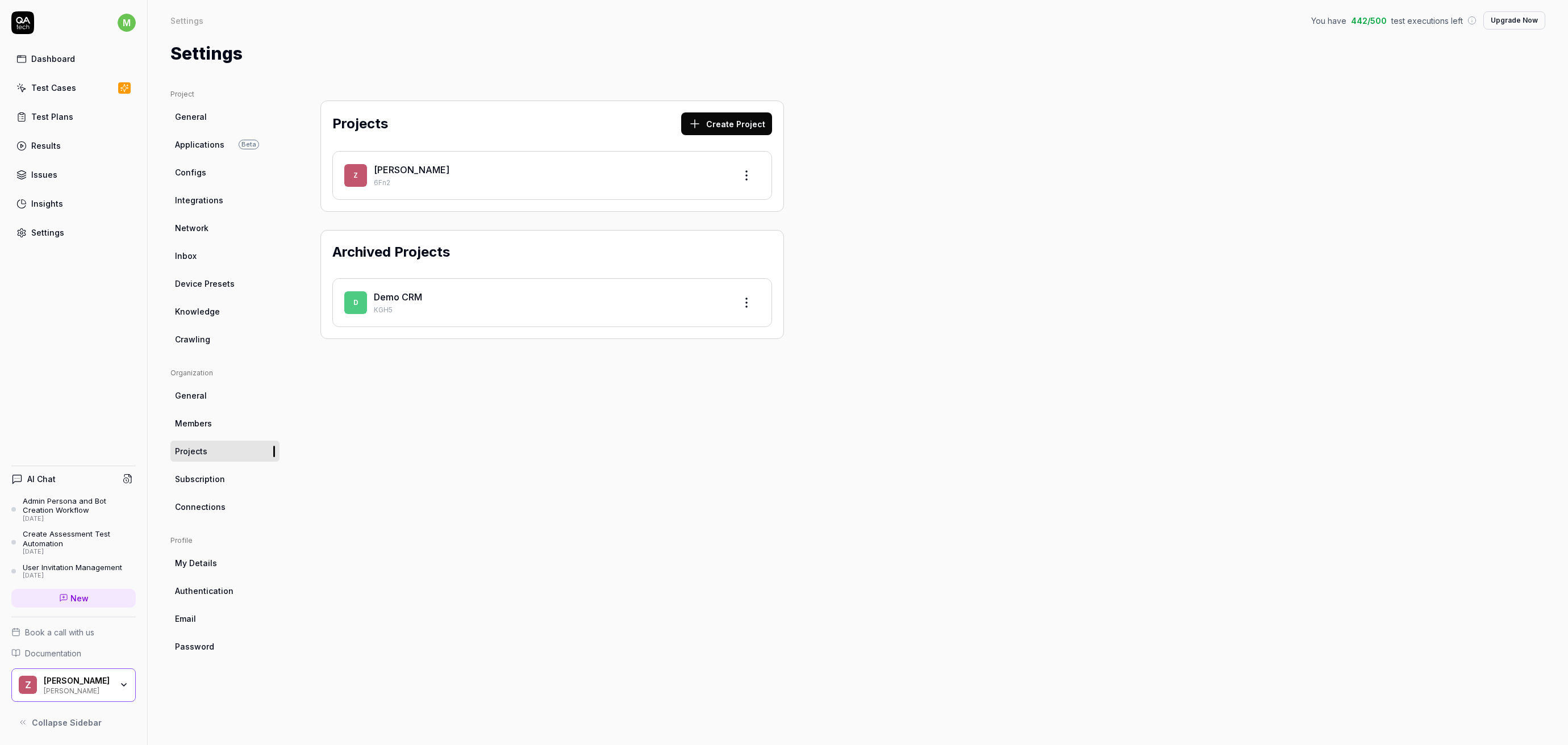
click at [228, 516] on link "Connections" at bounding box center [225, 506] width 109 height 21
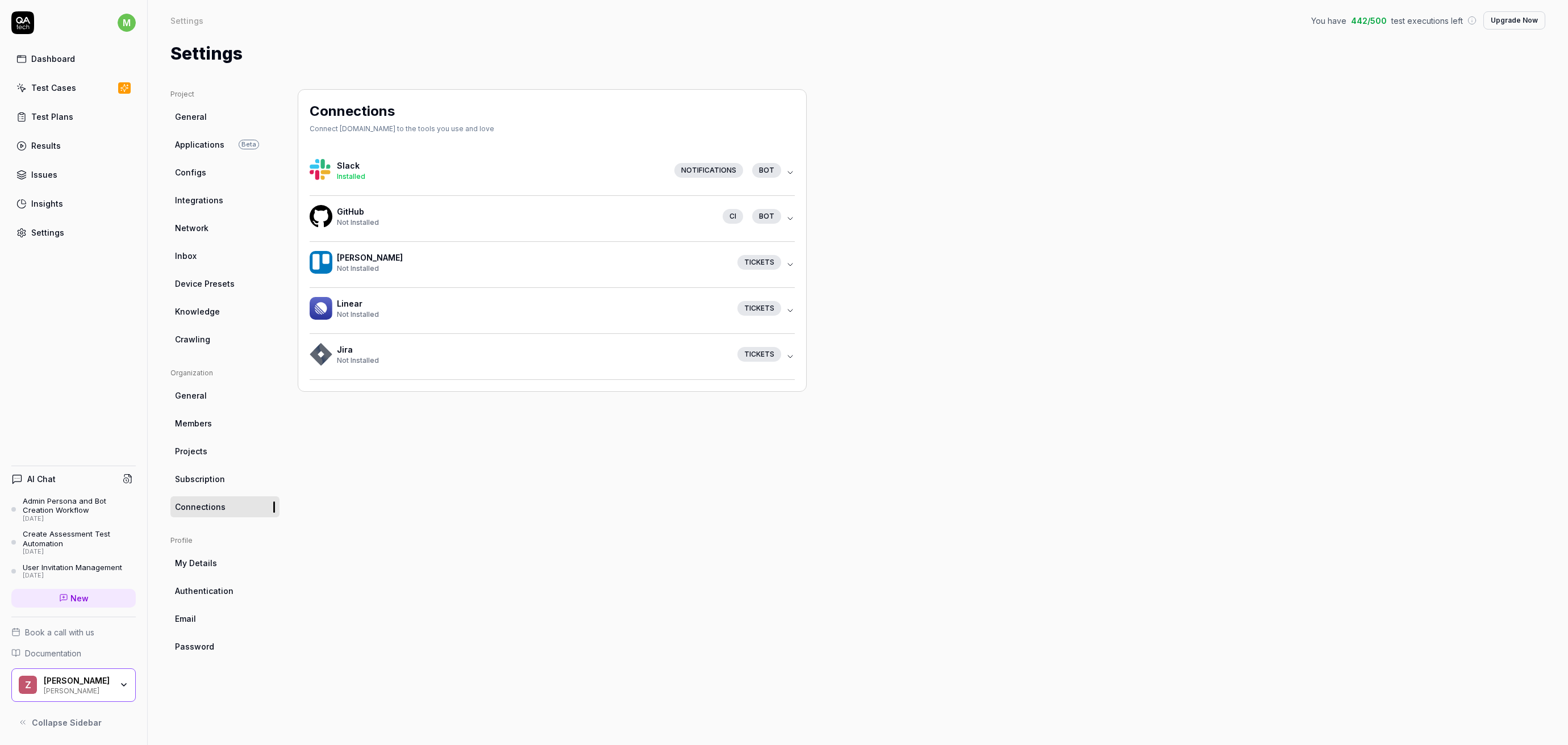
click at [567, 220] on div "Not Installed" at bounding box center [525, 222] width 377 height 10
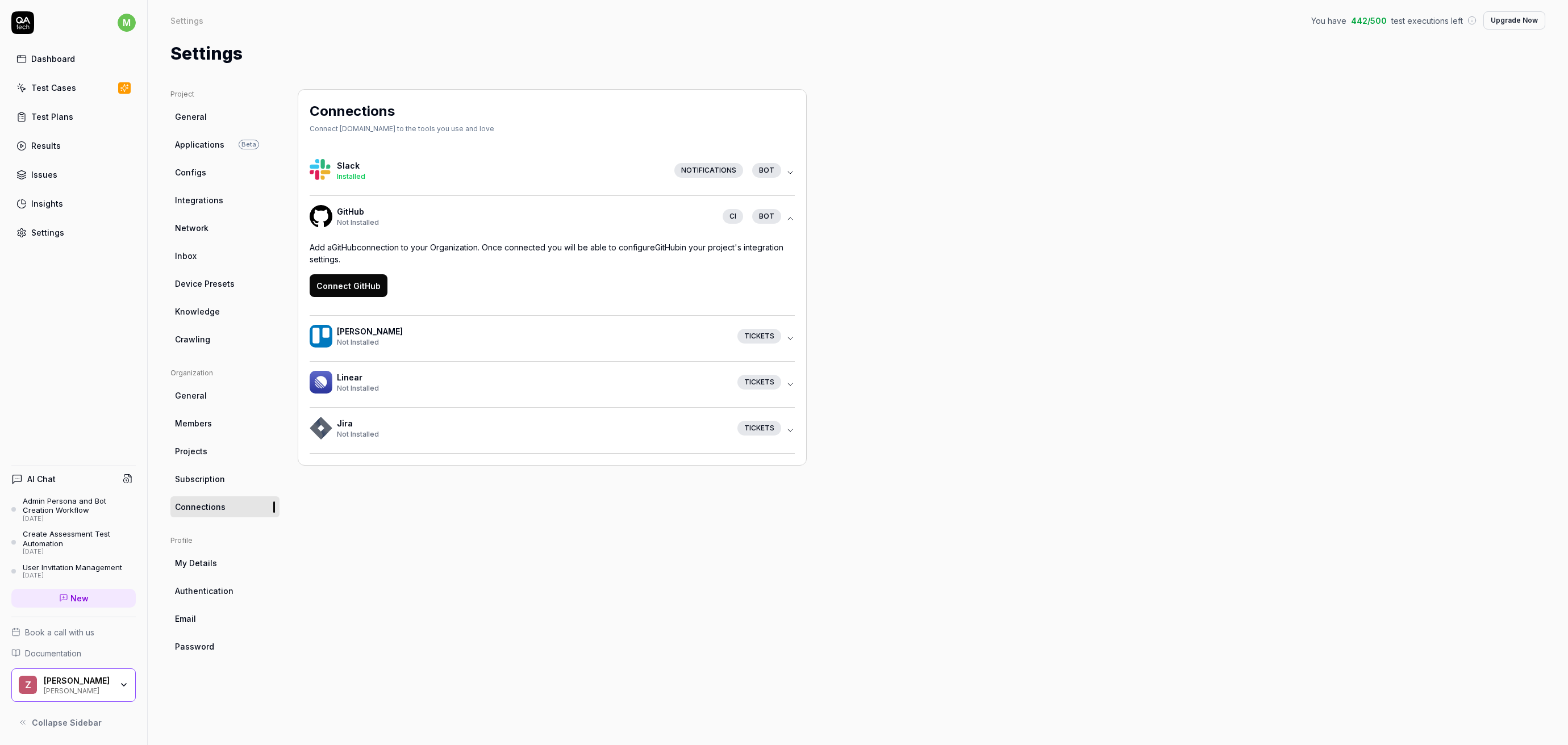
click at [341, 284] on button "Connect GitHub" at bounding box center [349, 286] width 78 height 23
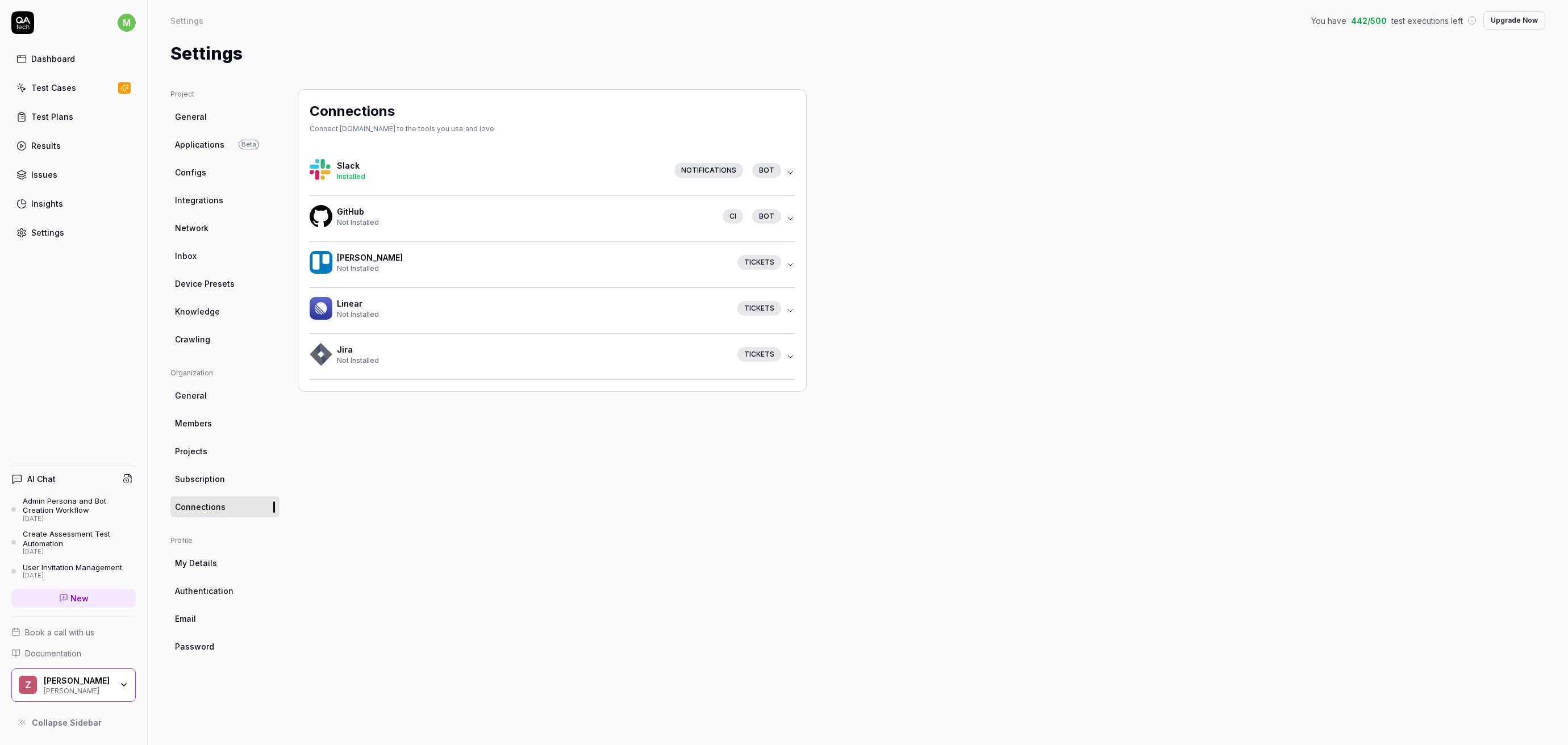
click at [785, 213] on div "CI bot" at bounding box center [750, 217] width 72 height 15
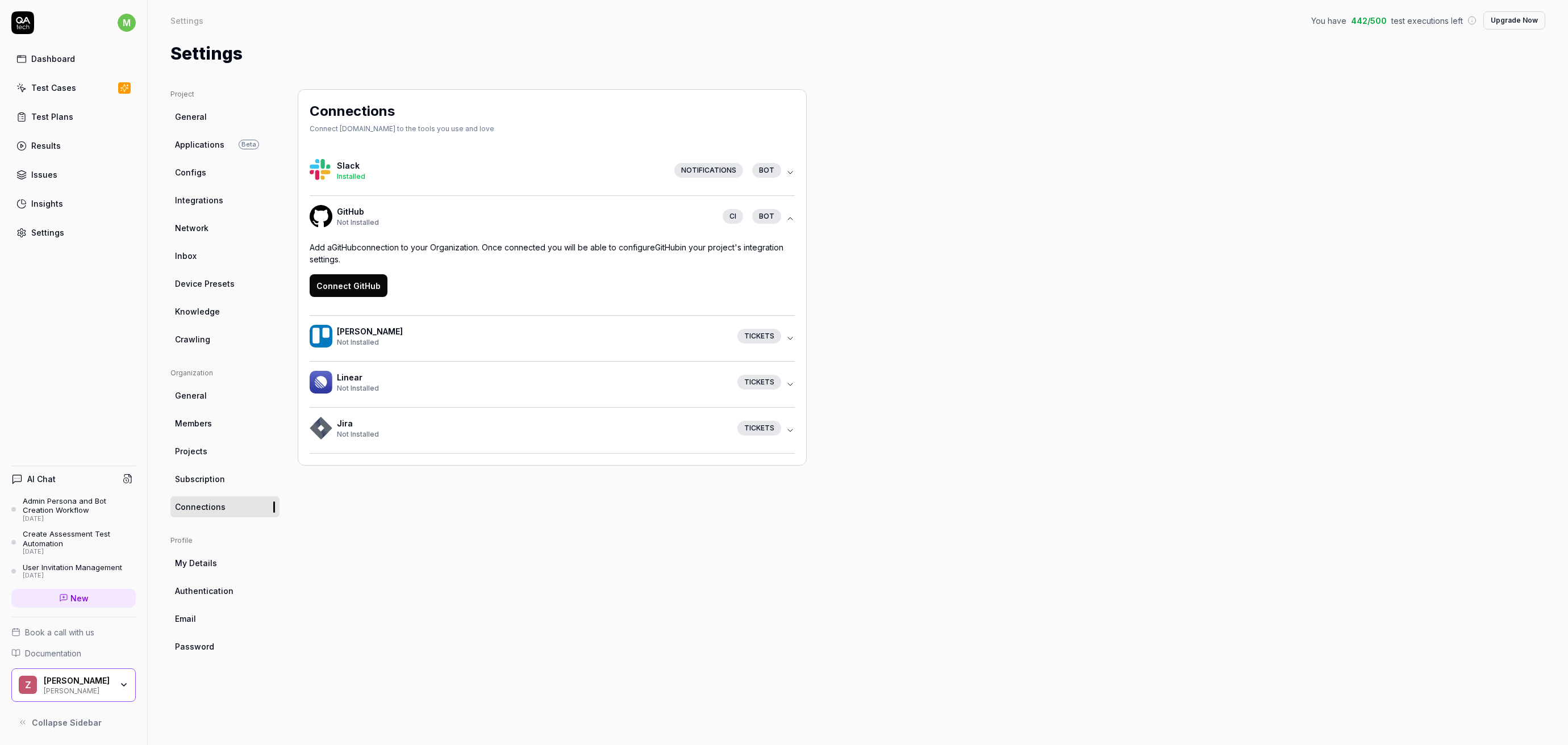
click at [353, 293] on button "Connect GitHub" at bounding box center [349, 286] width 78 height 23
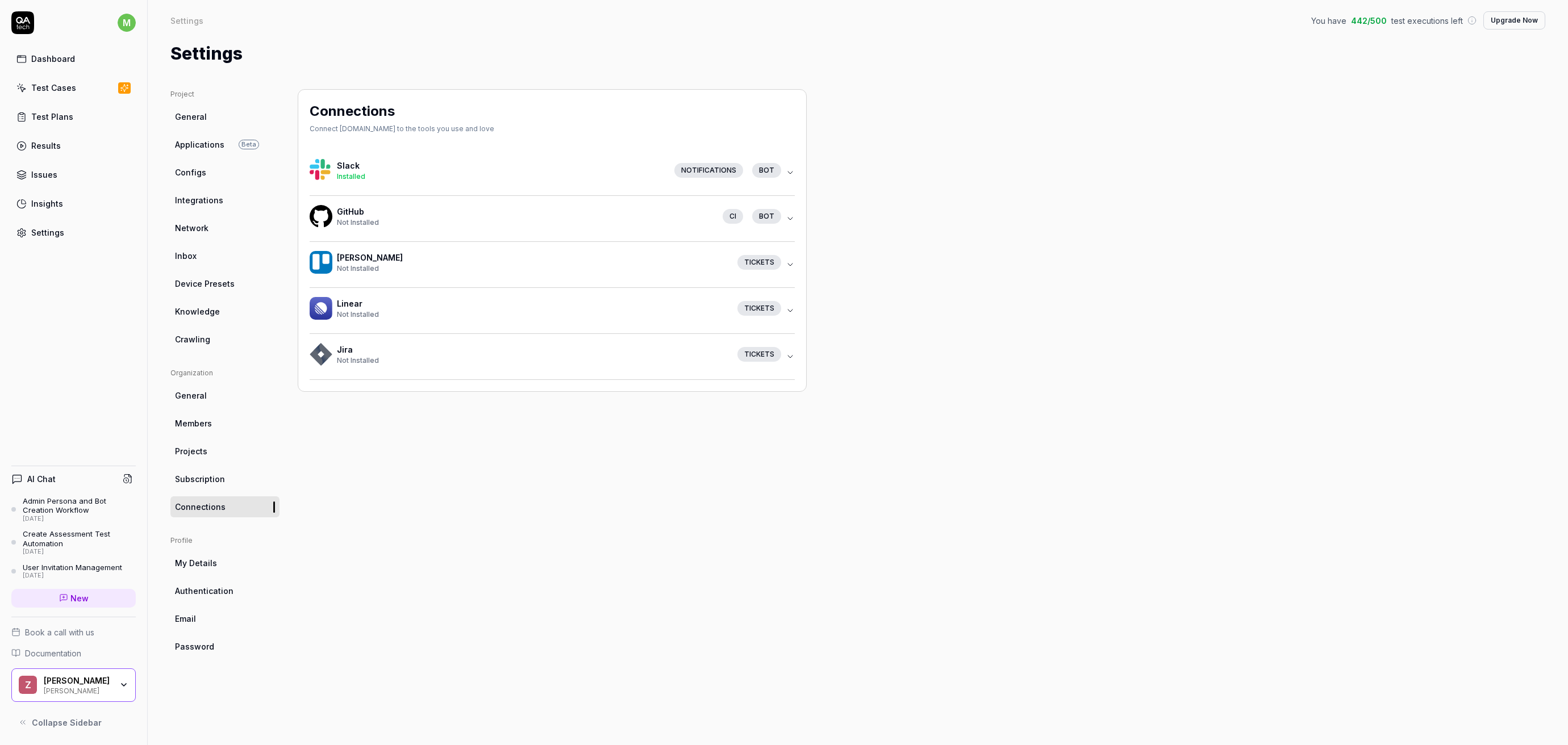
click at [543, 217] on div "Not Installed" at bounding box center [525, 222] width 377 height 10
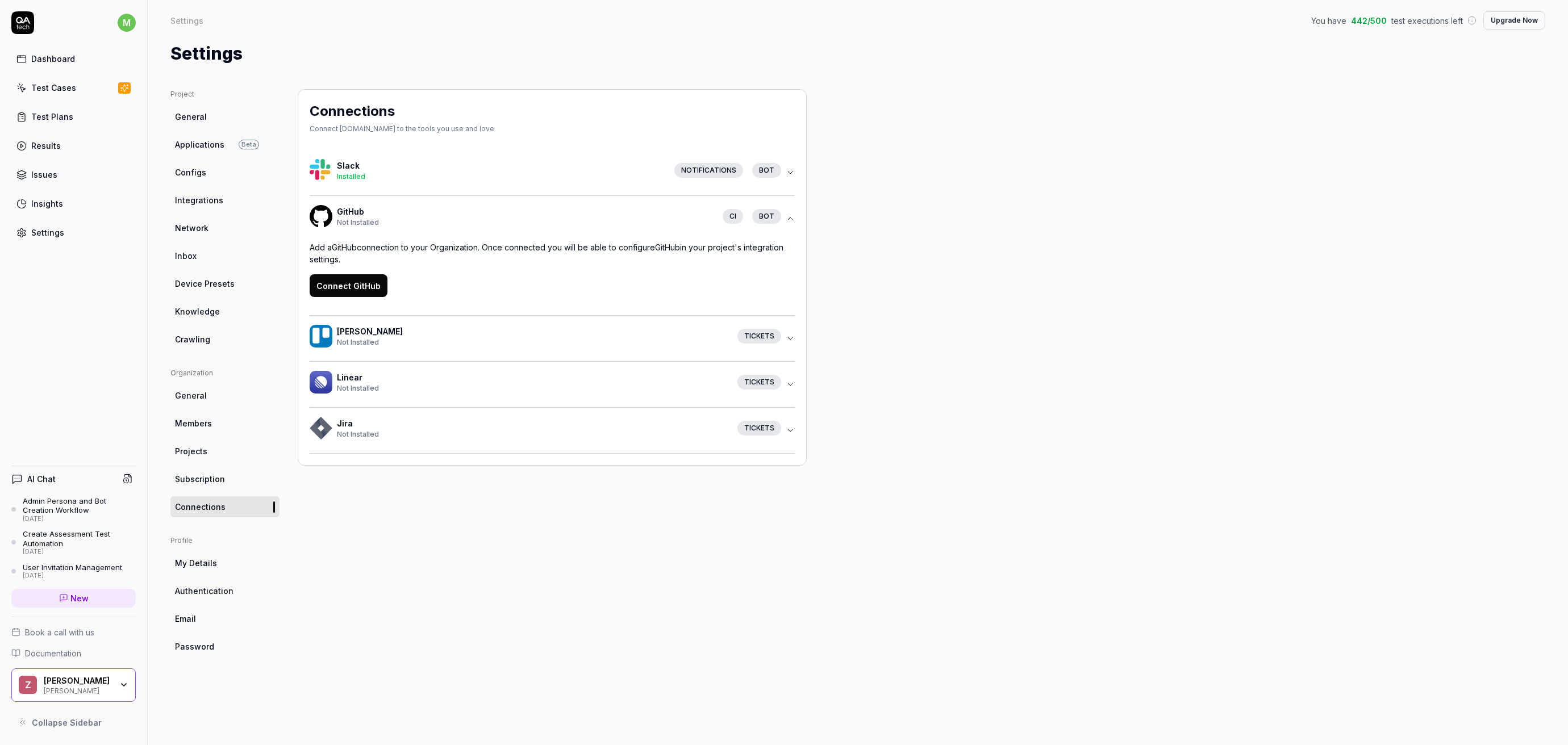
click at [368, 294] on button "Connect GitHub" at bounding box center [349, 286] width 78 height 23
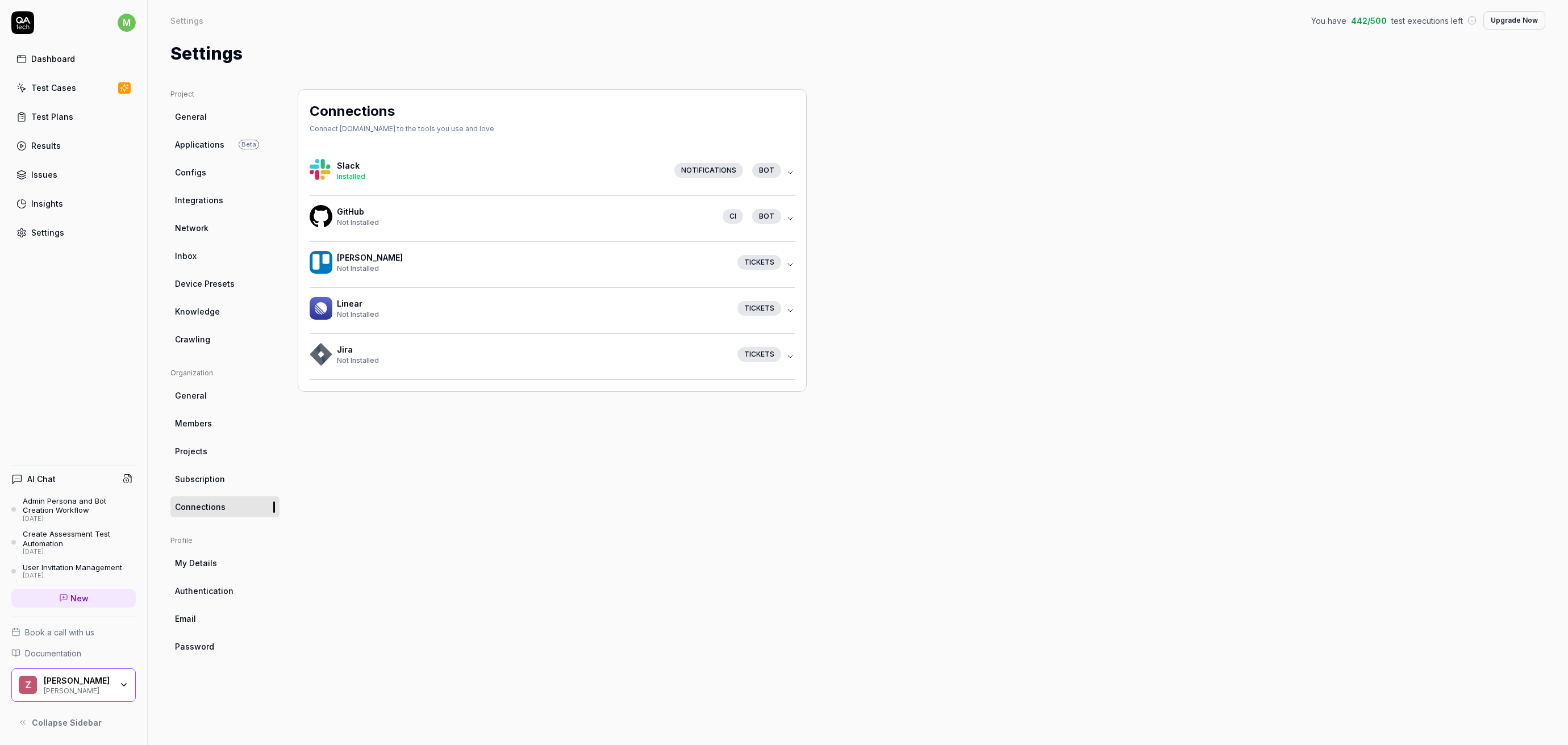
click at [514, 225] on div "Not Installed" at bounding box center [525, 222] width 377 height 10
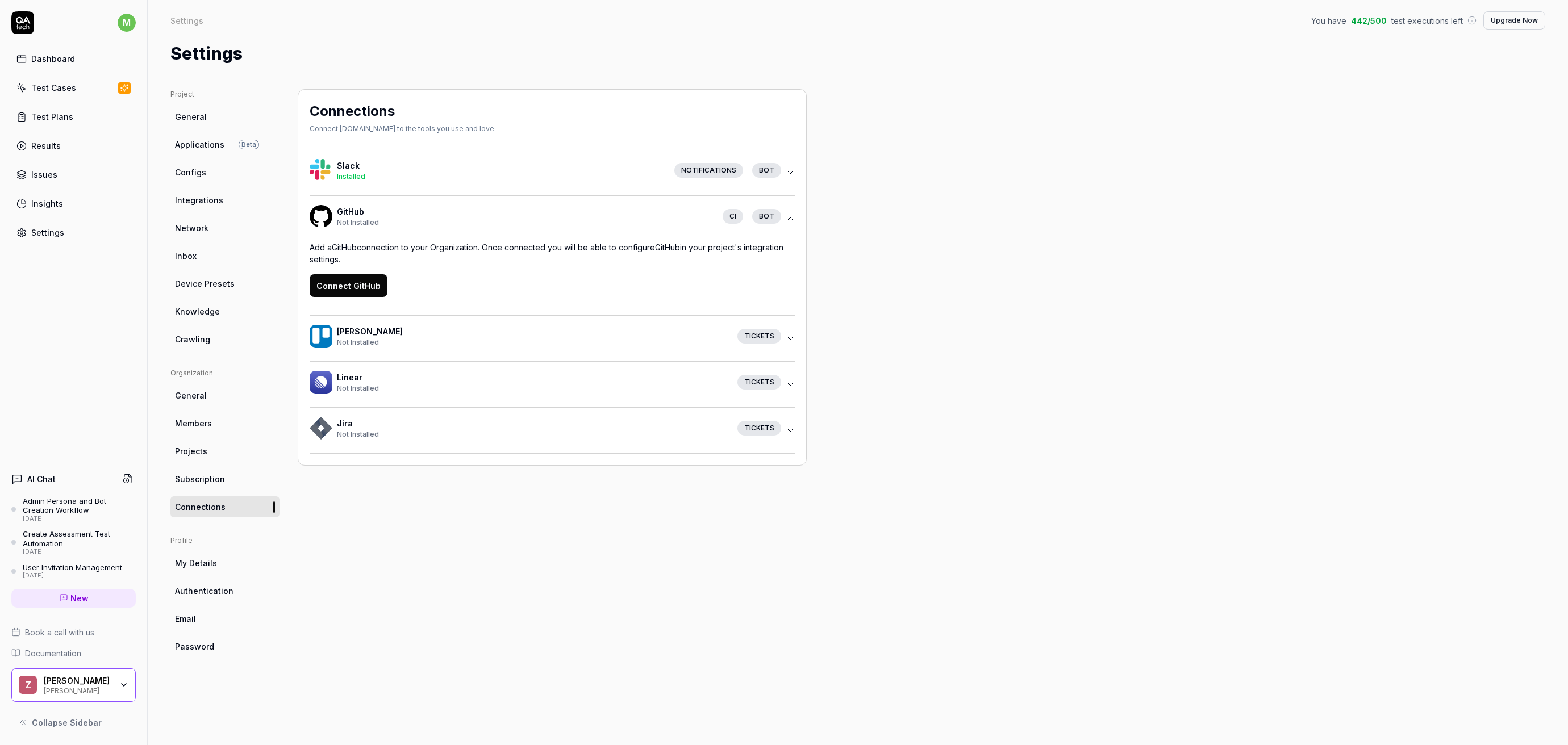
click at [362, 282] on button "Connect GitHub" at bounding box center [349, 286] width 78 height 23
click at [458, 396] on div "Linear Not Installed Tickets" at bounding box center [548, 385] width 476 height 27
click at [452, 431] on div "Not Installed" at bounding box center [532, 434] width 391 height 10
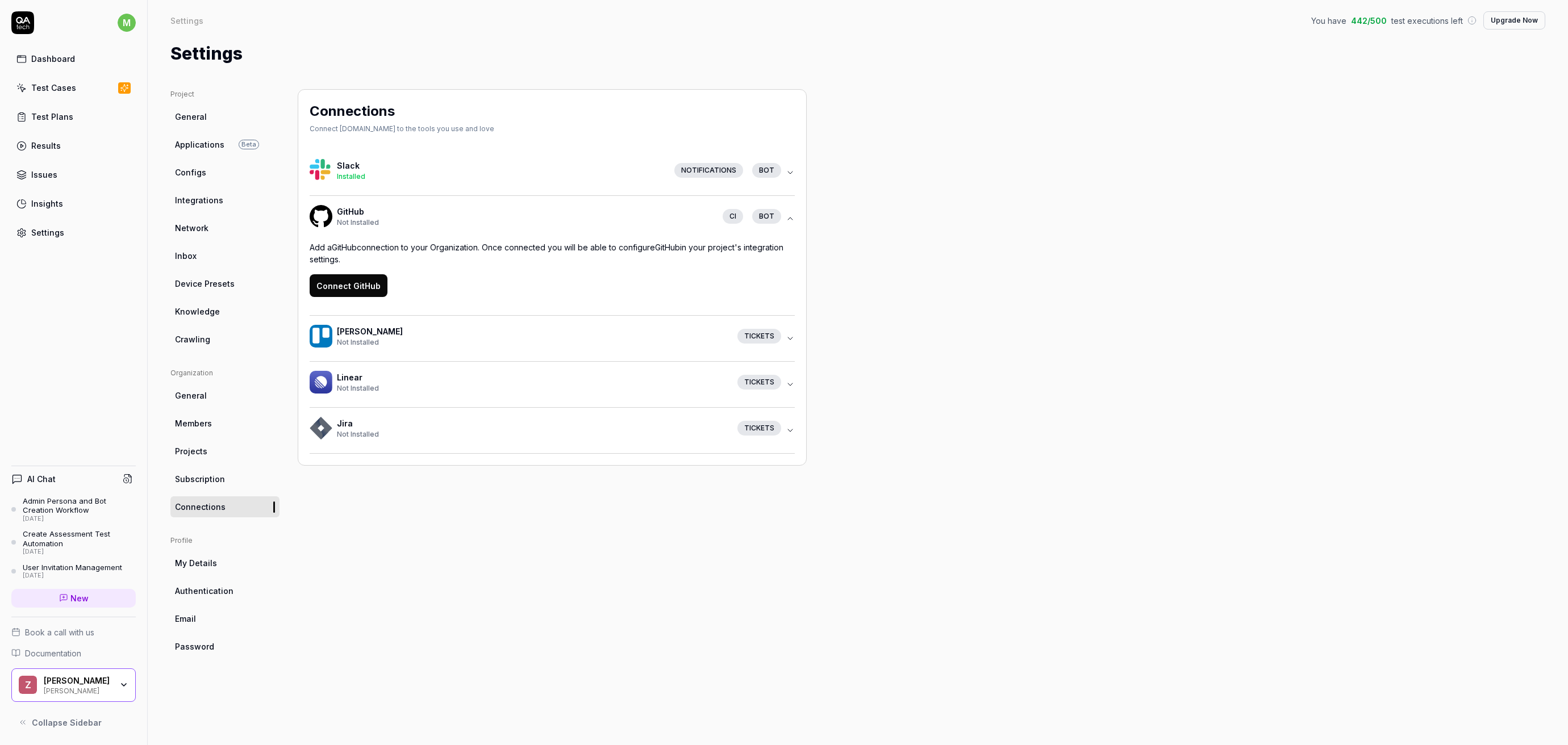
click at [215, 318] on link "Knowledge" at bounding box center [225, 311] width 109 height 21
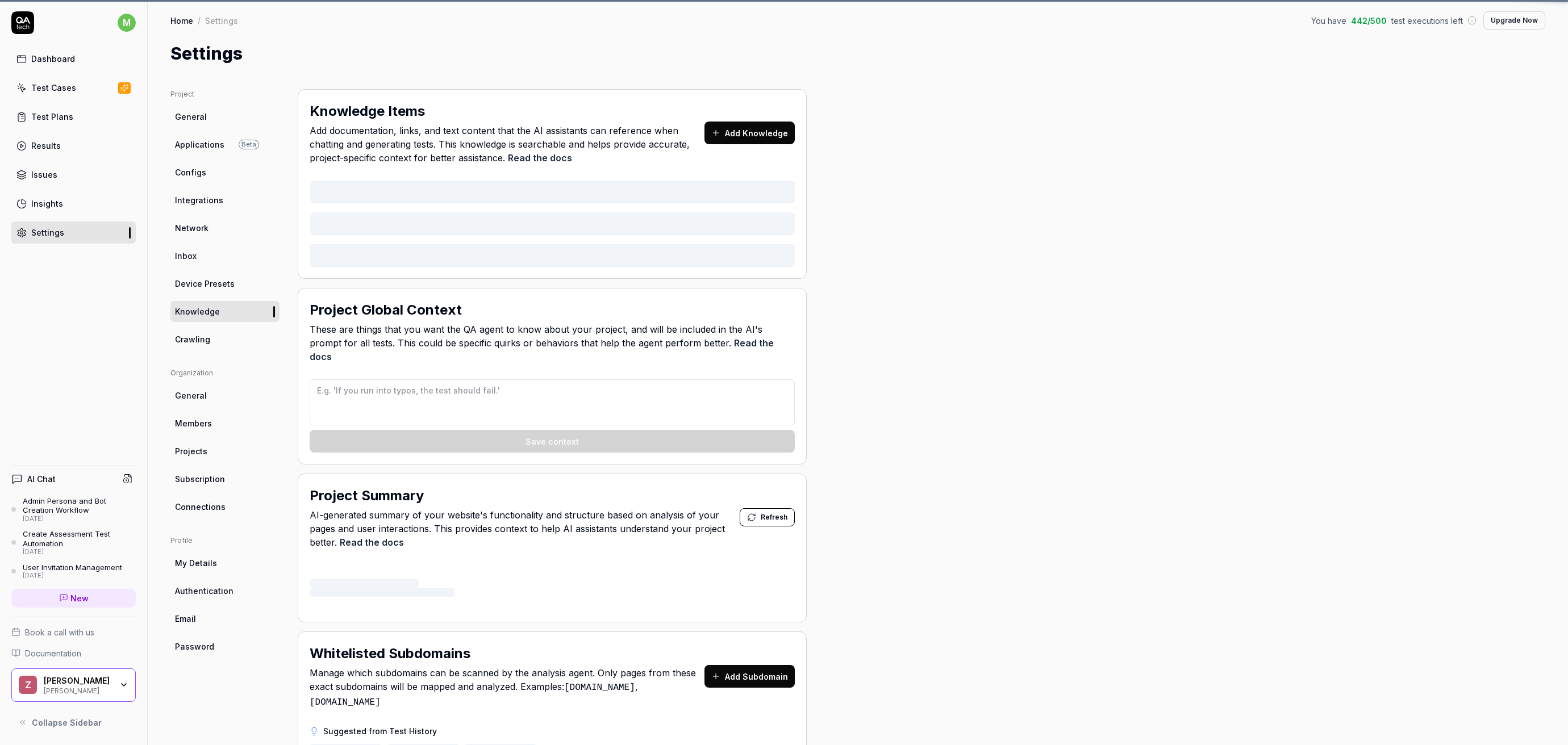
type textarea "*"
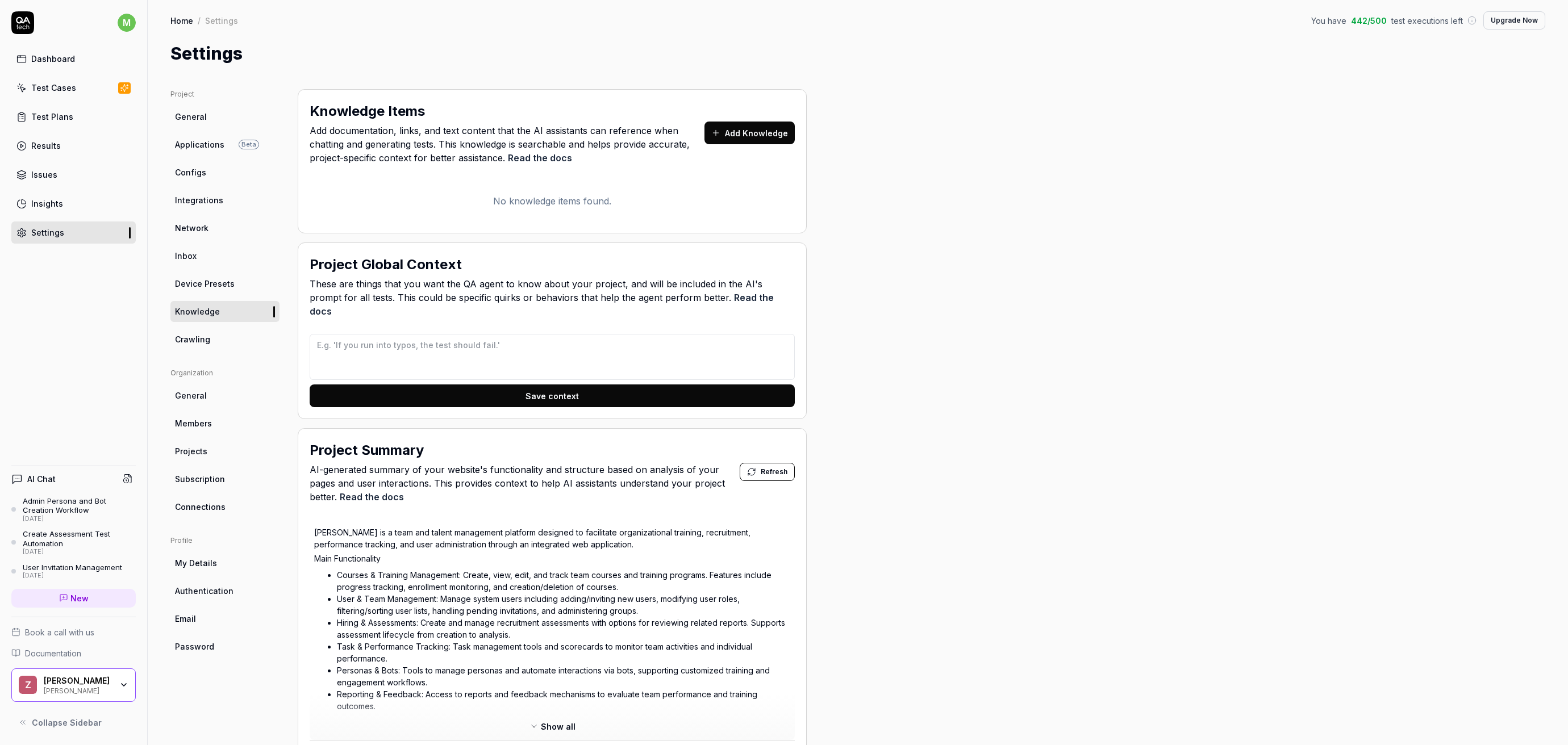
click at [166, 115] on div "Project General Applications Beta Configs Integrations Network Inbox Device Pre…" at bounding box center [858, 595] width 1420 height 1059
click at [184, 117] on span "General" at bounding box center [191, 117] width 32 height 12
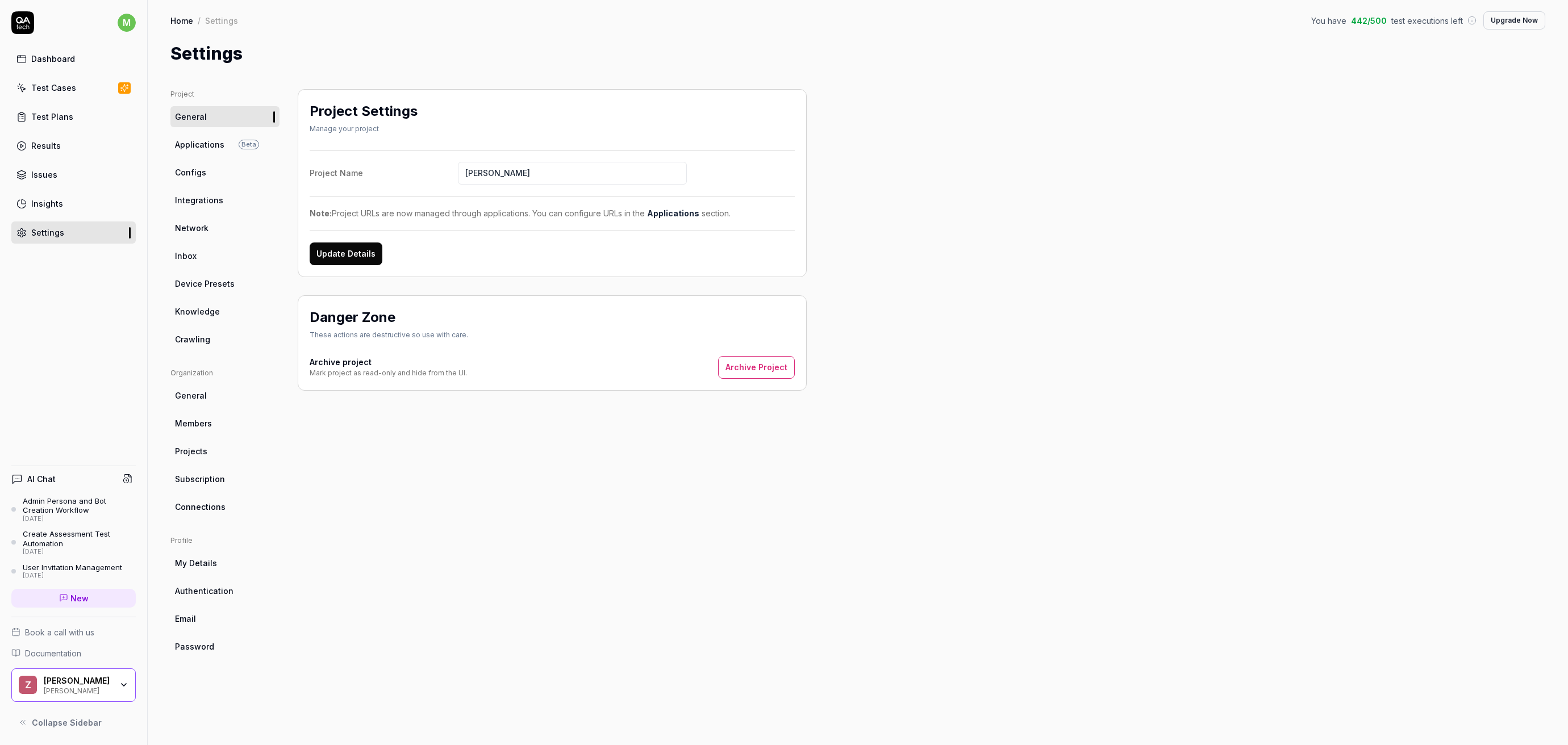
click at [190, 144] on span "Applications" at bounding box center [200, 144] width 50 height 12
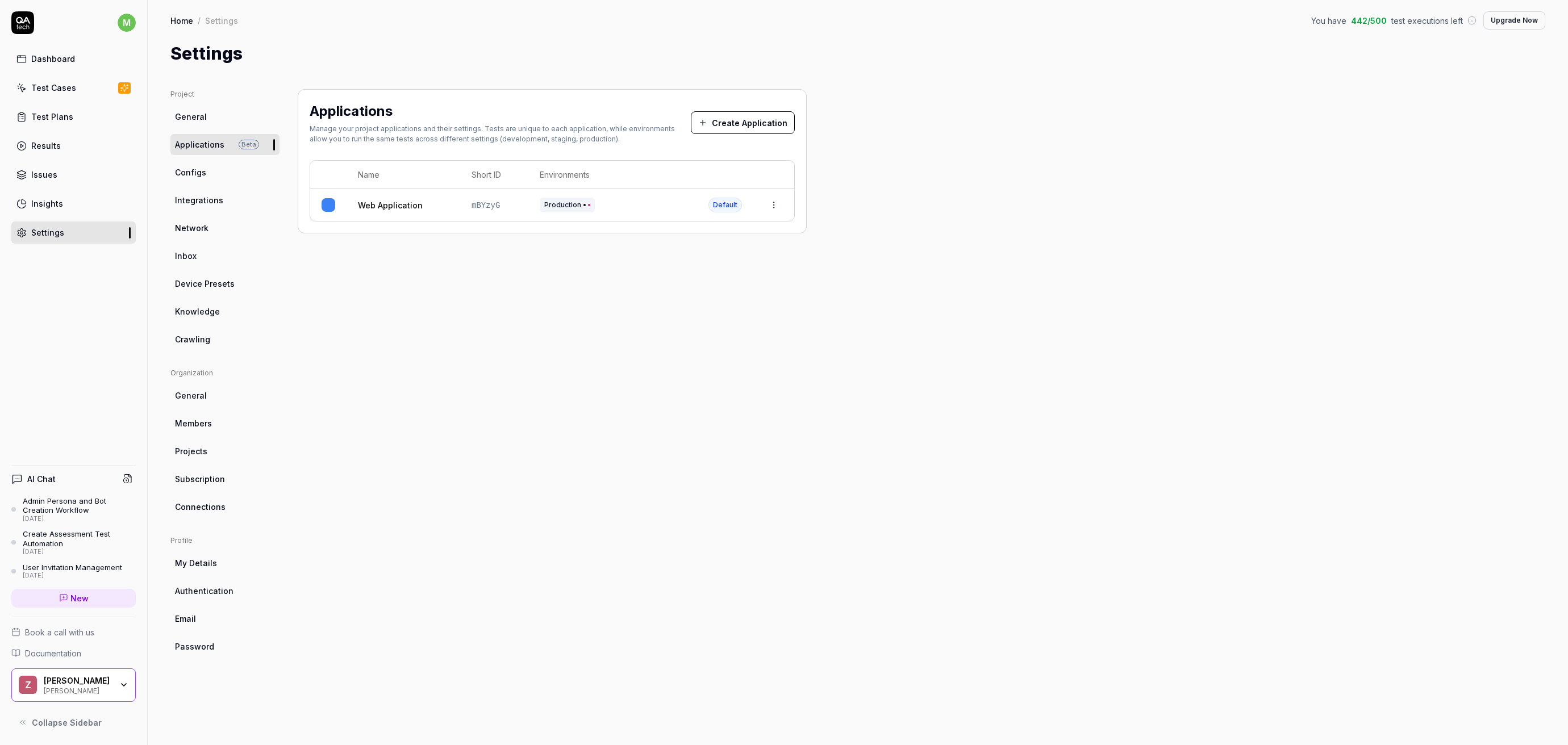
click at [201, 175] on span "Configs" at bounding box center [191, 173] width 31 height 12
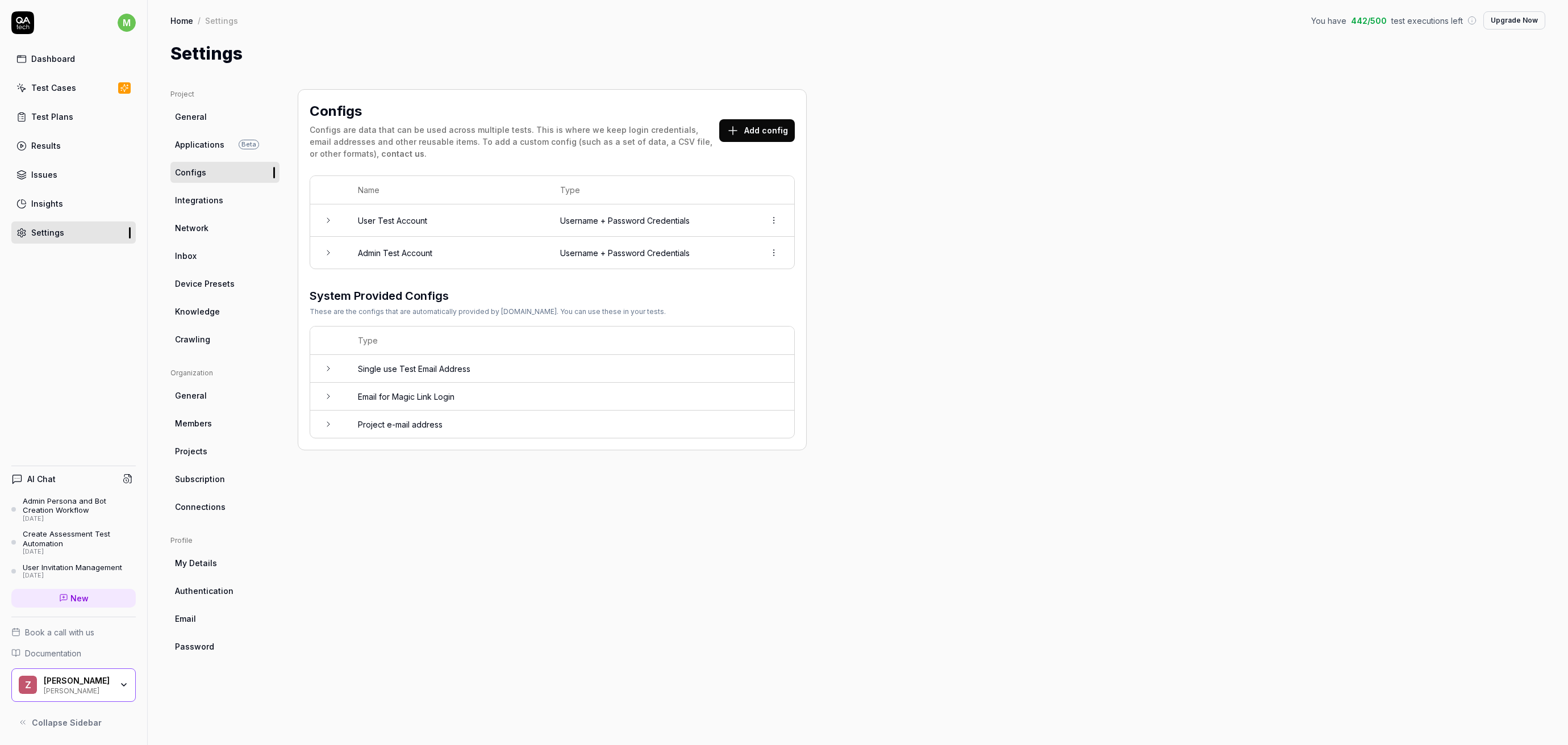
click at [203, 204] on span "Integrations" at bounding box center [199, 200] width 48 height 12
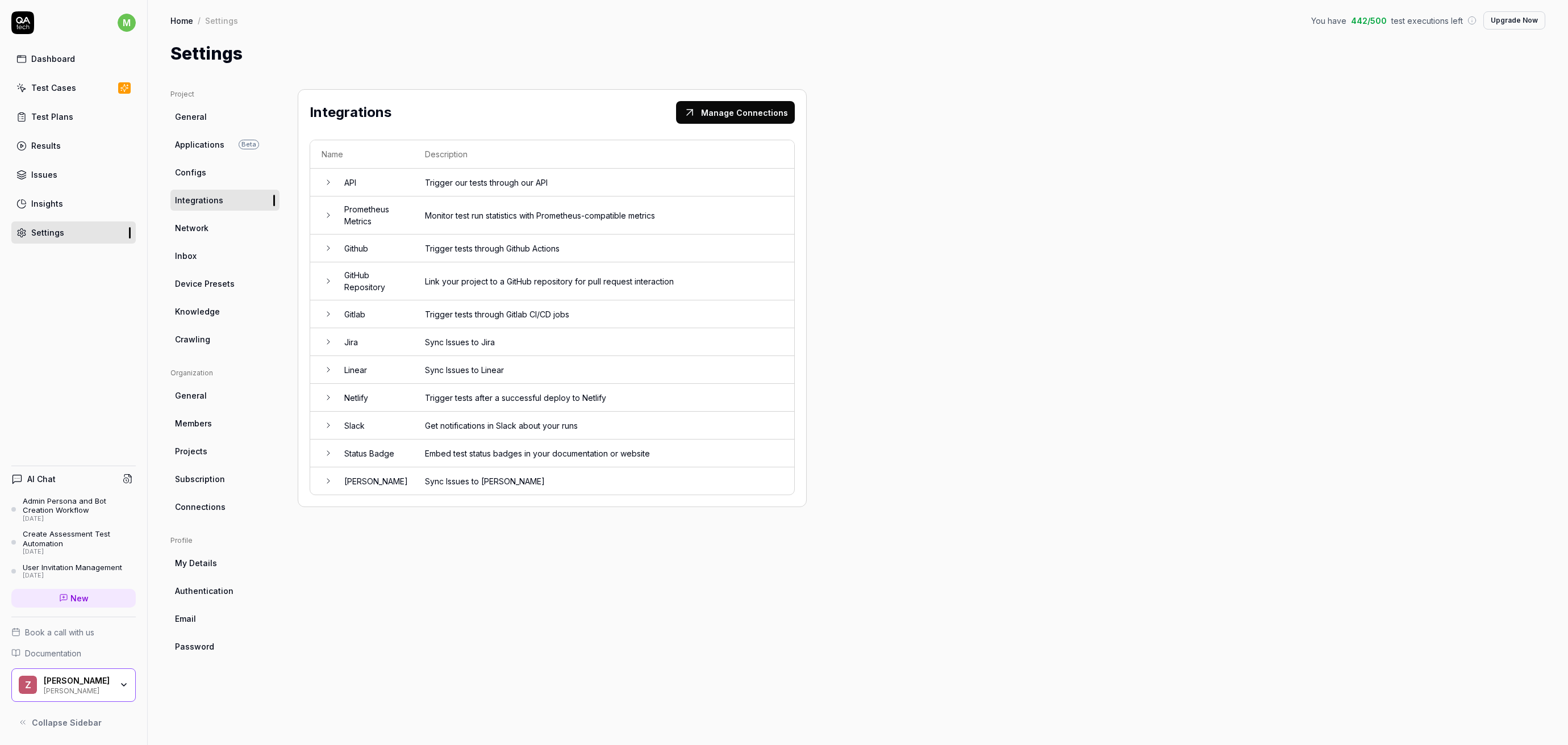
click at [216, 173] on link "Configs" at bounding box center [225, 172] width 109 height 21
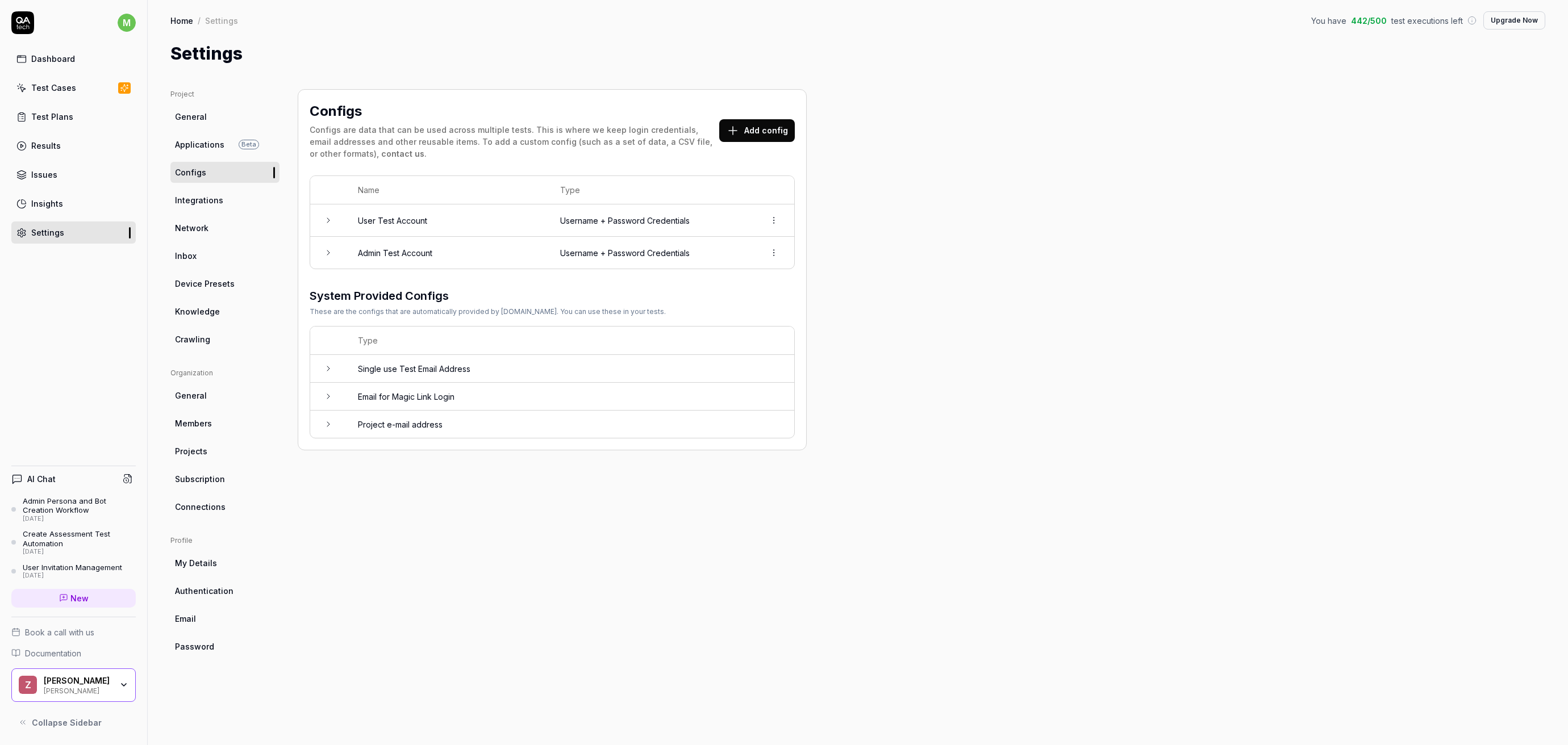
click at [210, 191] on link "Integrations" at bounding box center [225, 200] width 109 height 21
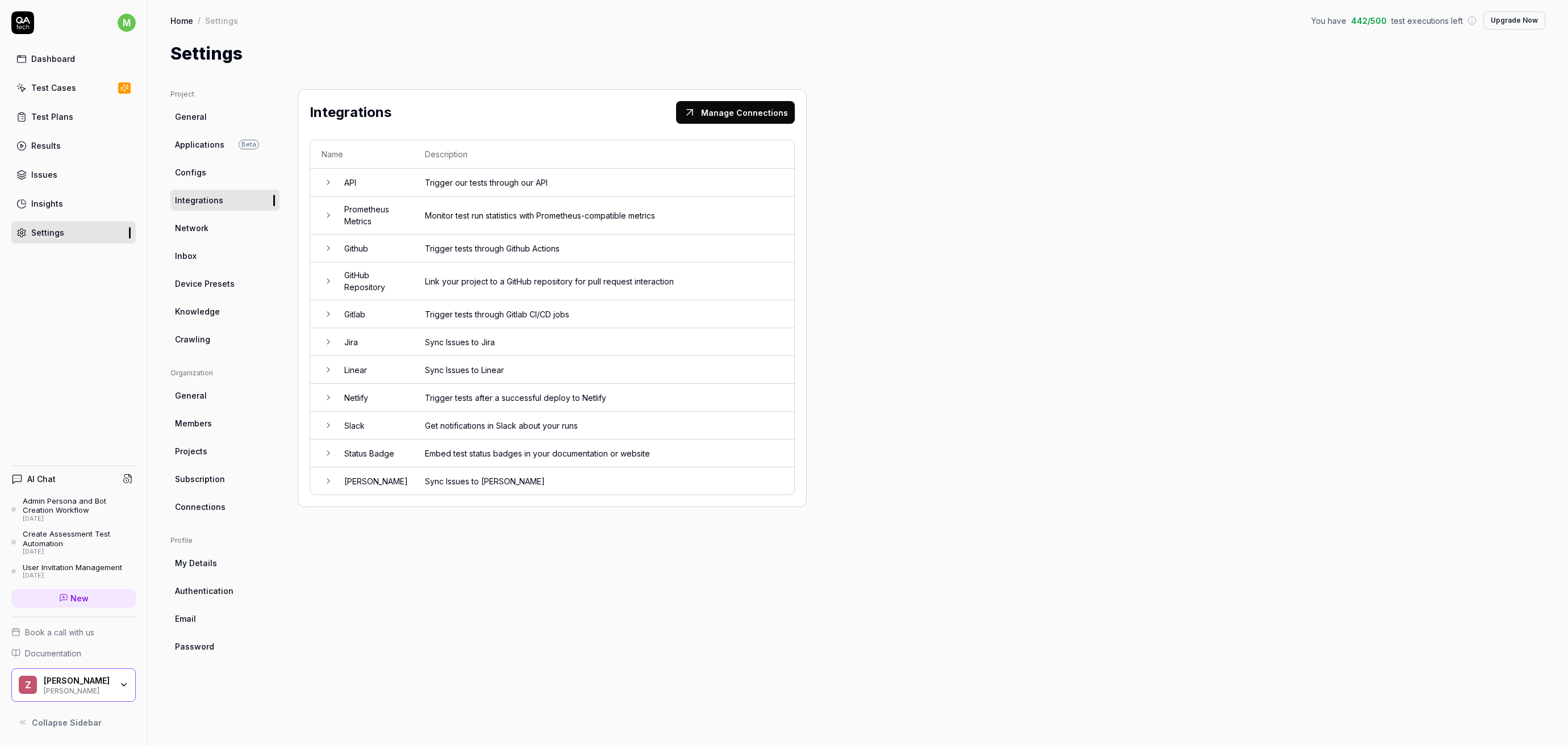
click at [209, 392] on link "General" at bounding box center [225, 395] width 109 height 21
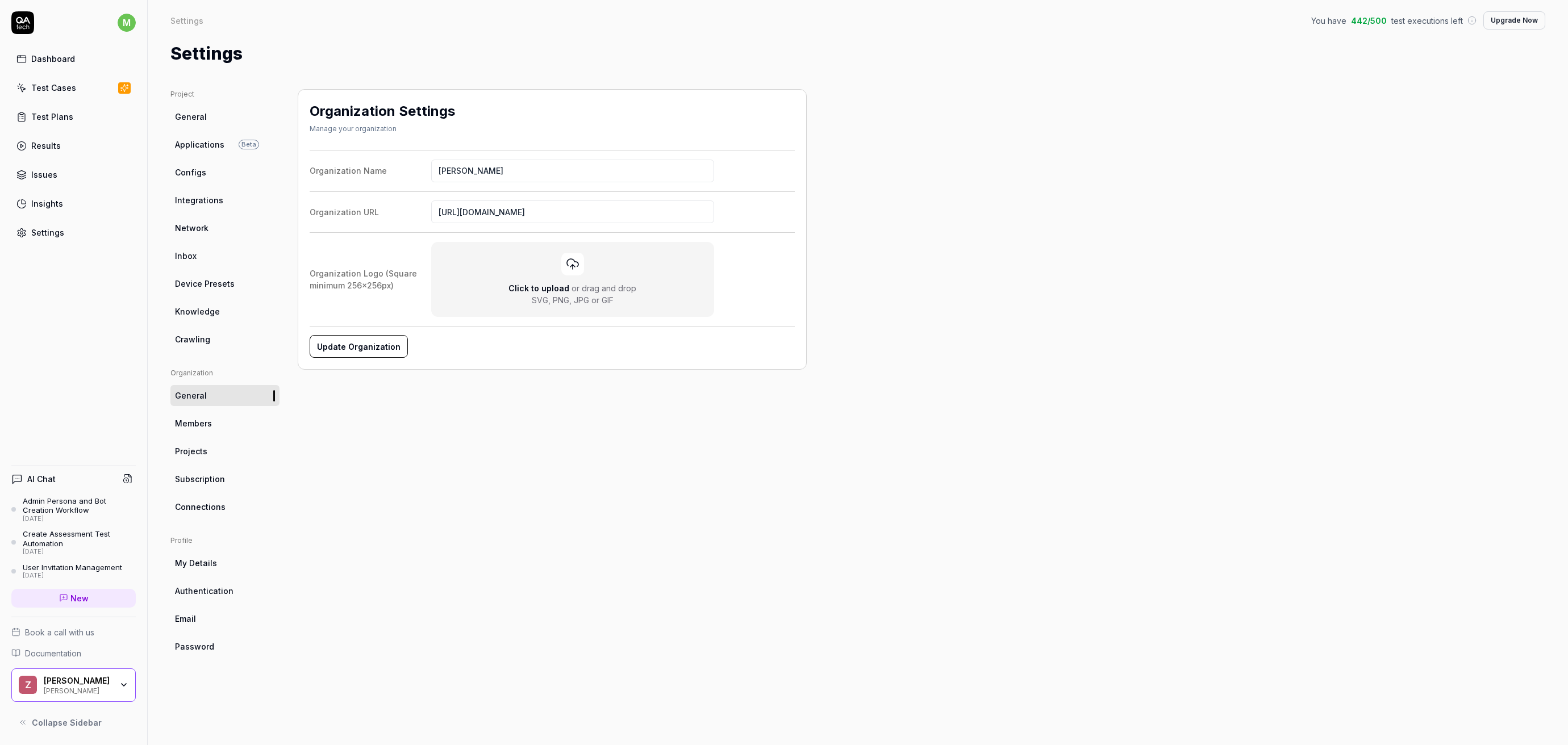
click at [223, 126] on link "General" at bounding box center [225, 116] width 109 height 21
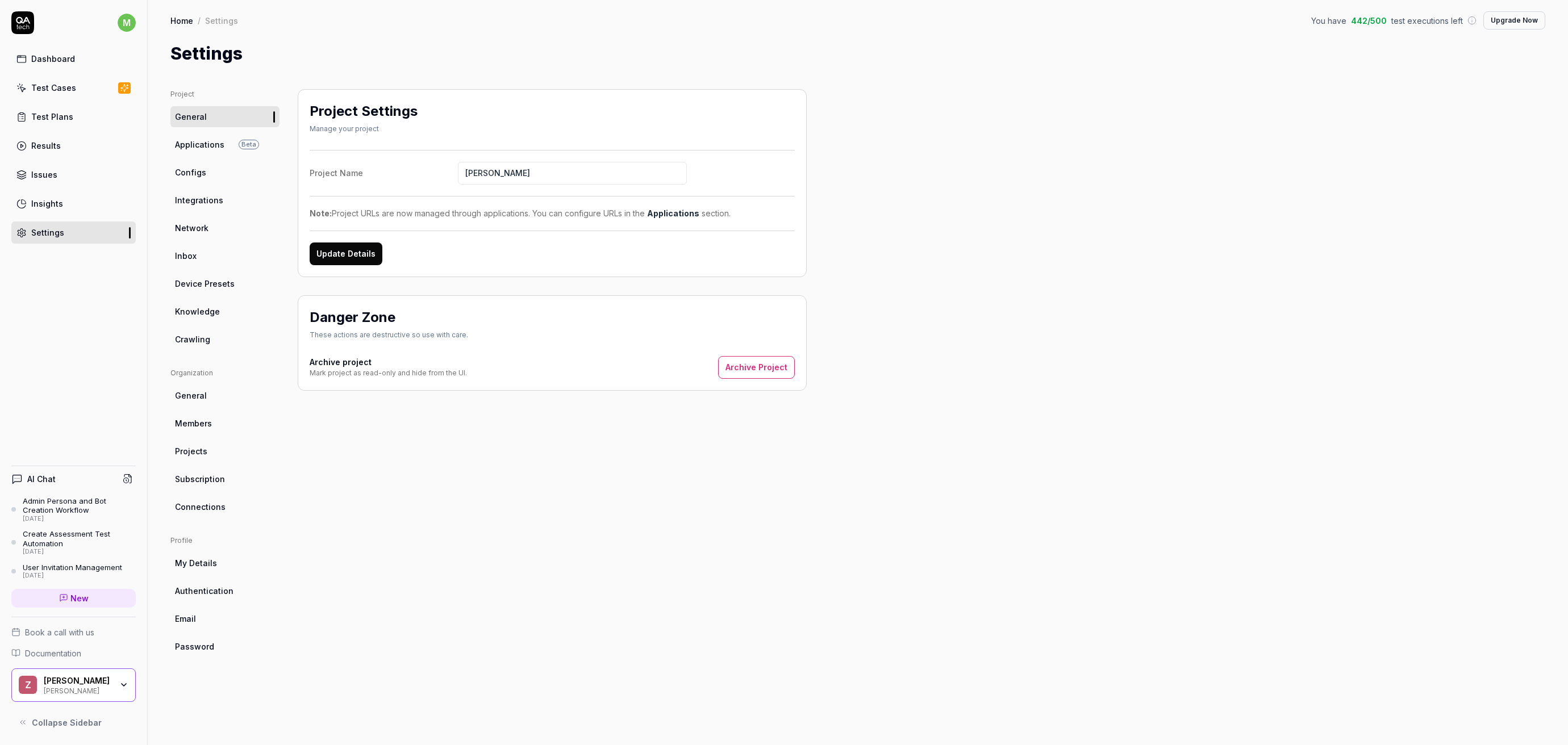
click at [207, 399] on link "General" at bounding box center [225, 395] width 109 height 21
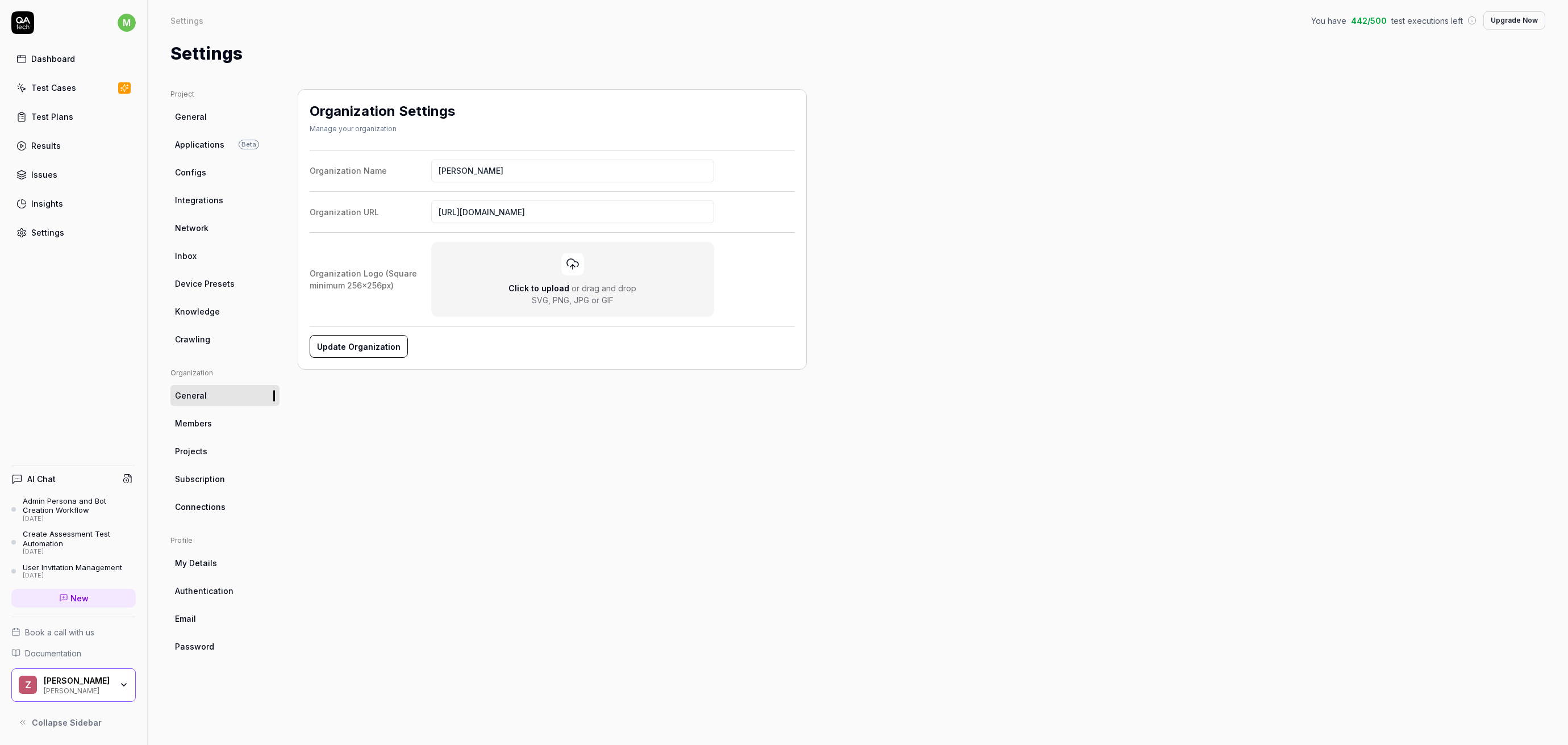
click at [201, 420] on span "Members" at bounding box center [193, 423] width 37 height 12
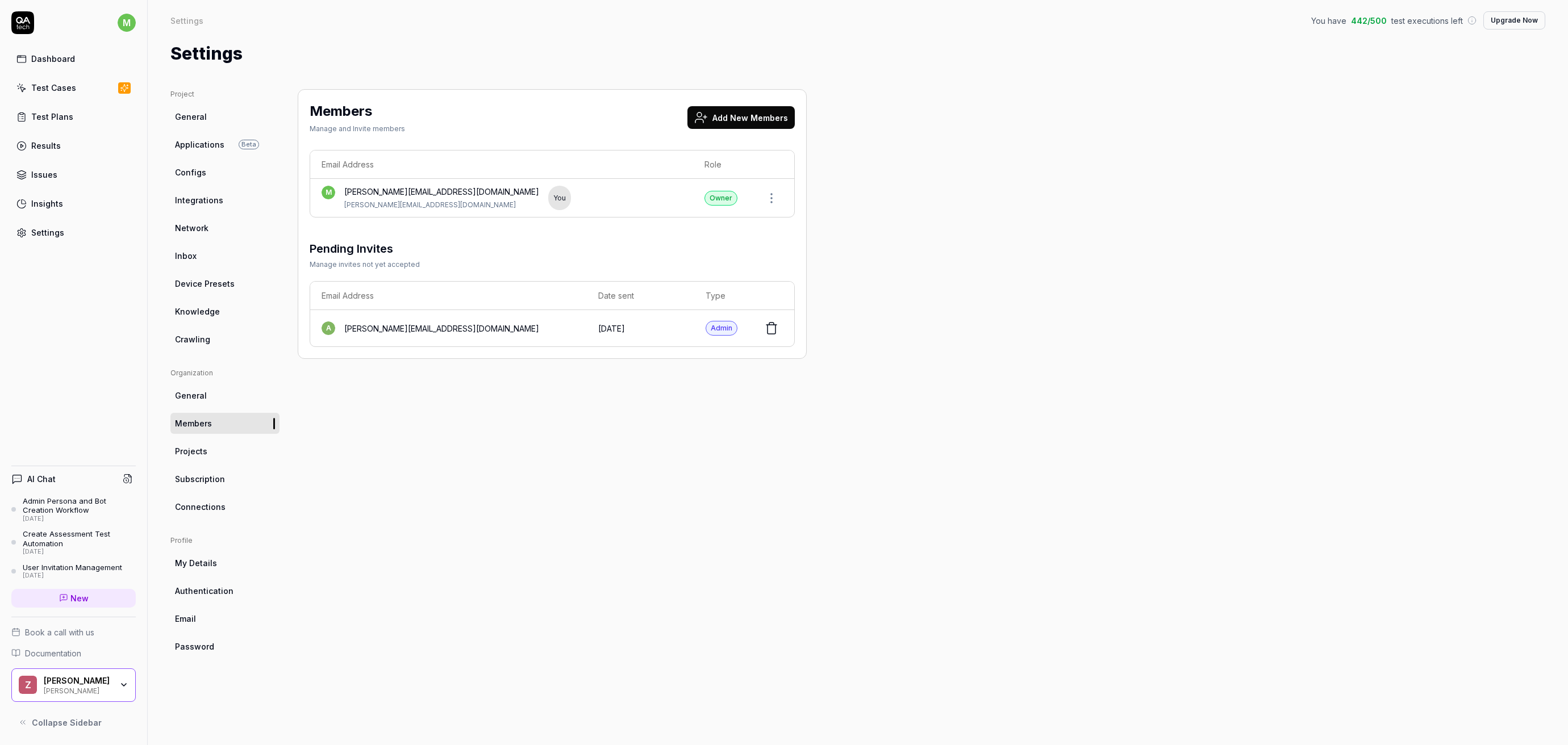
click at [198, 449] on span "Projects" at bounding box center [191, 451] width 32 height 12
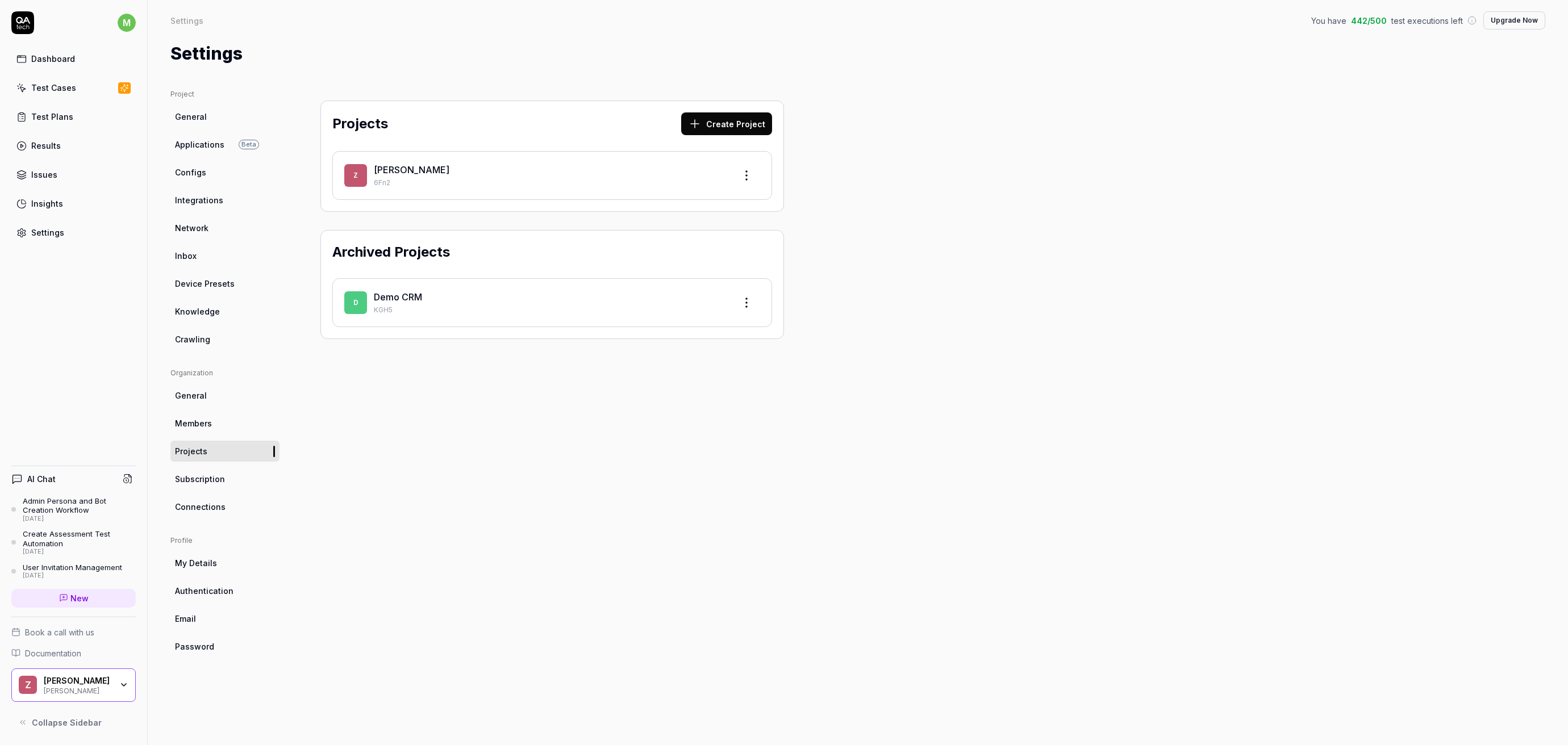
click at [201, 473] on span "Subscription" at bounding box center [200, 479] width 50 height 12
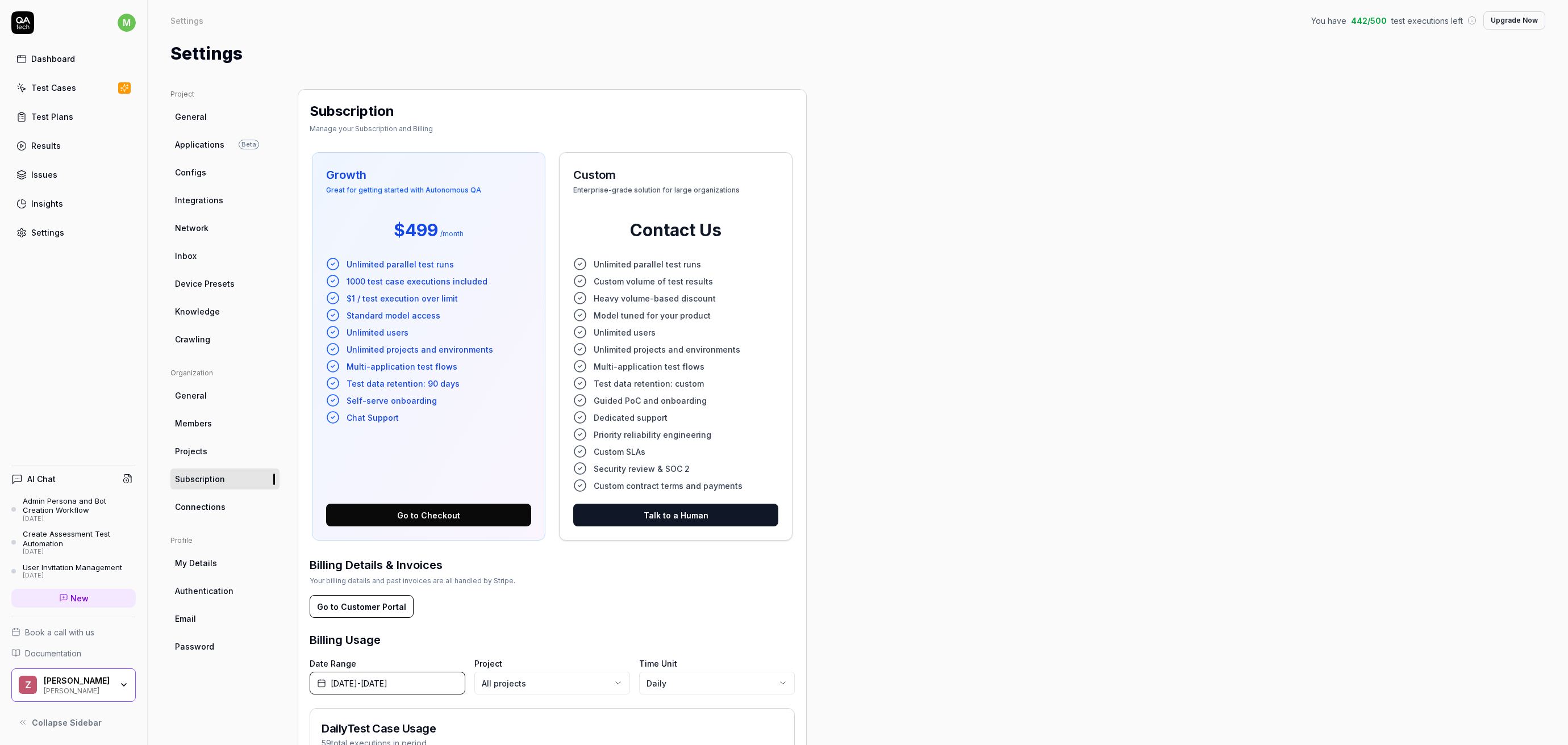
click at [33, 54] on div "Dashboard" at bounding box center [53, 59] width 43 height 12
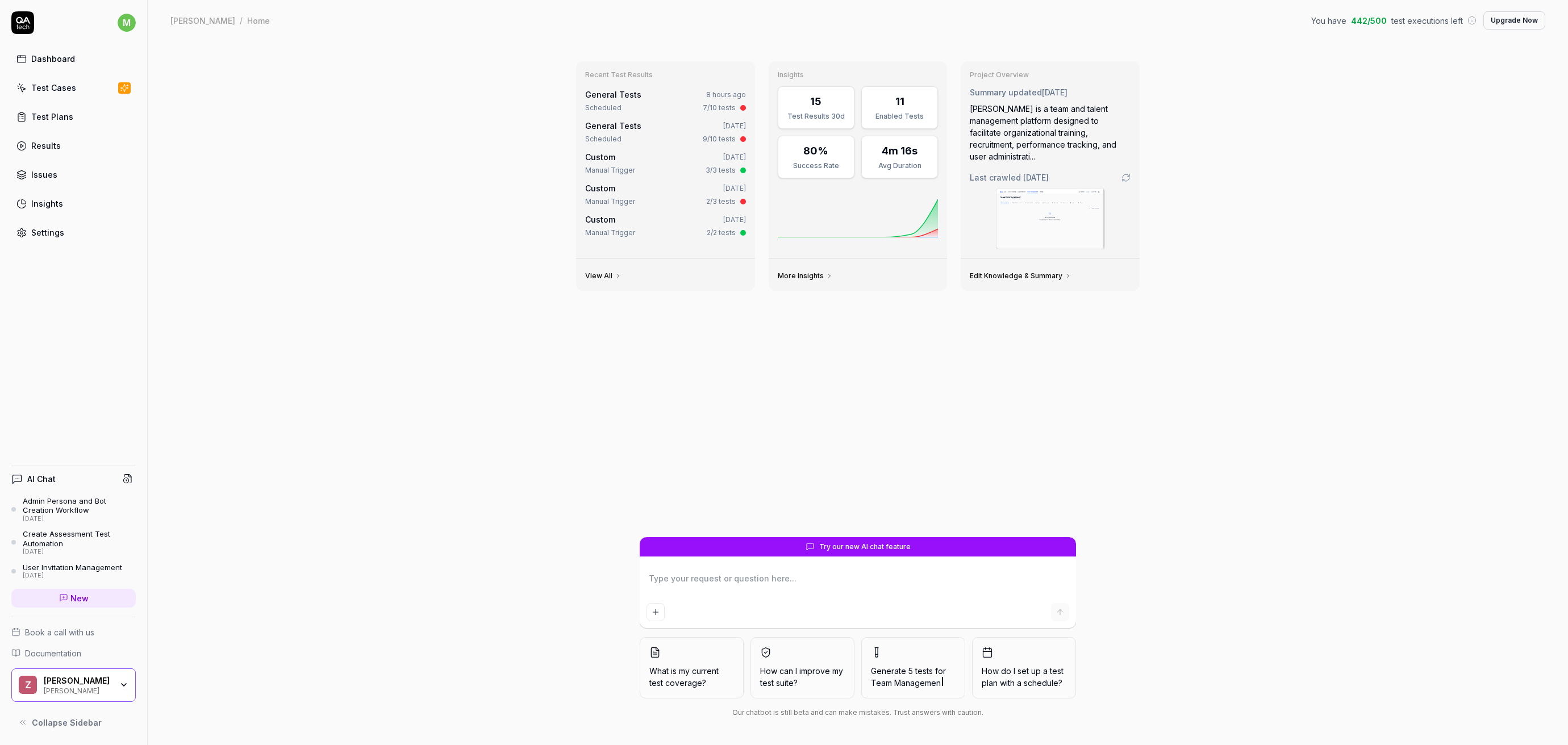
click at [559, 442] on div "Recent Test Results General Tests 8 hours ago Scheduled 7/10 tests General Test…" at bounding box center [858, 393] width 1420 height 704
click at [211, 179] on div "Recent Test Results General Tests 8 hours ago Scheduled 7/10 tests General Test…" at bounding box center [858, 393] width 1420 height 704
type textarea "*"
click at [66, 103] on div "Dashboard Test Cases Test Plans Results Issues Insights Settings" at bounding box center [74, 145] width 124 height 196
click at [51, 111] on div "Test Plans" at bounding box center [52, 117] width 42 height 12
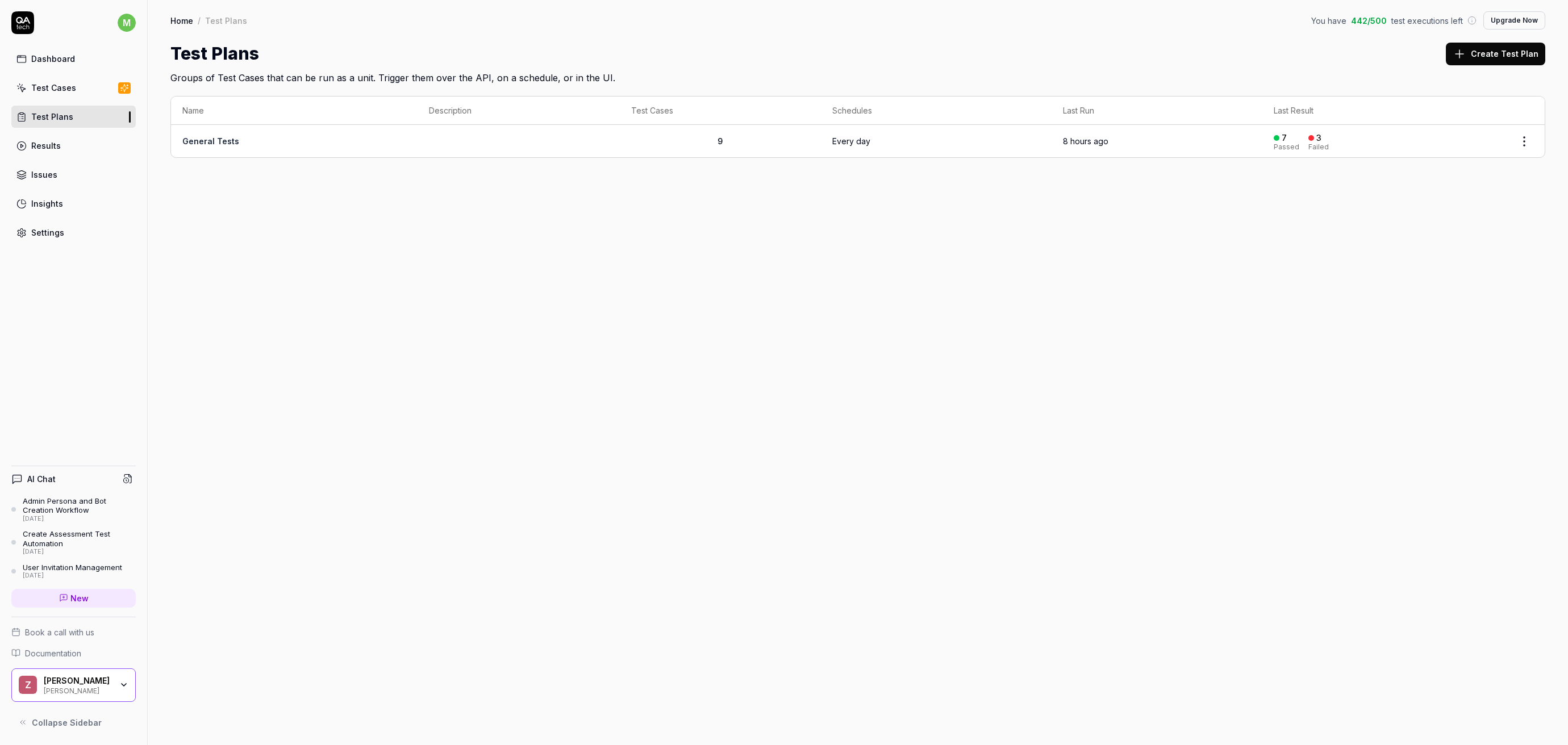
click at [55, 96] on link "Test Cases" at bounding box center [74, 88] width 124 height 22
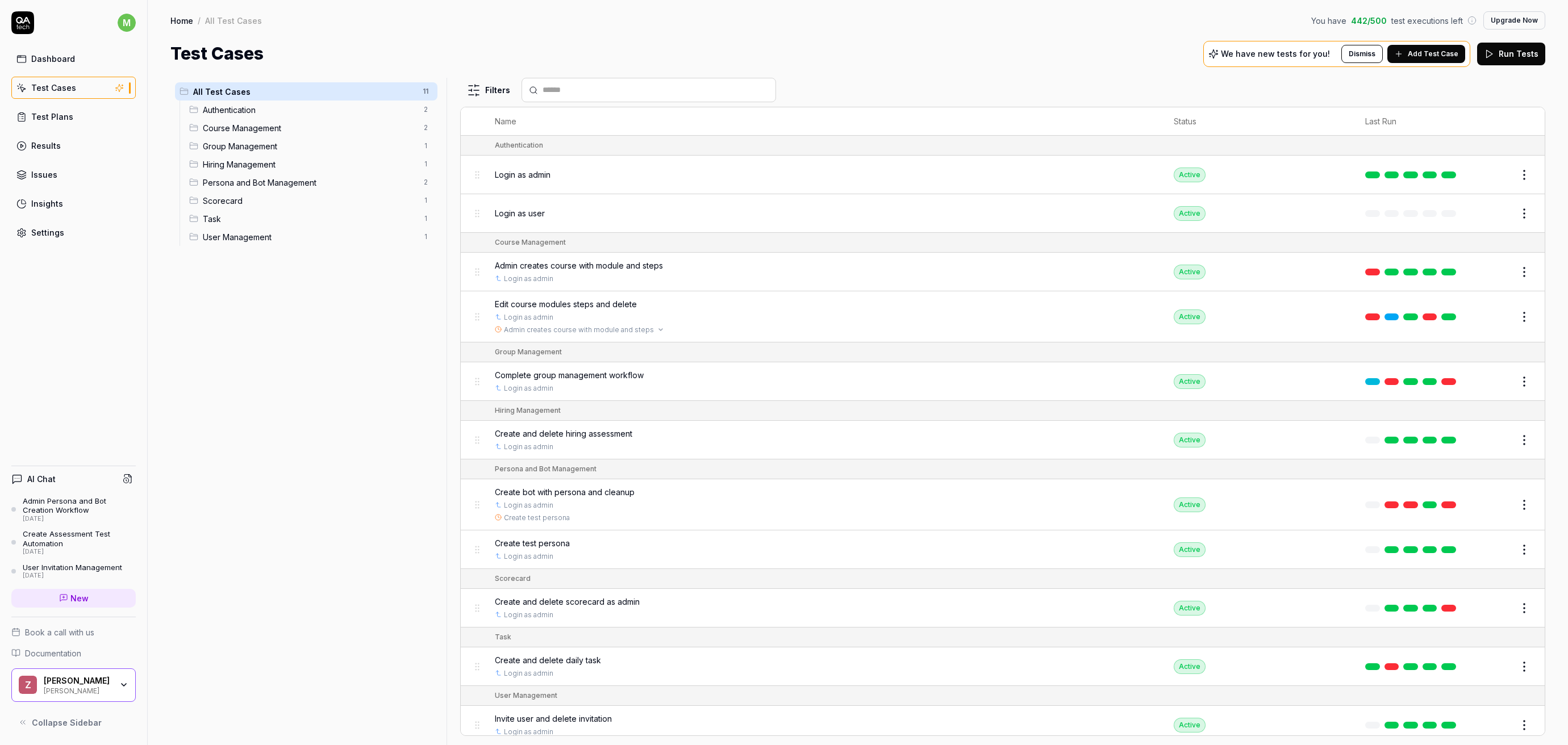
scroll to position [9, 0]
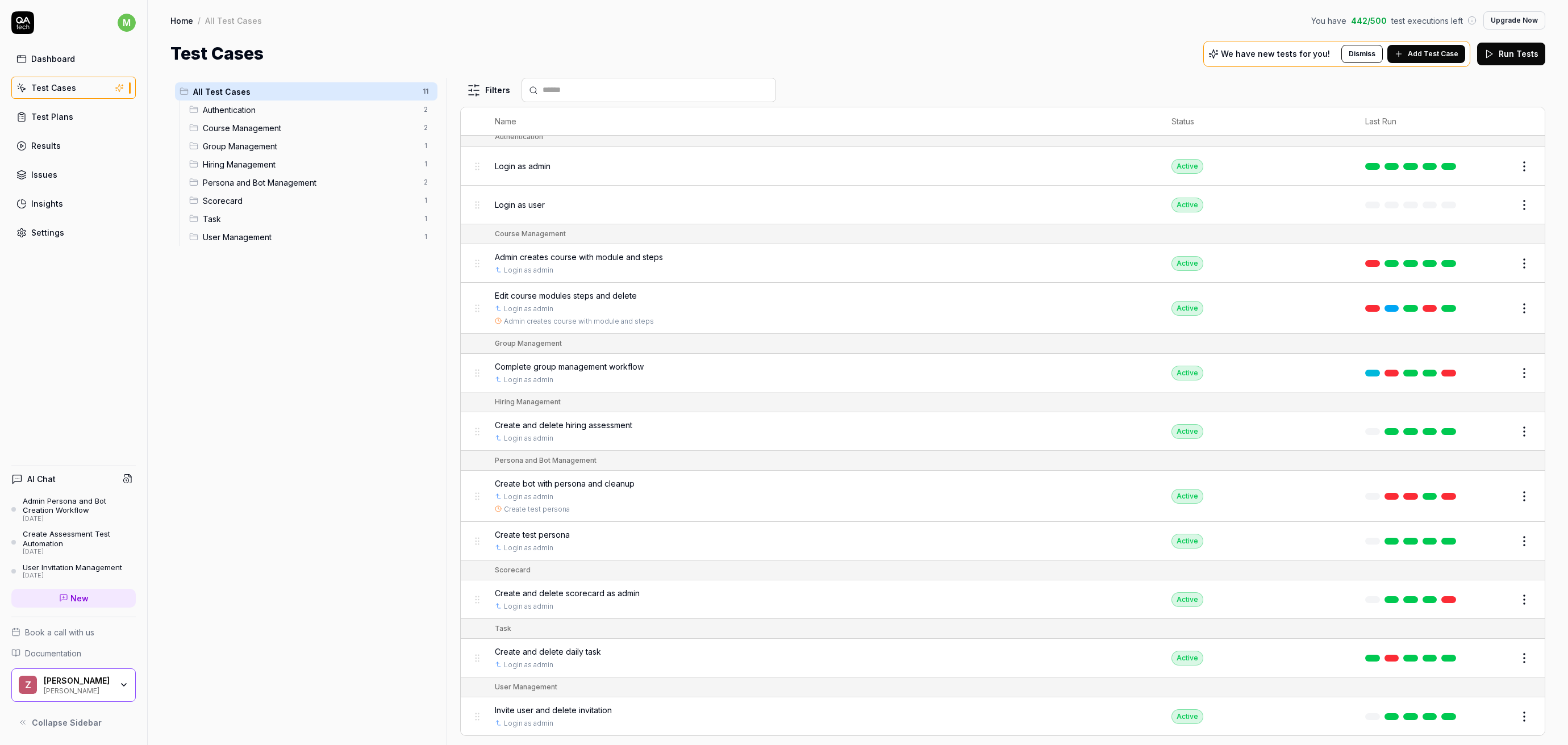
click at [87, 227] on link "Settings" at bounding box center [74, 232] width 124 height 22
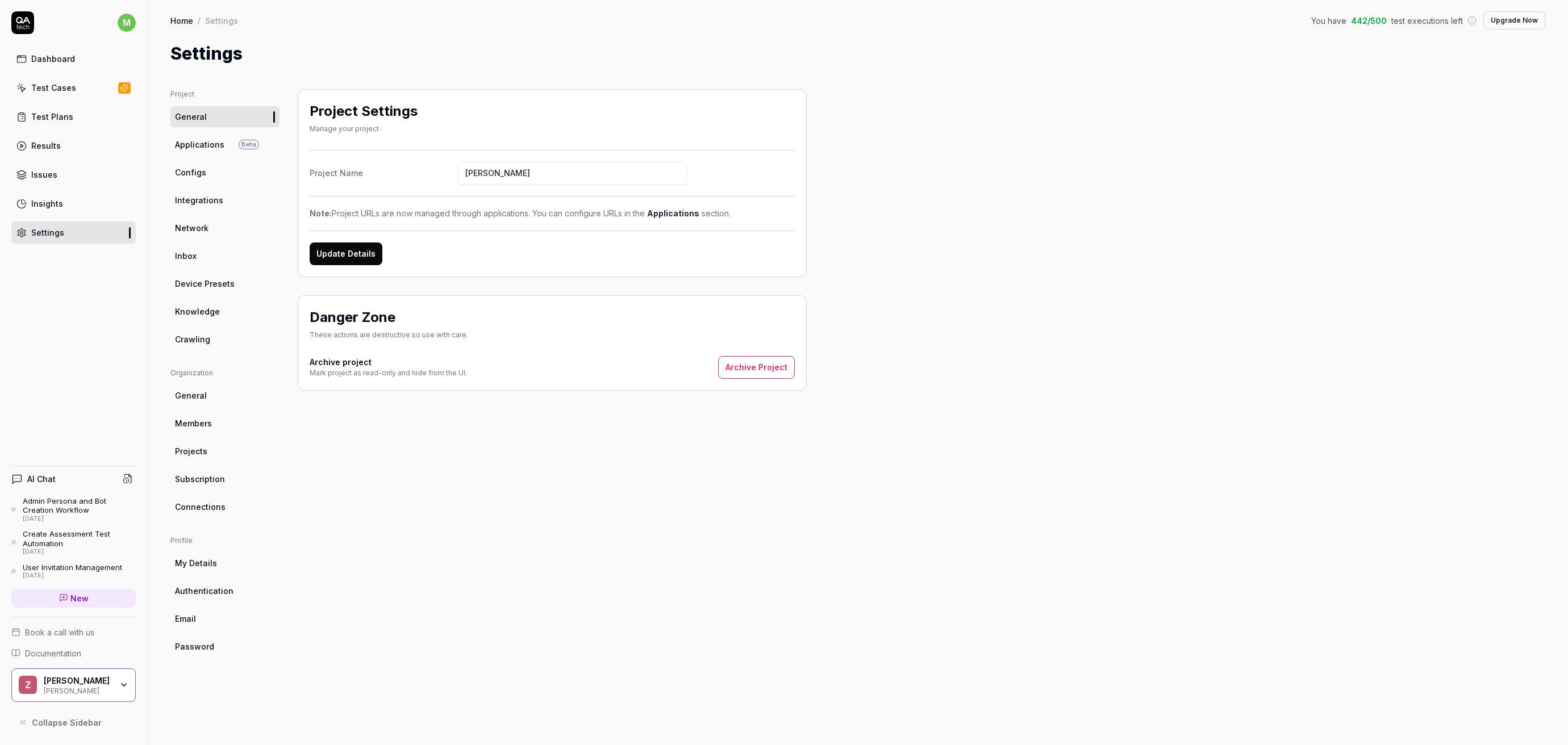
click at [227, 399] on link "General" at bounding box center [225, 395] width 109 height 21
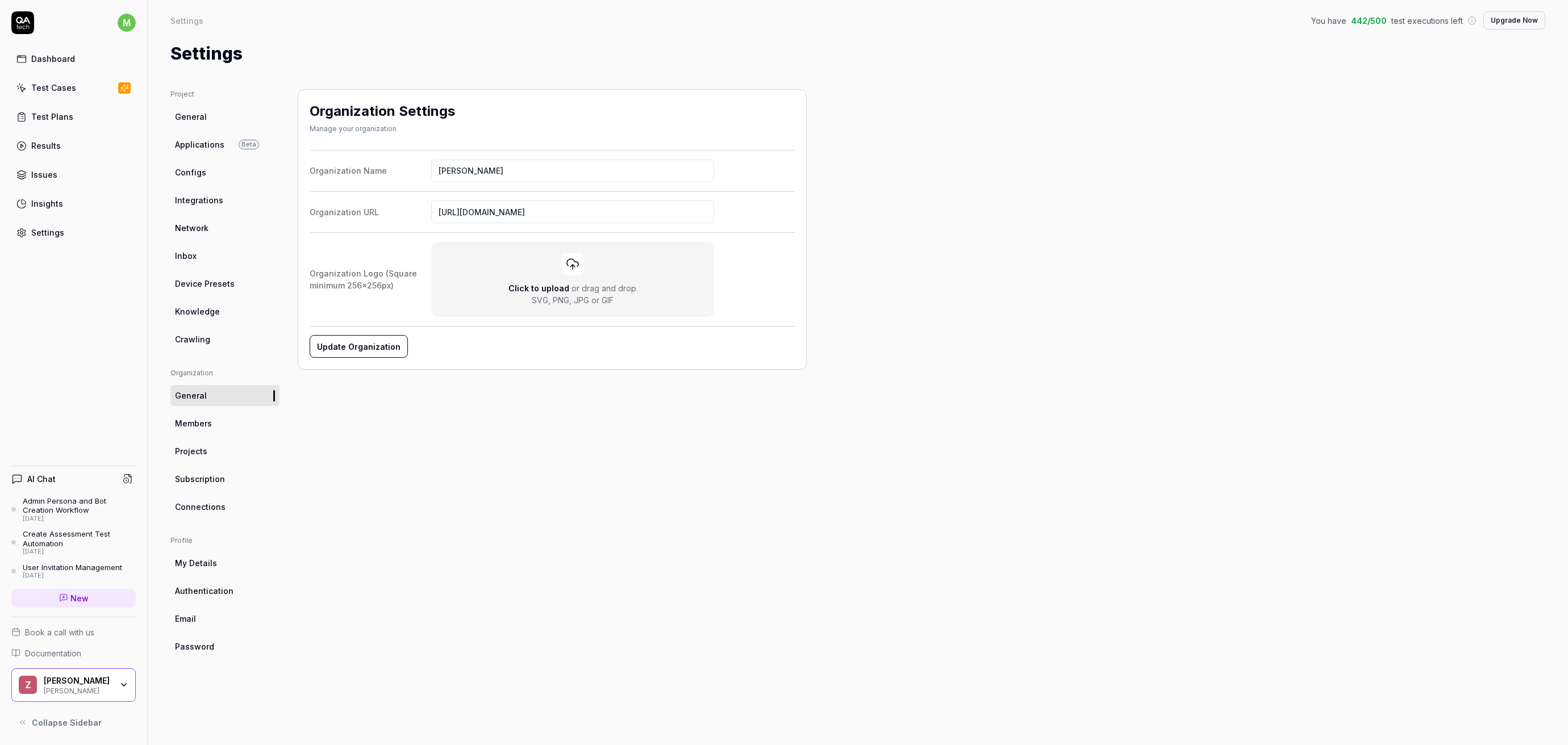
click at [221, 419] on link "Members" at bounding box center [225, 423] width 109 height 21
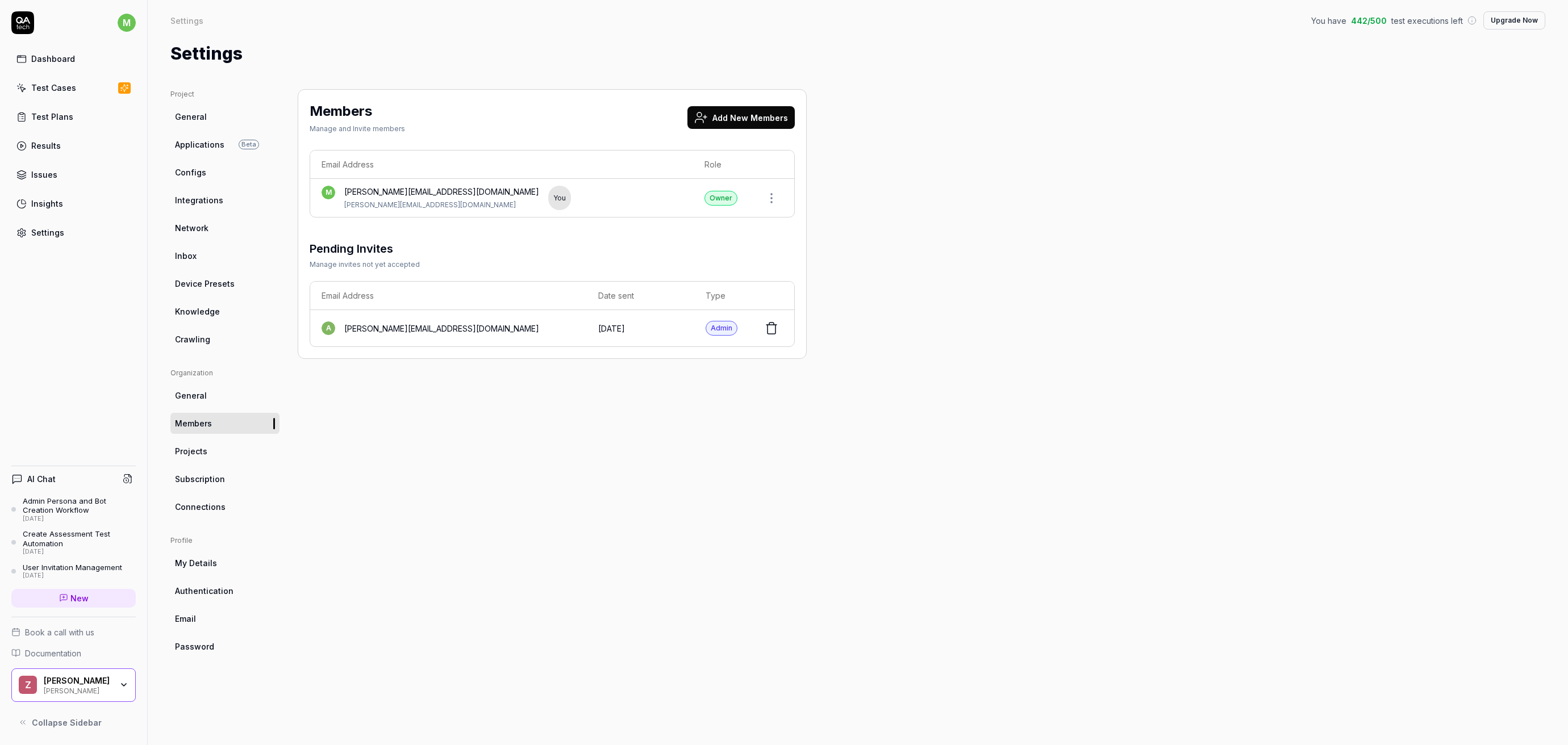
click at [213, 452] on link "Projects" at bounding box center [225, 451] width 109 height 21
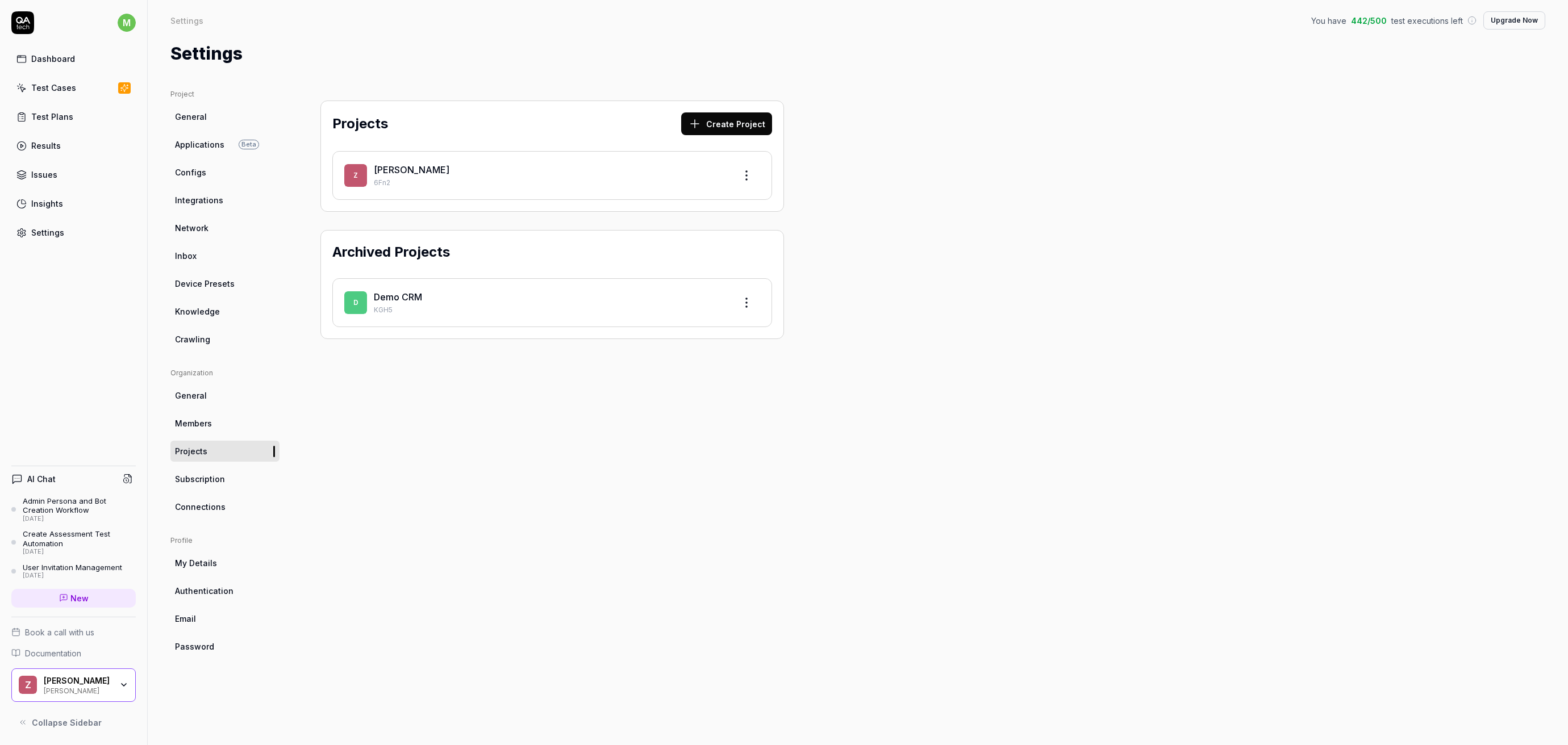
click at [207, 462] on ul "Organization General Members Projects Subscription Connections" at bounding box center [225, 442] width 109 height 149
click at [203, 475] on span "Subscription" at bounding box center [200, 479] width 50 height 12
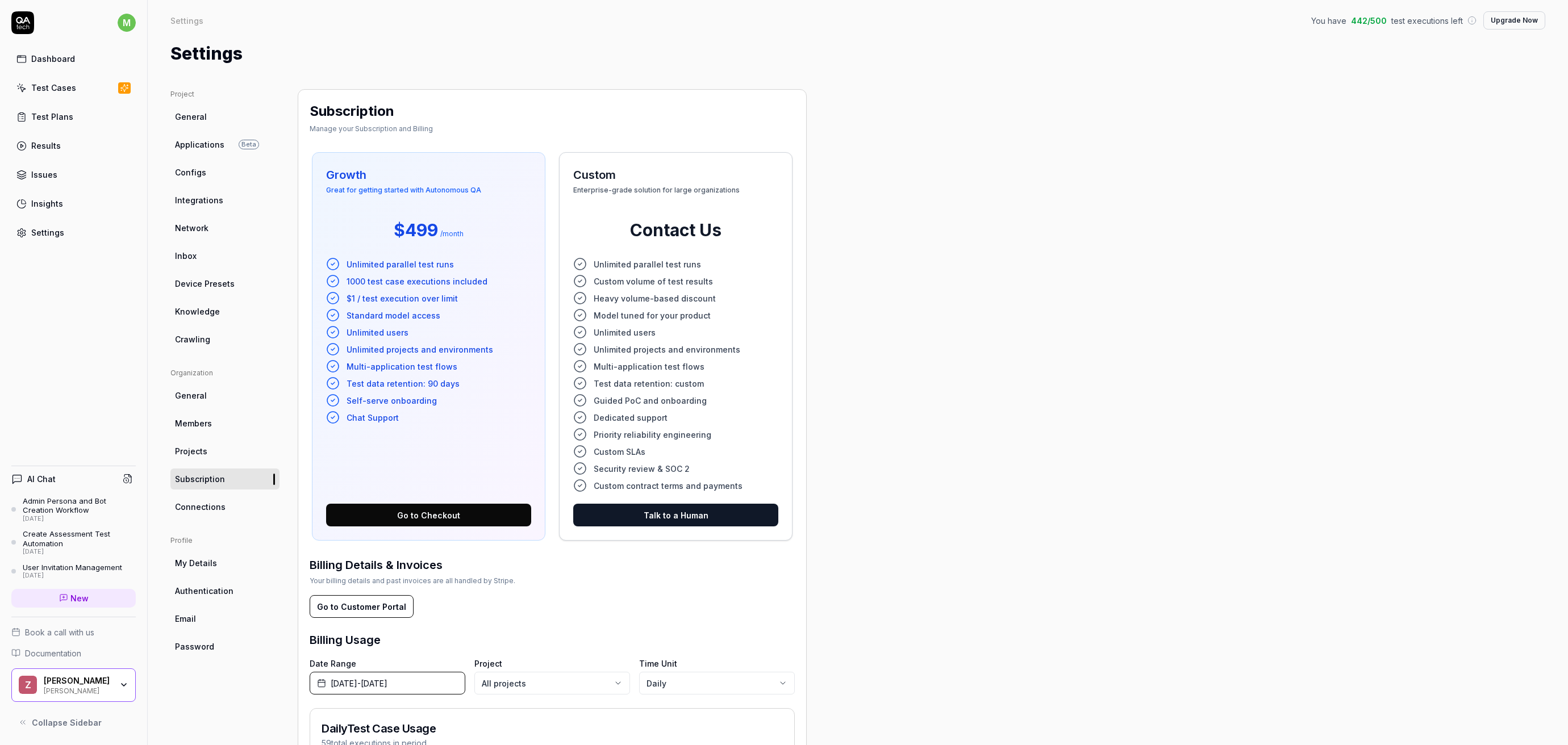
click at [205, 505] on span "Connections" at bounding box center [201, 507] width 51 height 12
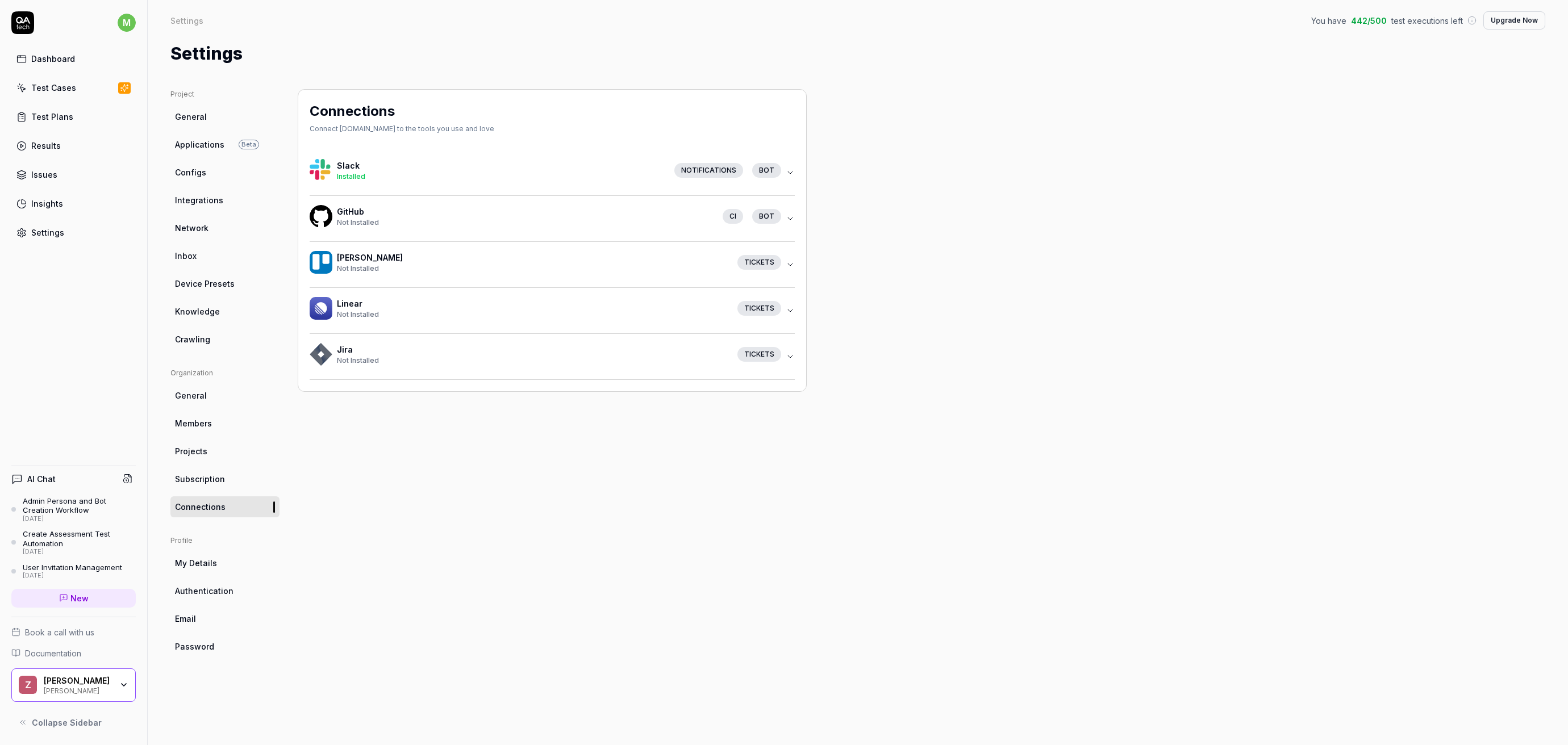
click at [786, 222] on icon "button" at bounding box center [790, 219] width 9 height 9
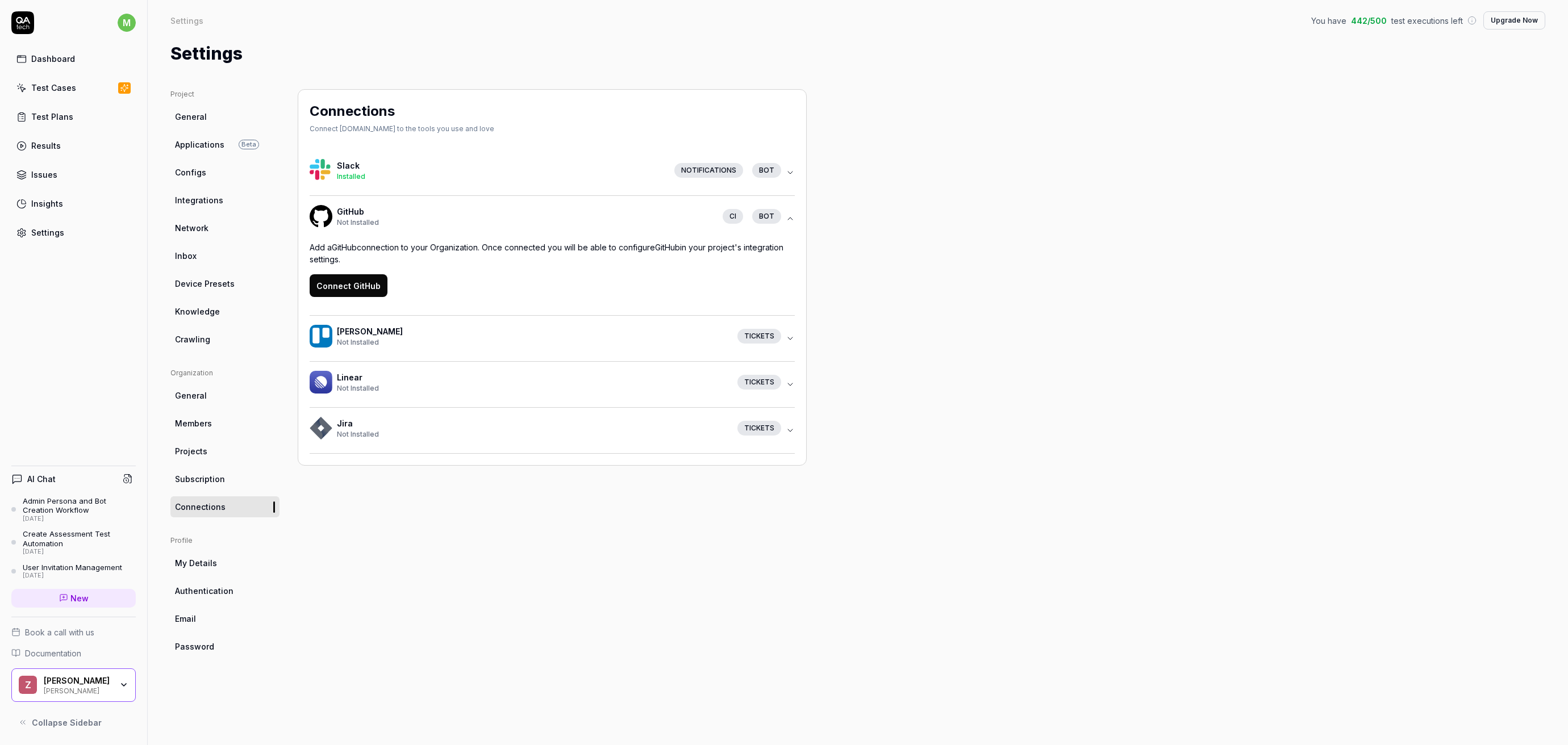
click at [357, 294] on button "Connect GitHub" at bounding box center [349, 286] width 78 height 23
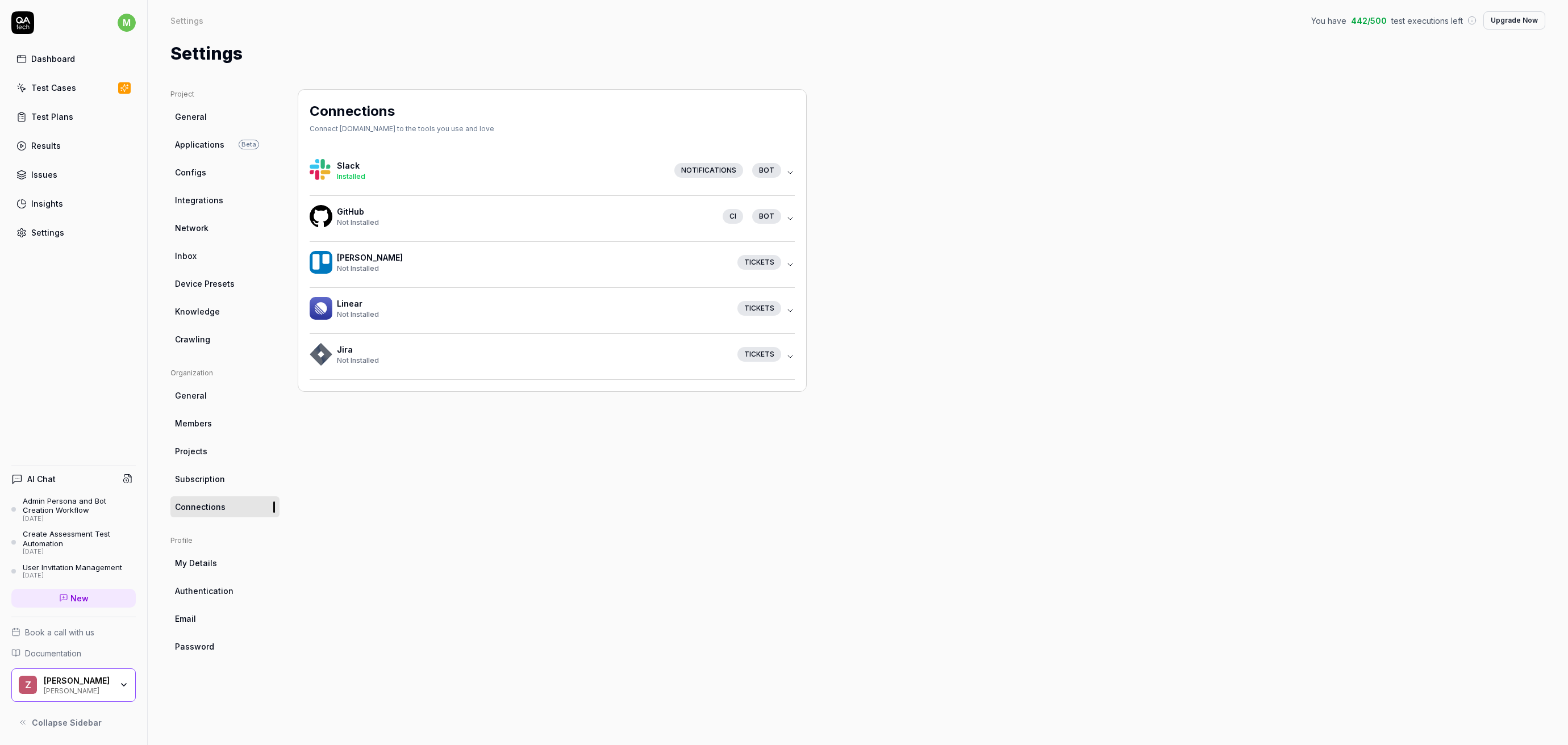
click at [662, 220] on div "Not Installed" at bounding box center [525, 222] width 377 height 10
